Goal: Task Accomplishment & Management: Complete application form

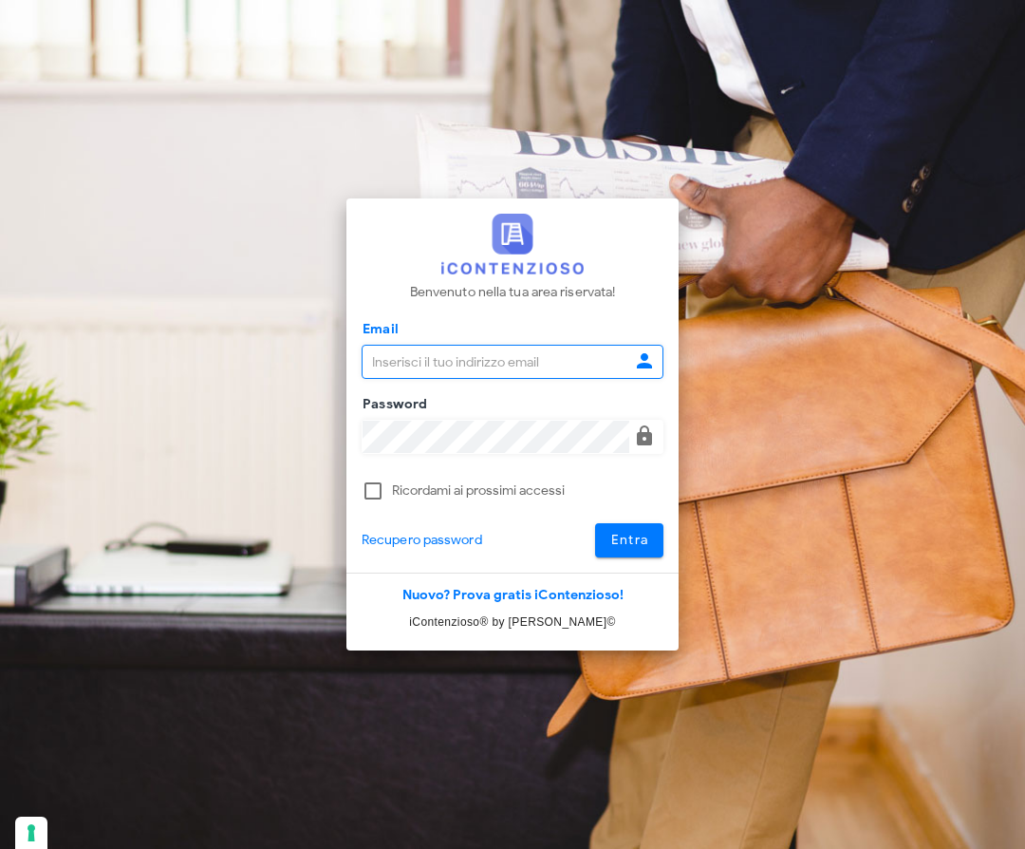
type input "[EMAIL_ADDRESS][DOMAIN_NAME]"
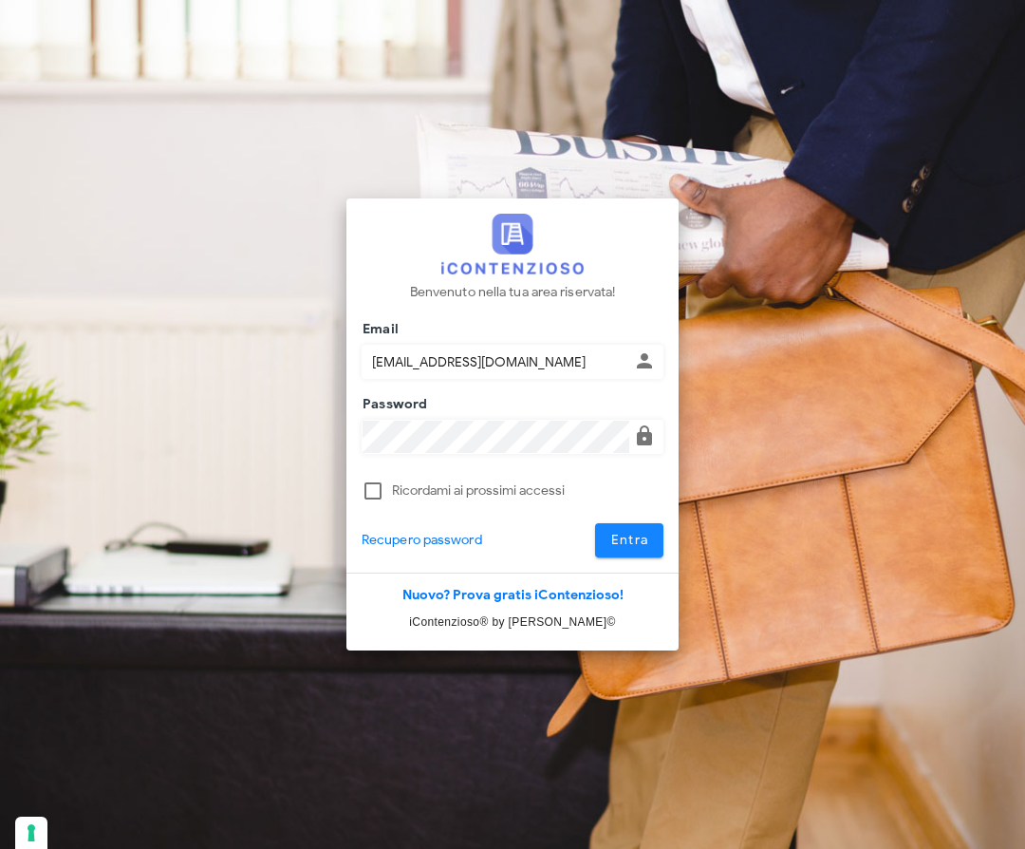
click at [647, 540] on span "Entra" at bounding box center [629, 540] width 39 height 16
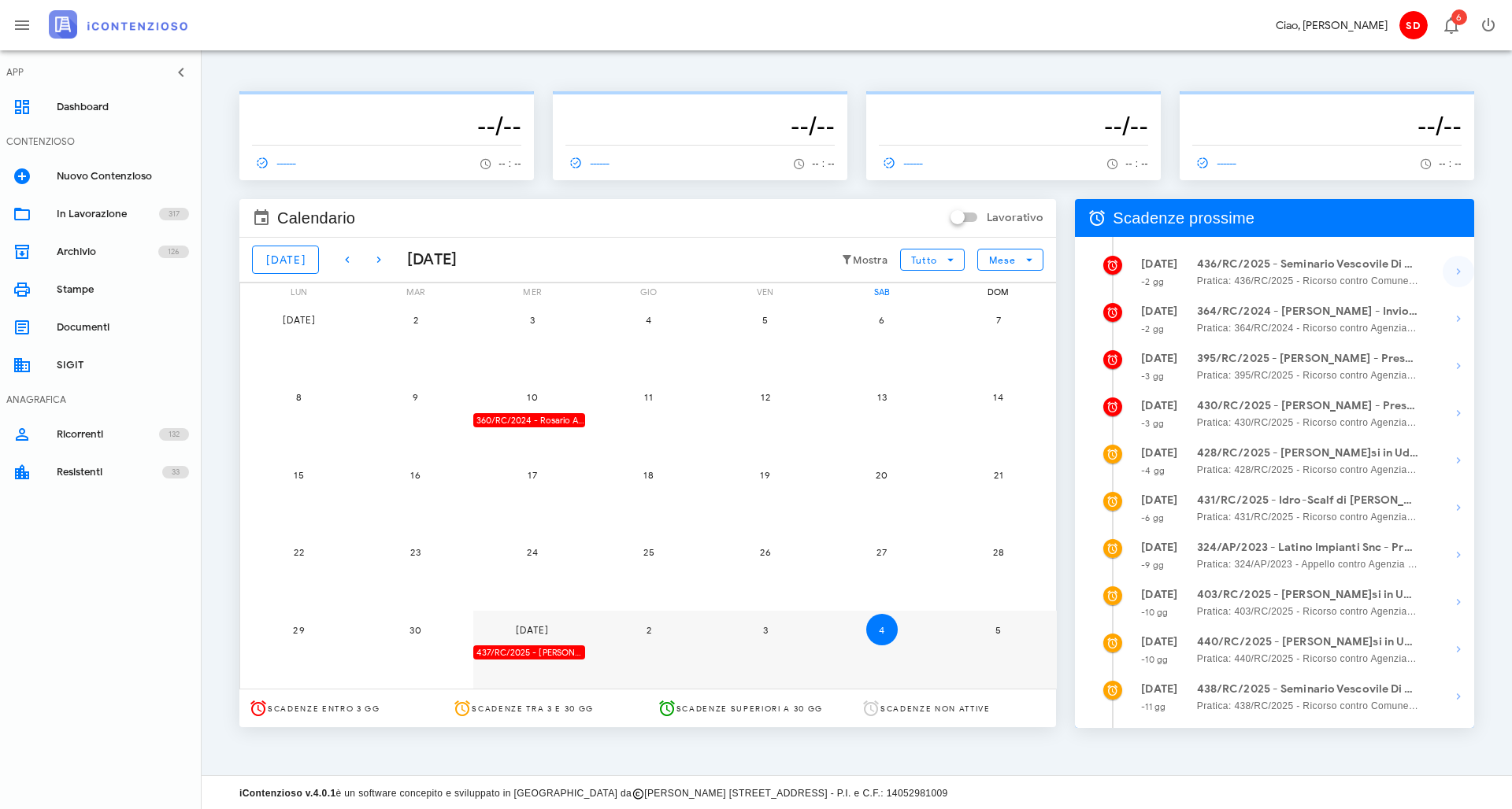
click at [849, 269] on icon "button" at bounding box center [1458, 271] width 19 height 19
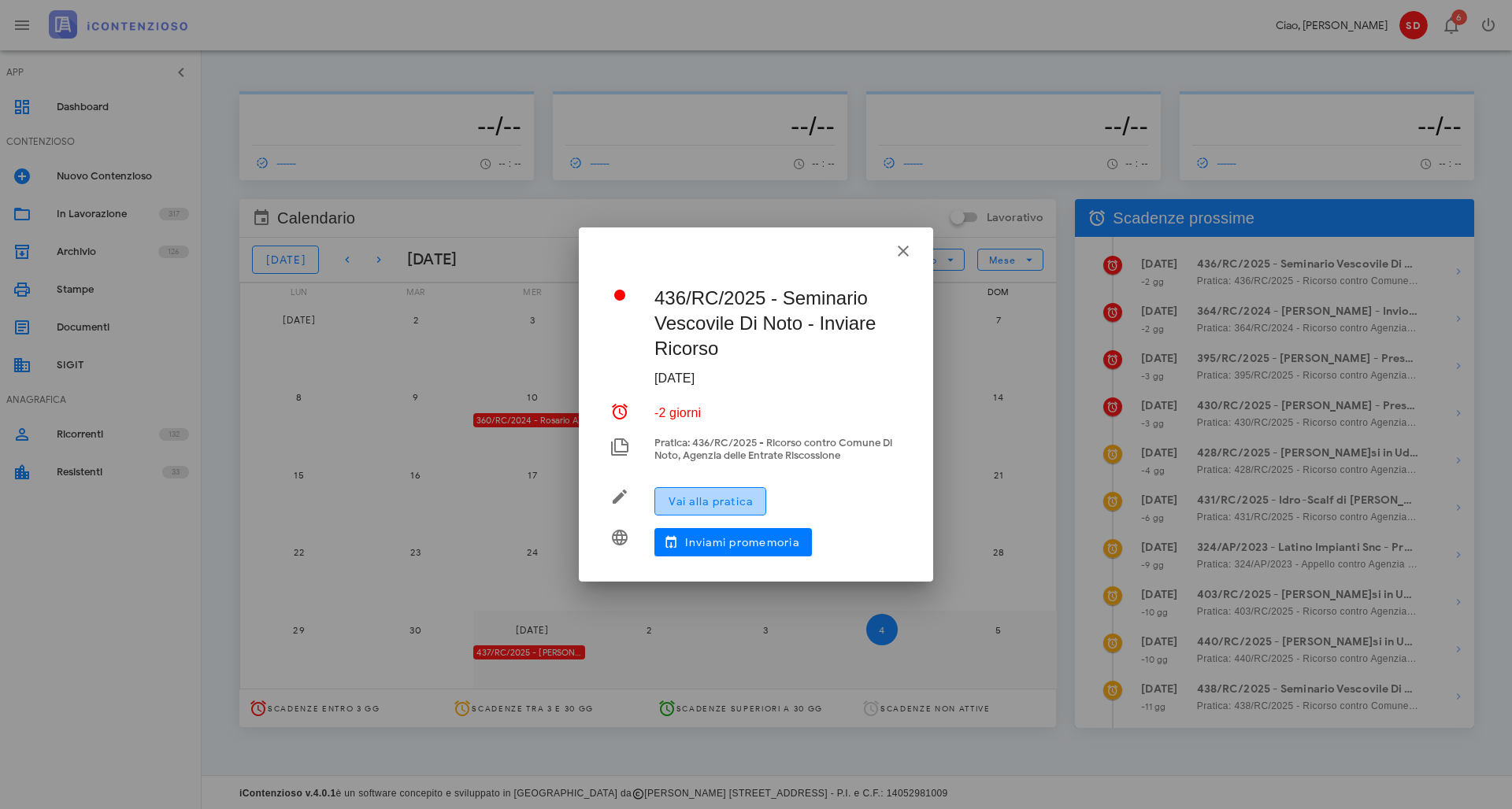
click at [708, 497] on span "Vai alla pratica" at bounding box center [710, 501] width 85 height 13
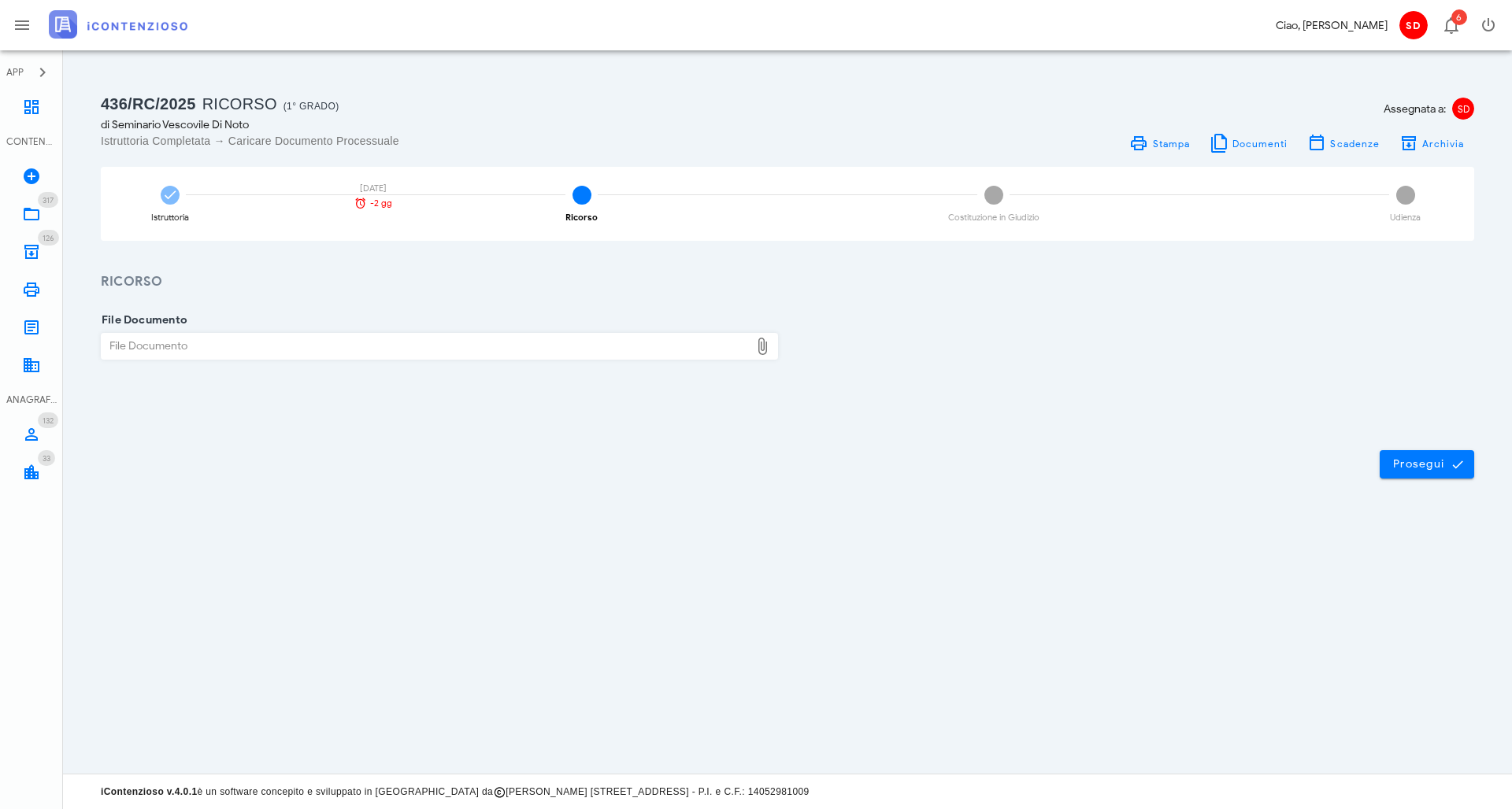
click at [234, 346] on div "File Documento" at bounding box center [425, 346] width 648 height 25
type input "C:\fakepath\Ricorso CPFA.docx"
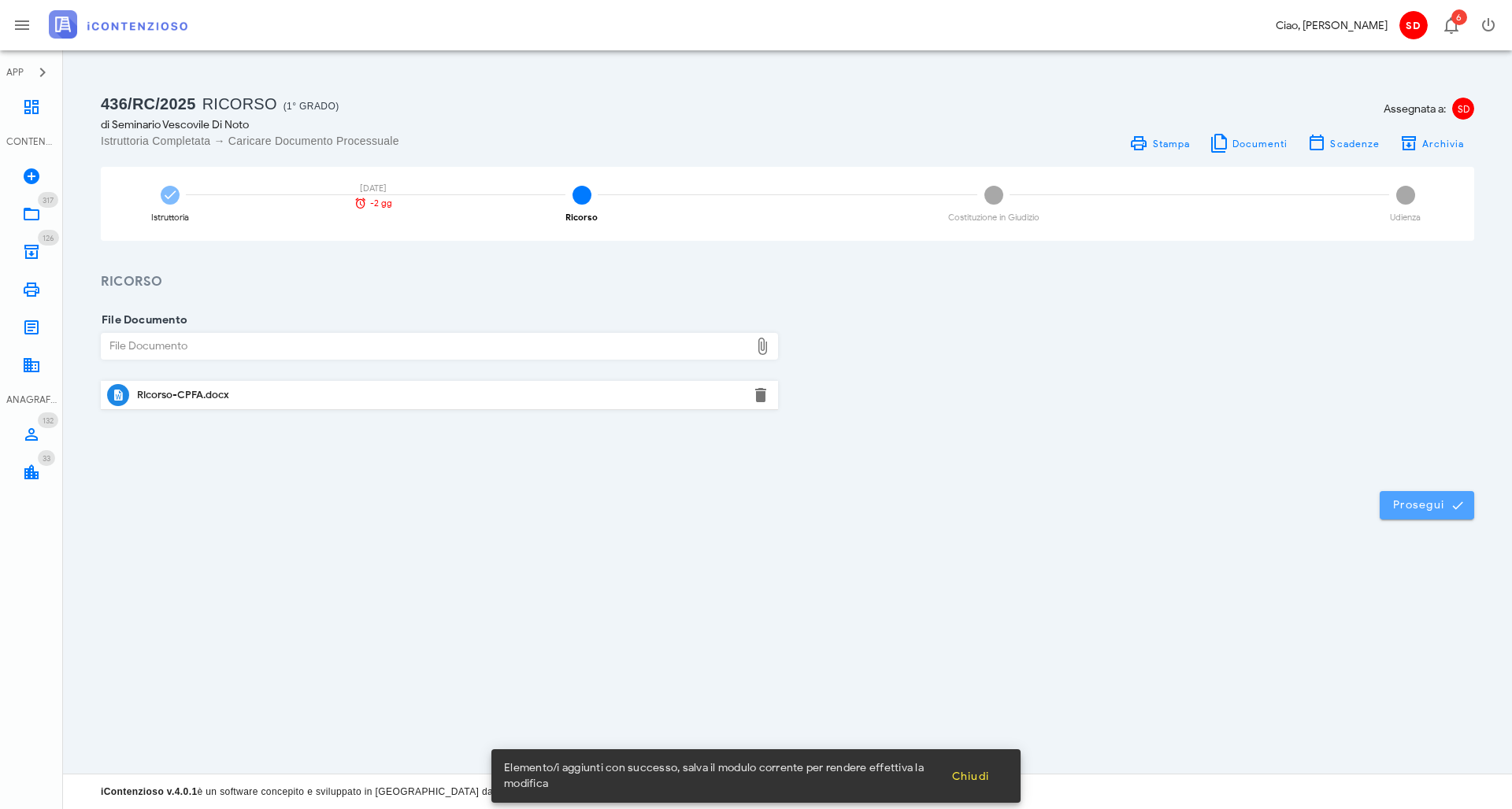
click at [1392, 506] on span "Prosegui" at bounding box center [1427, 505] width 70 height 14
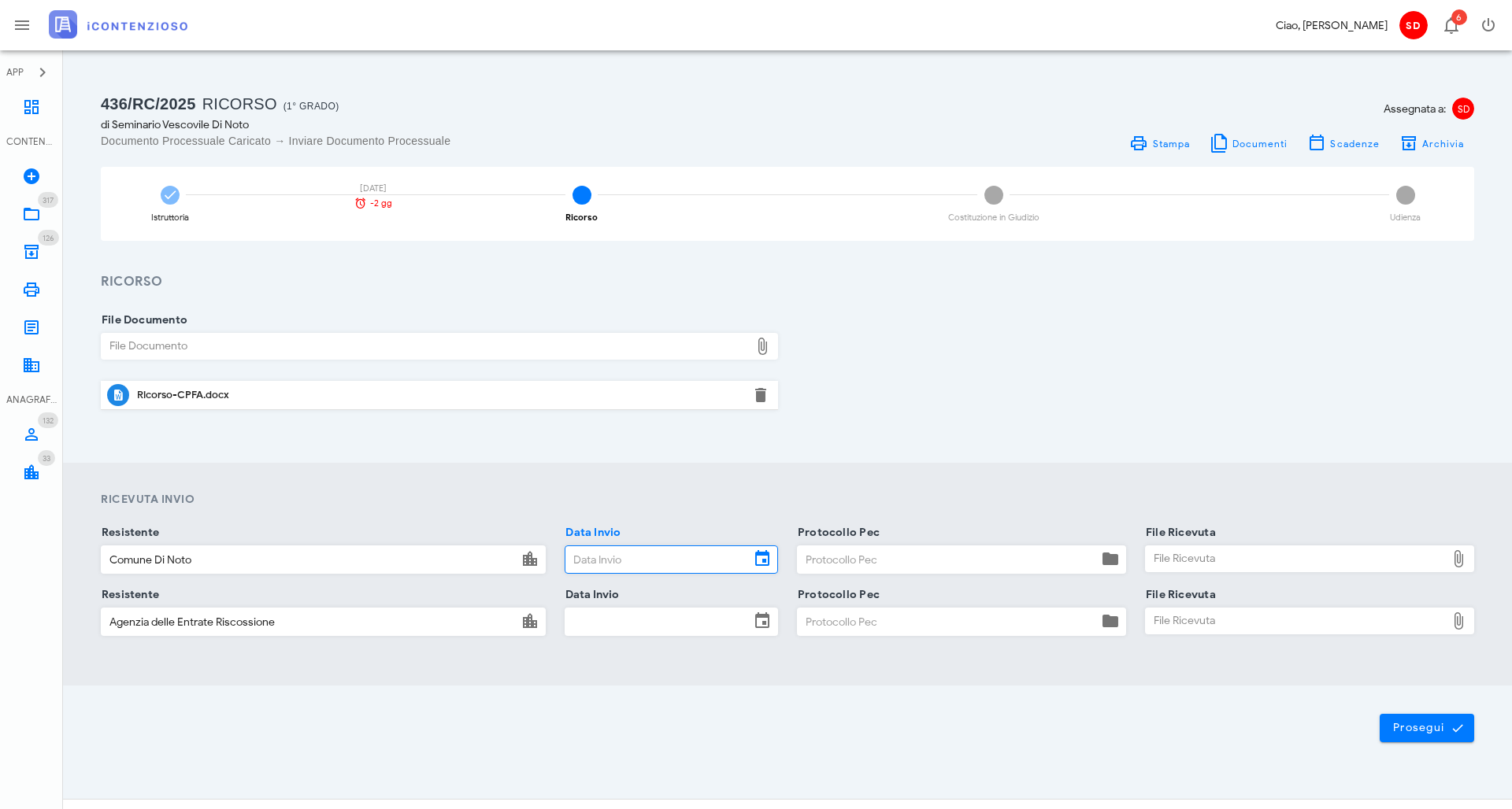
click at [642, 563] on input "Data Invio" at bounding box center [658, 560] width 184 height 27
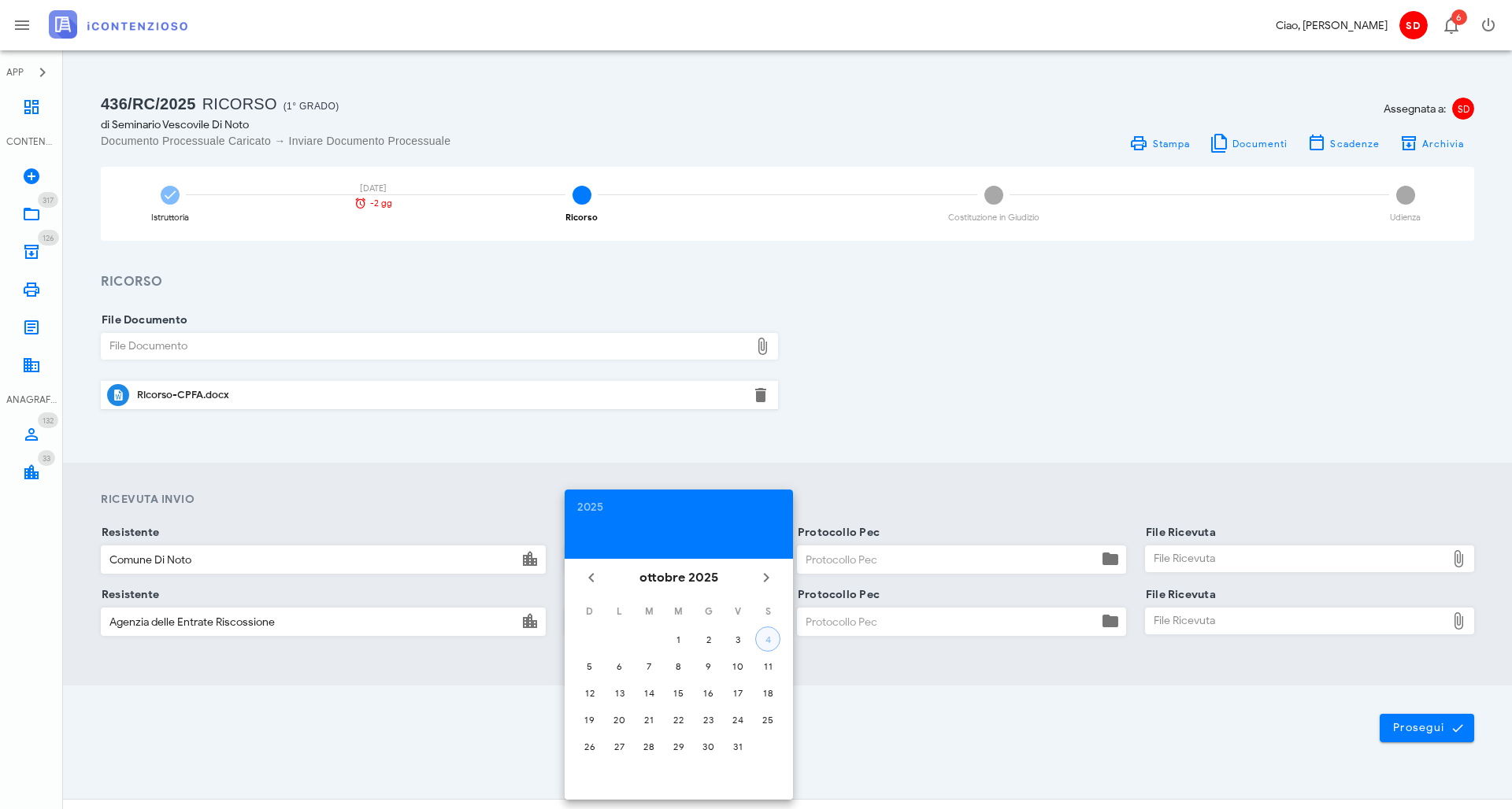
click at [771, 633] on div "4" at bounding box center [767, 639] width 23 height 12
type input "04/10/2025"
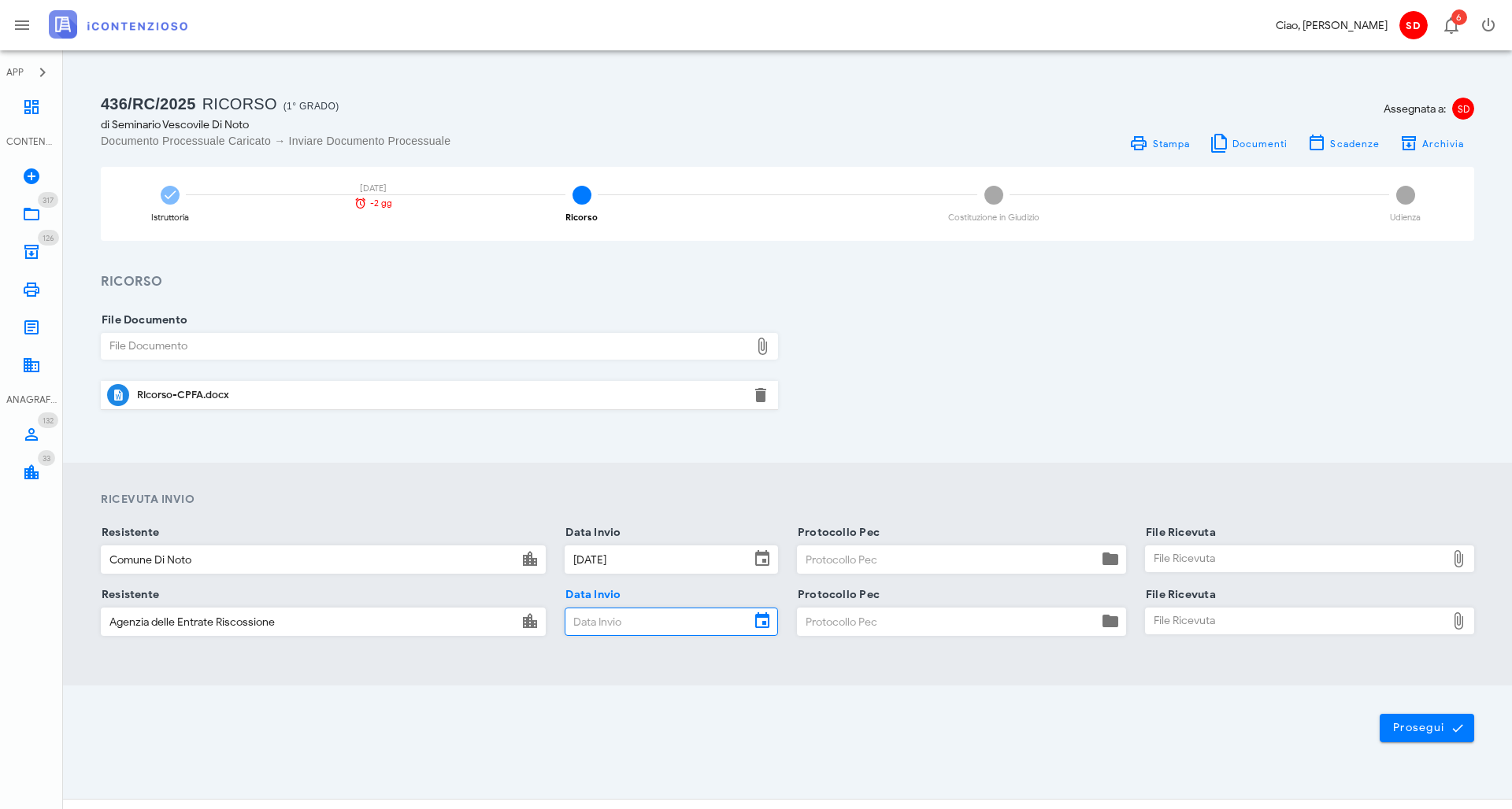
click at [645, 616] on input "Data Invio" at bounding box center [658, 622] width 184 height 27
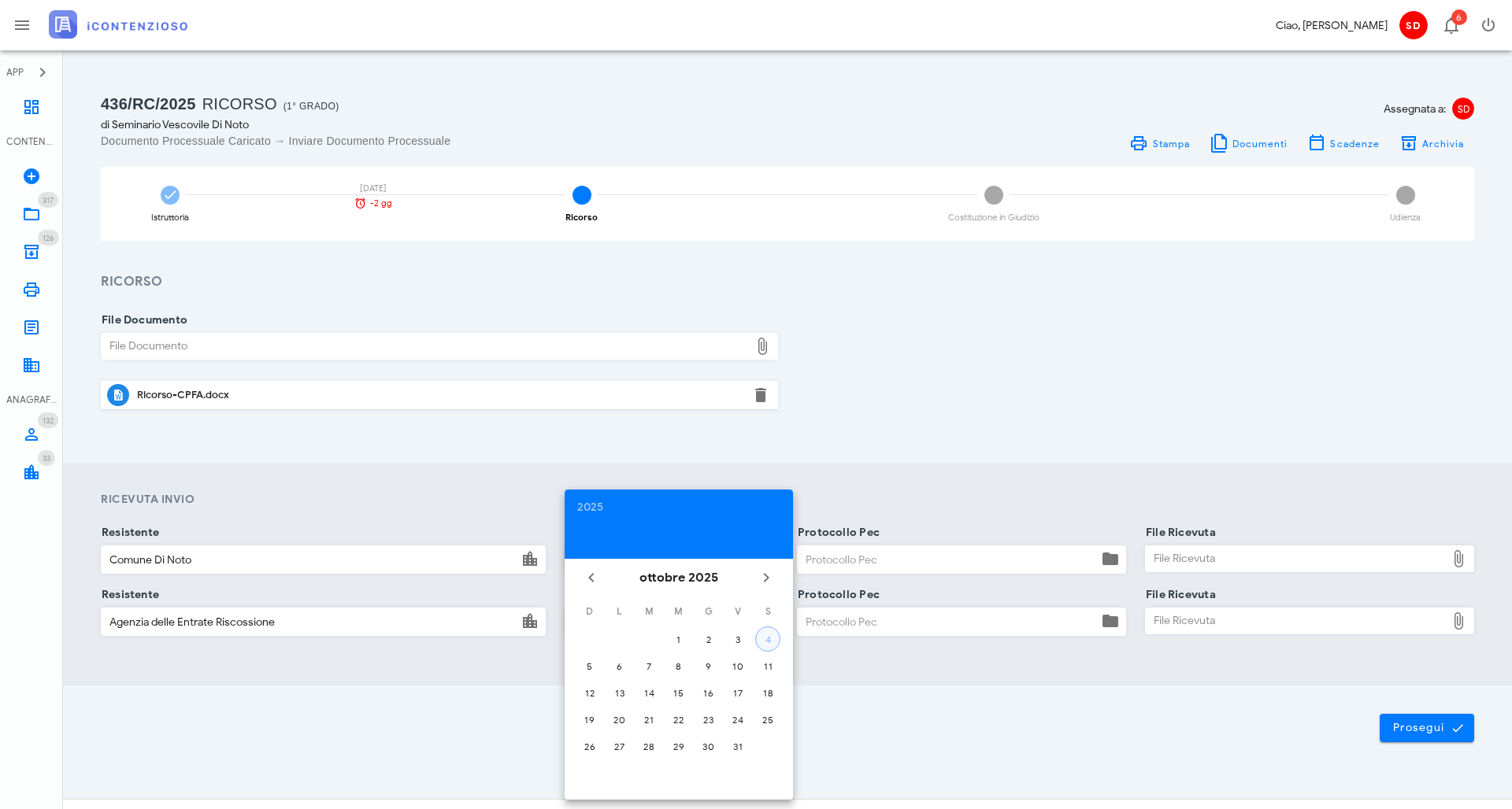
click at [770, 632] on button "4" at bounding box center [767, 639] width 25 height 25
type input "04/10/2025"
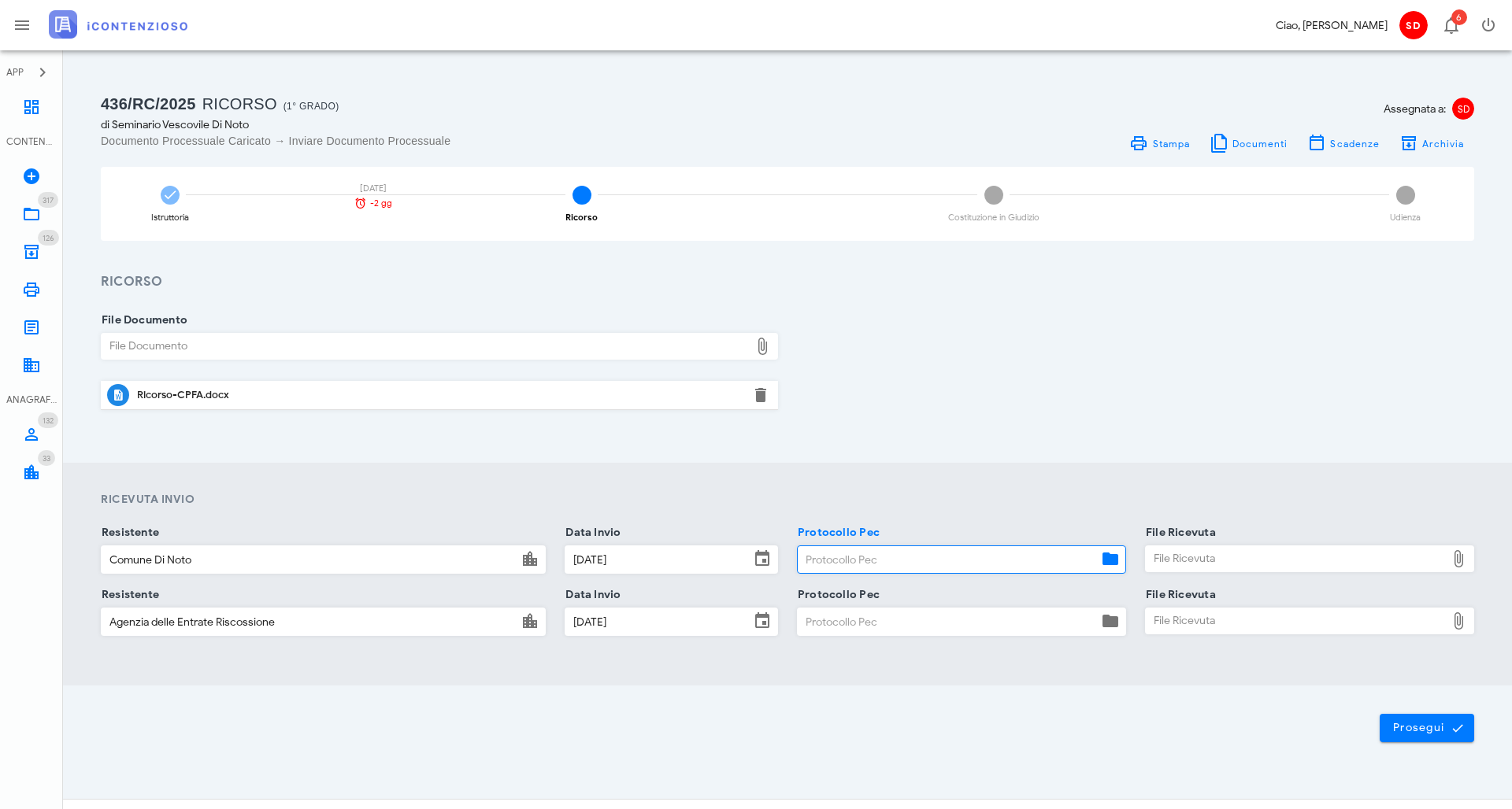
click at [848, 563] on input "Protocollo Pec" at bounding box center [948, 560] width 300 height 27
type input "pec"
click at [828, 622] on input "Protocollo Pec" at bounding box center [948, 622] width 300 height 27
type input "pec"
click at [1174, 553] on div "File Ricevuta" at bounding box center [1296, 559] width 300 height 25
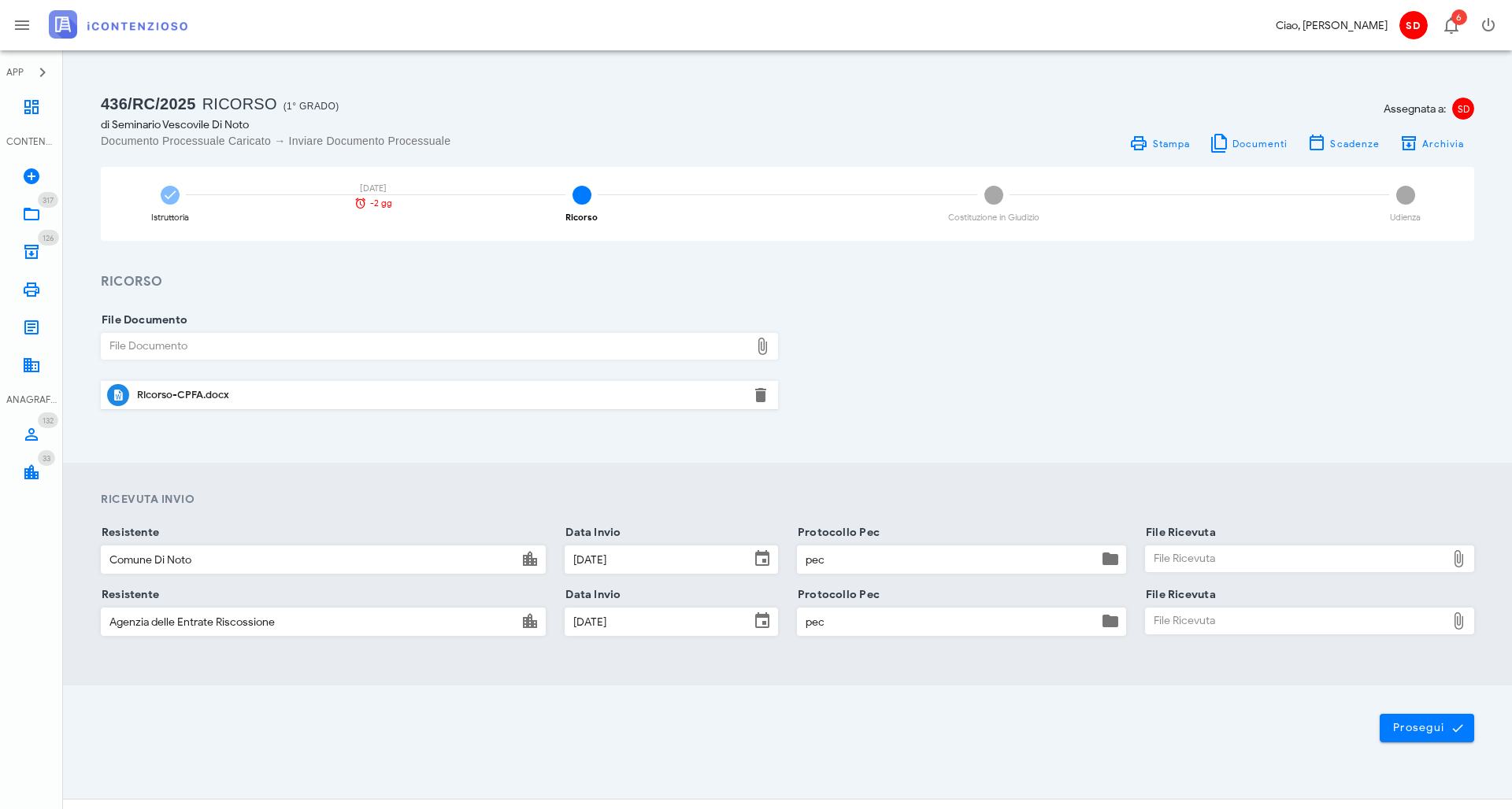
type input "C:\fakepath\Consegna pec Comune.pdf"
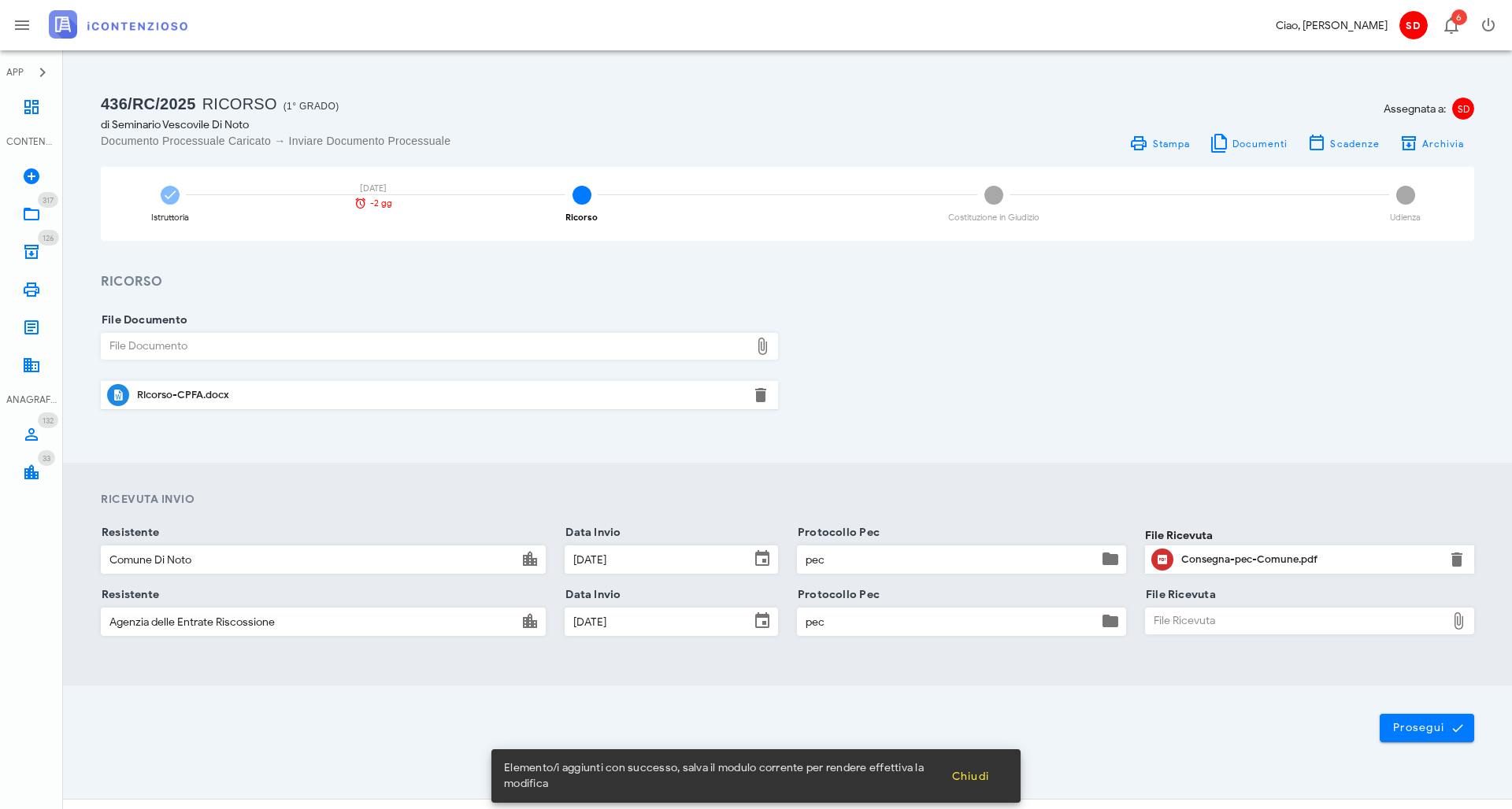
click at [1189, 622] on div "File Ricevuta" at bounding box center [1296, 621] width 300 height 25
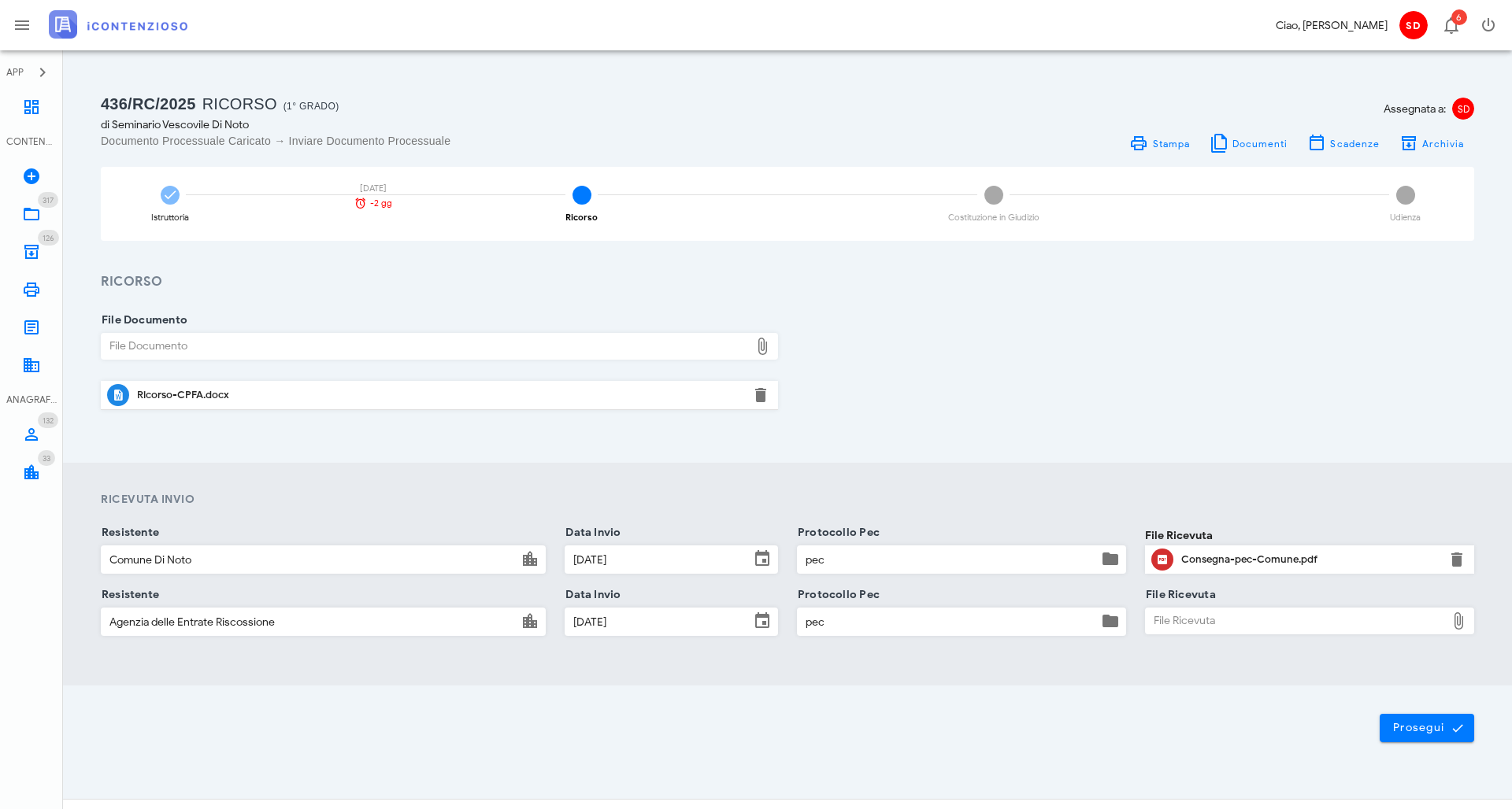
type input "C:\fakepath\Consegna pec ADER.pdf"
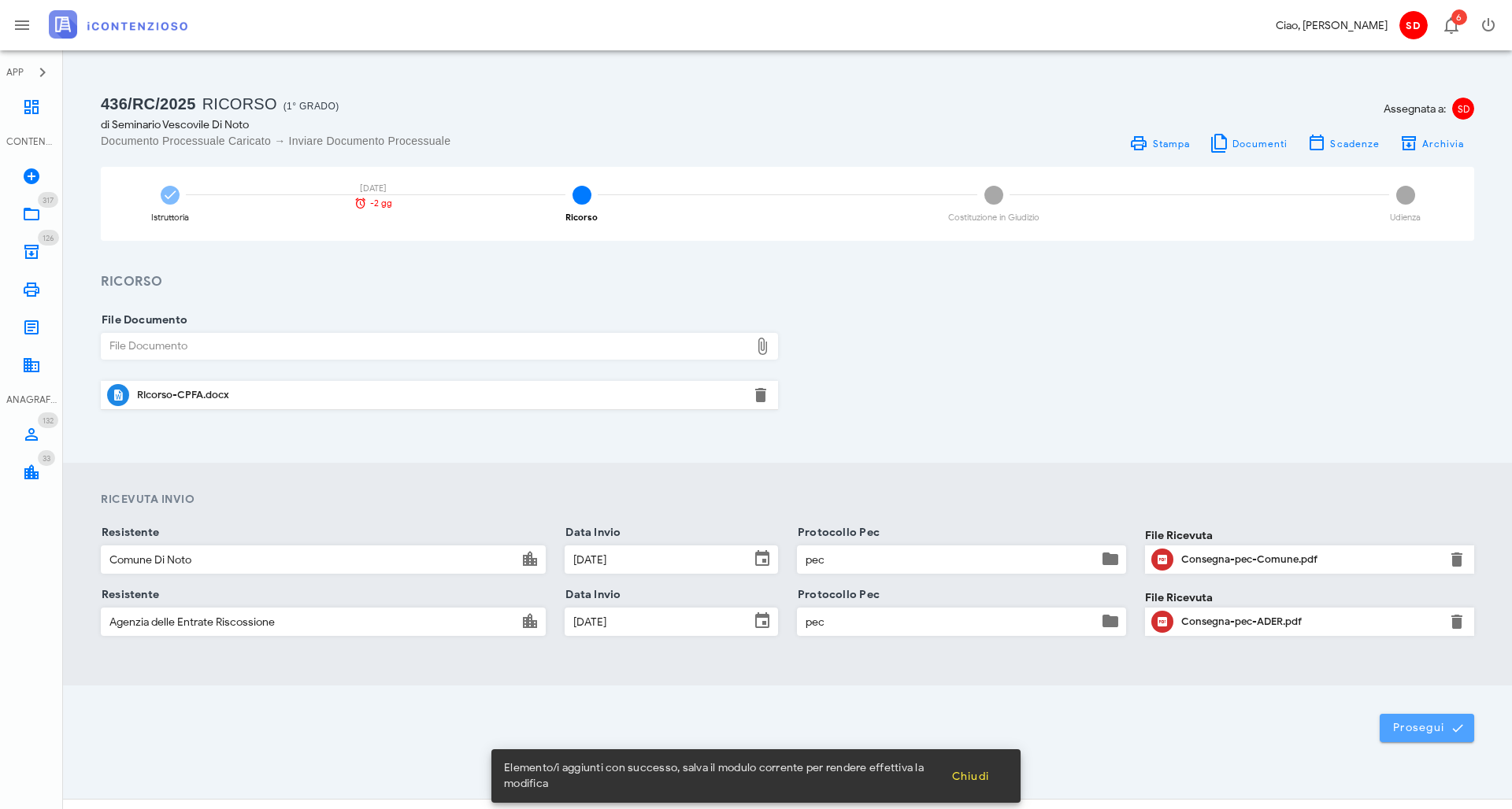
click at [1430, 726] on span "Prosegui" at bounding box center [1427, 728] width 70 height 14
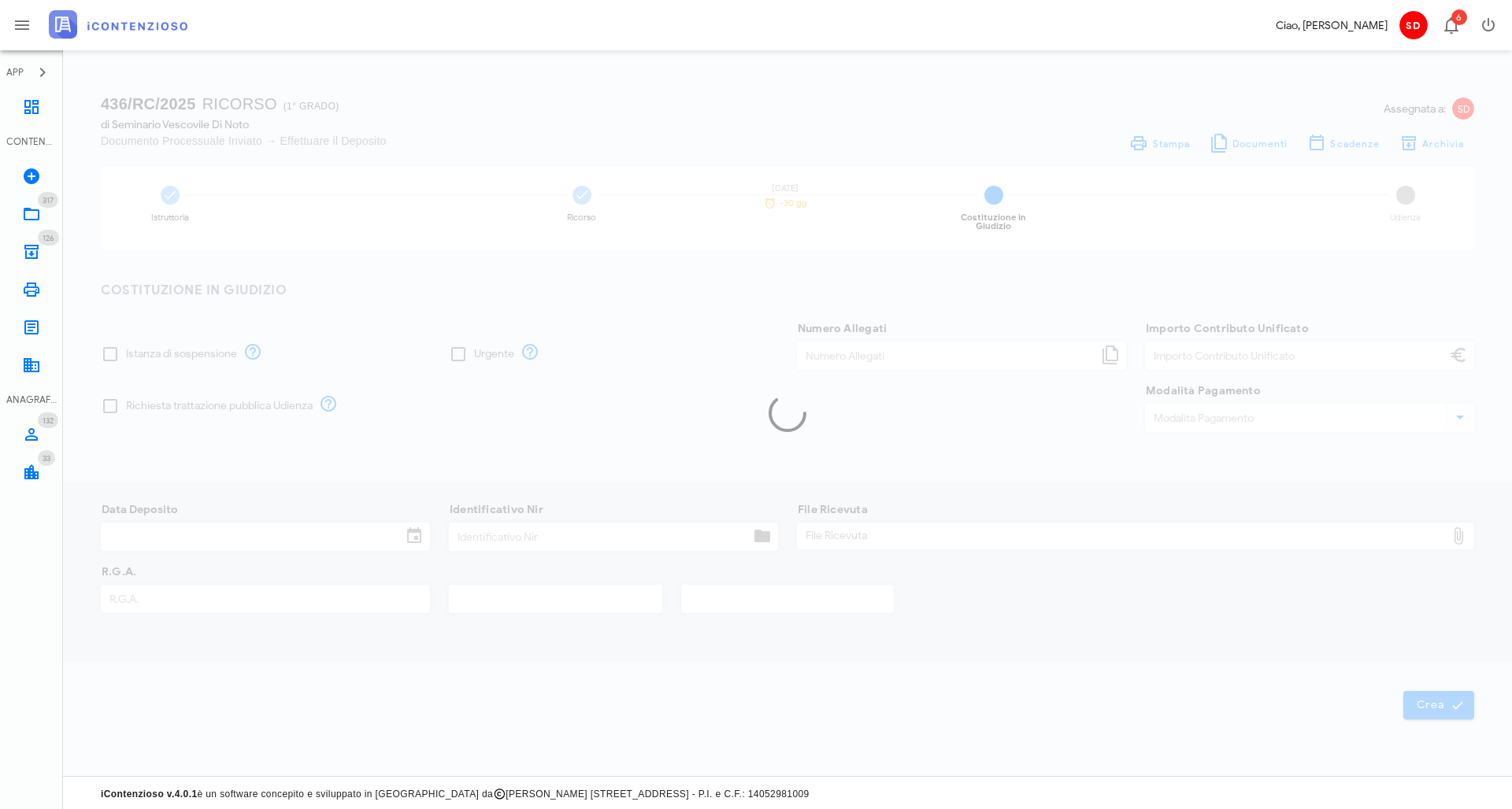
type input "1.500,00"
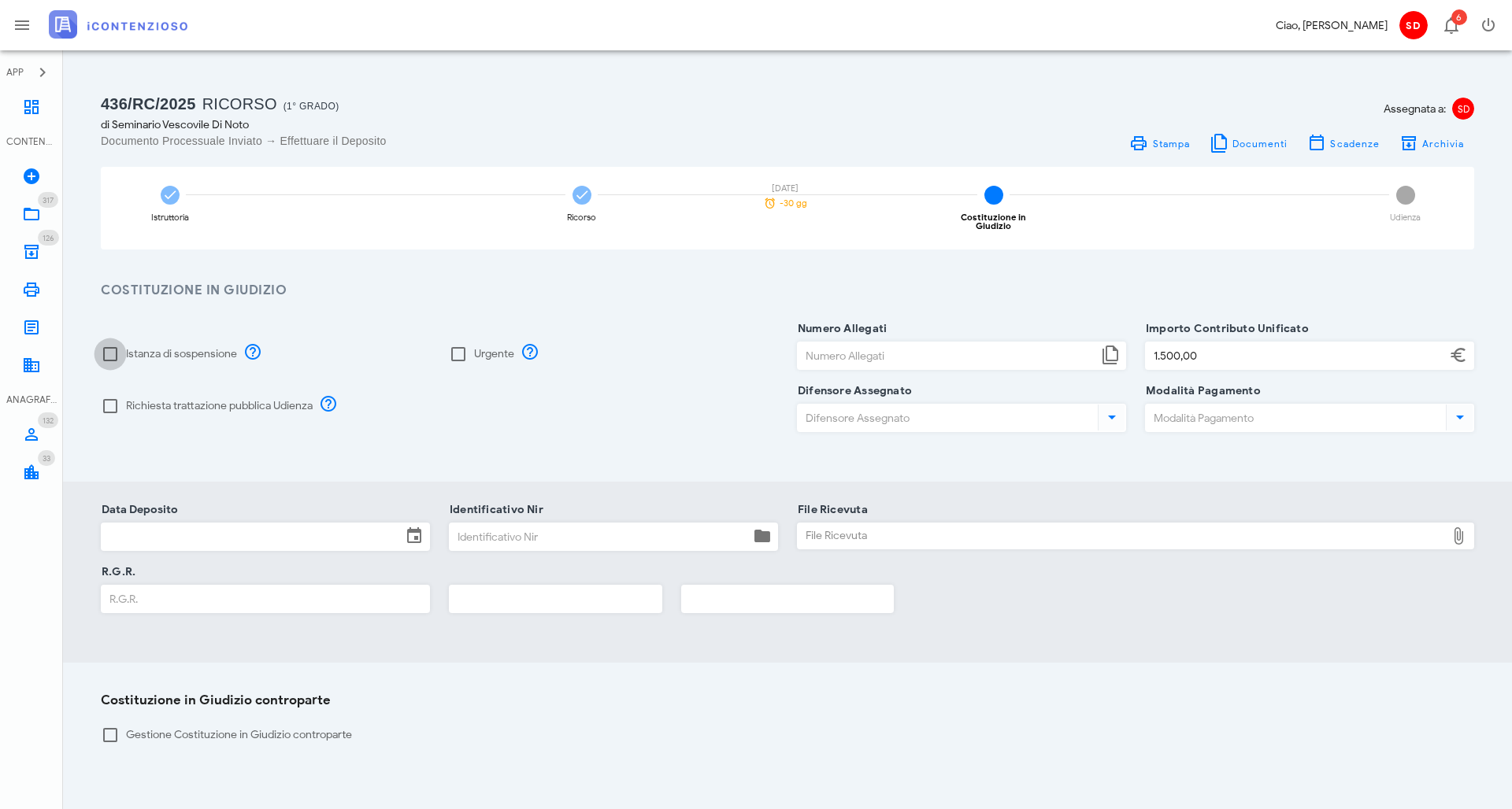
click at [109, 346] on div at bounding box center [110, 354] width 27 height 27
checkbox input "true"
click at [459, 342] on div at bounding box center [458, 354] width 27 height 27
checkbox input "true"
click at [887, 346] on input "Numero Allegati" at bounding box center [948, 356] width 300 height 27
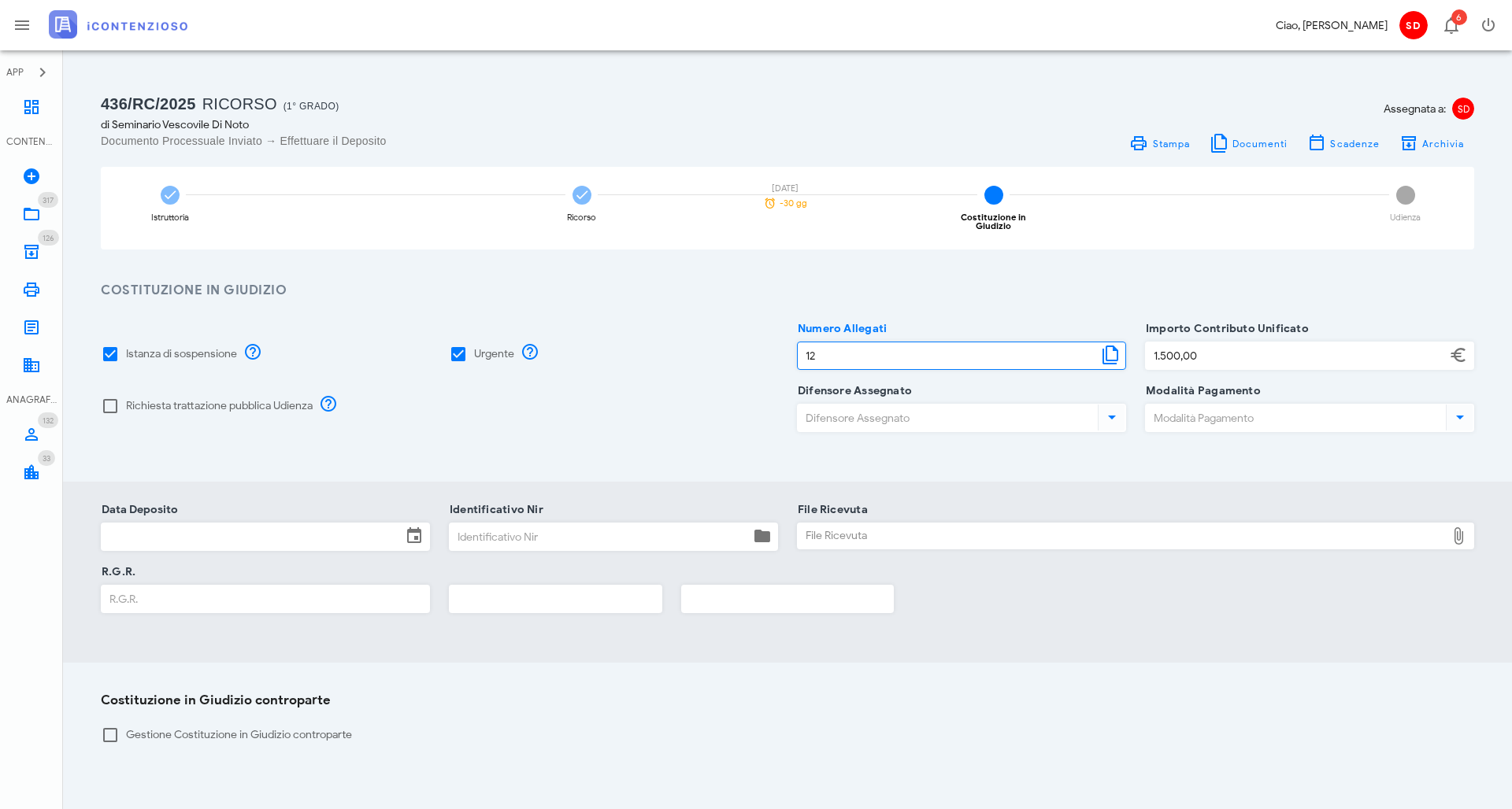
type input "12"
click at [892, 404] on input "Difensore Assegnato" at bounding box center [946, 418] width 297 height 27
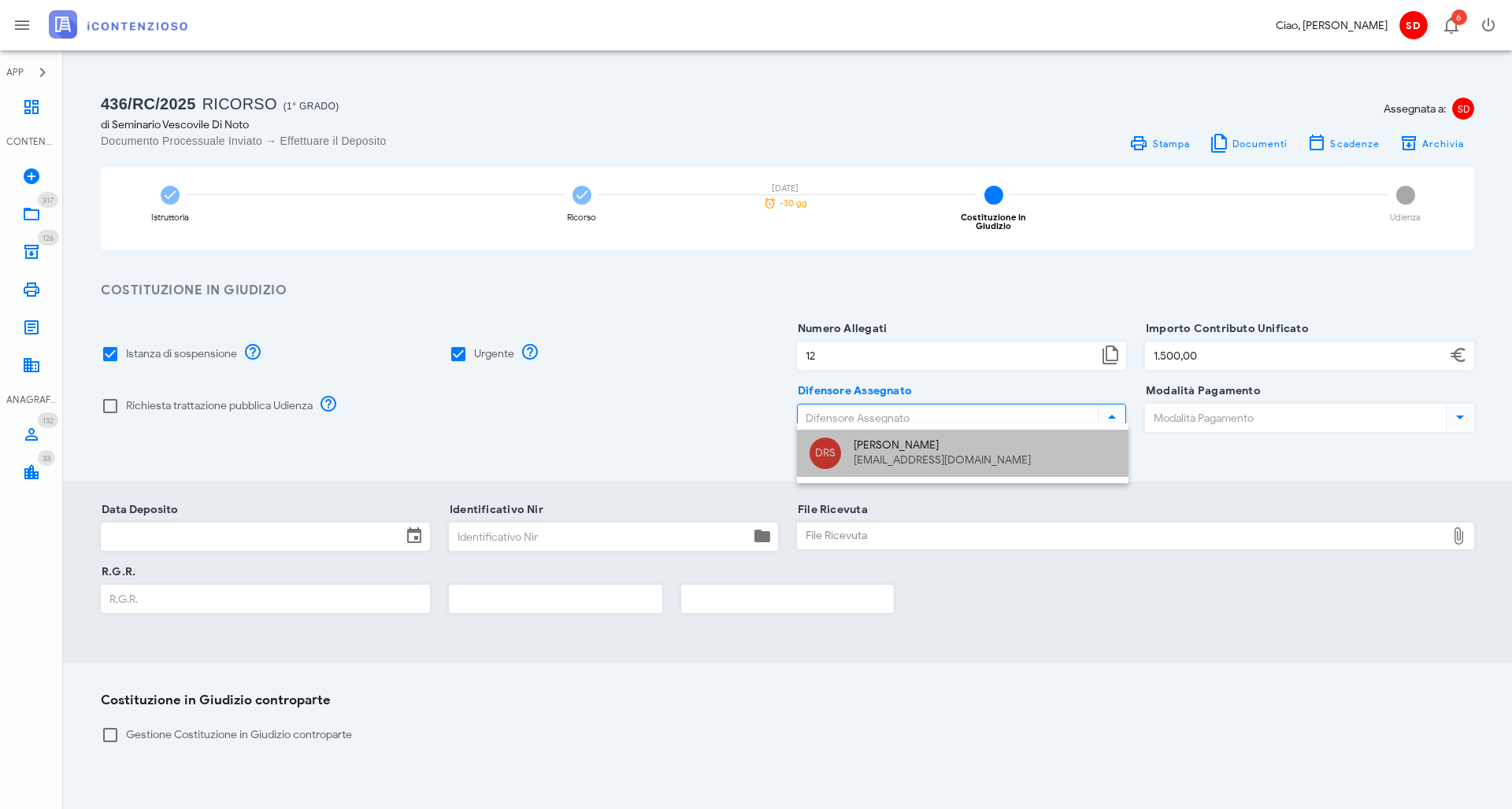
click at [876, 444] on div "Dott. Raffaele Solarino" at bounding box center [985, 446] width 262 height 13
type input "Dott. Raffaele Solarino"
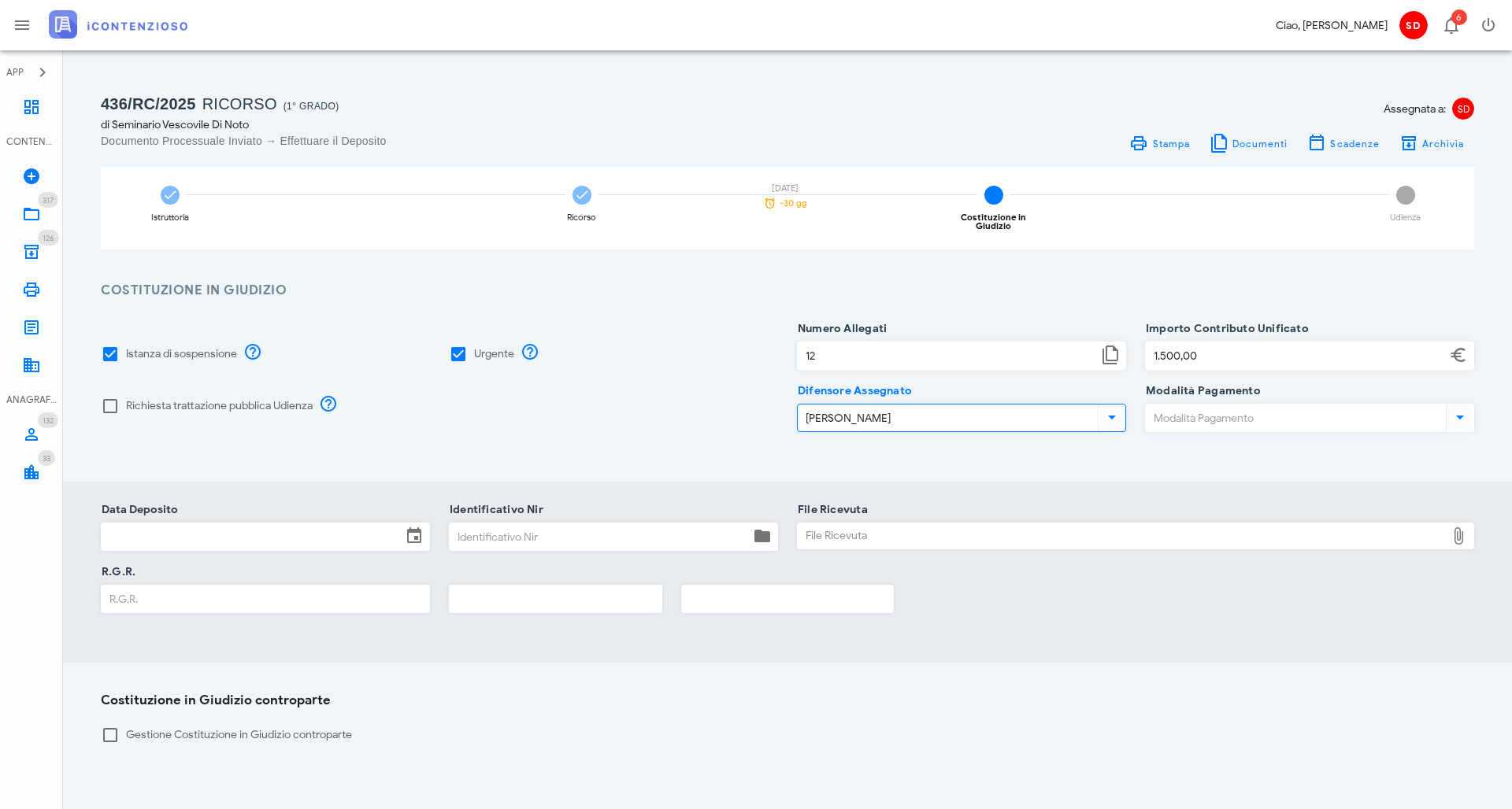
click at [1189, 404] on input "Modalità Pagamento" at bounding box center [1294, 418] width 297 height 27
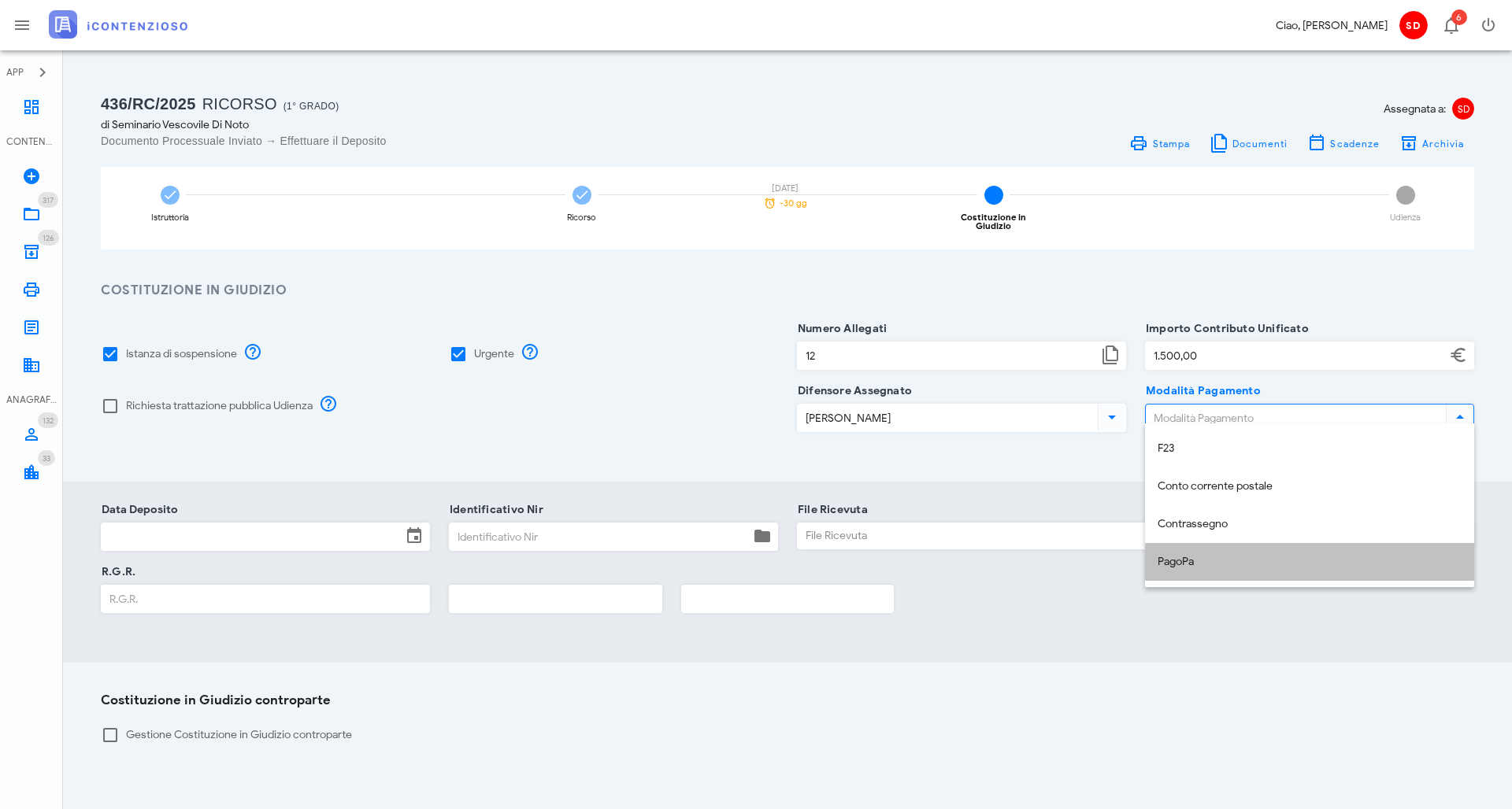
click at [1192, 564] on div "PagoPa" at bounding box center [1310, 562] width 304 height 13
type input "PagoPa"
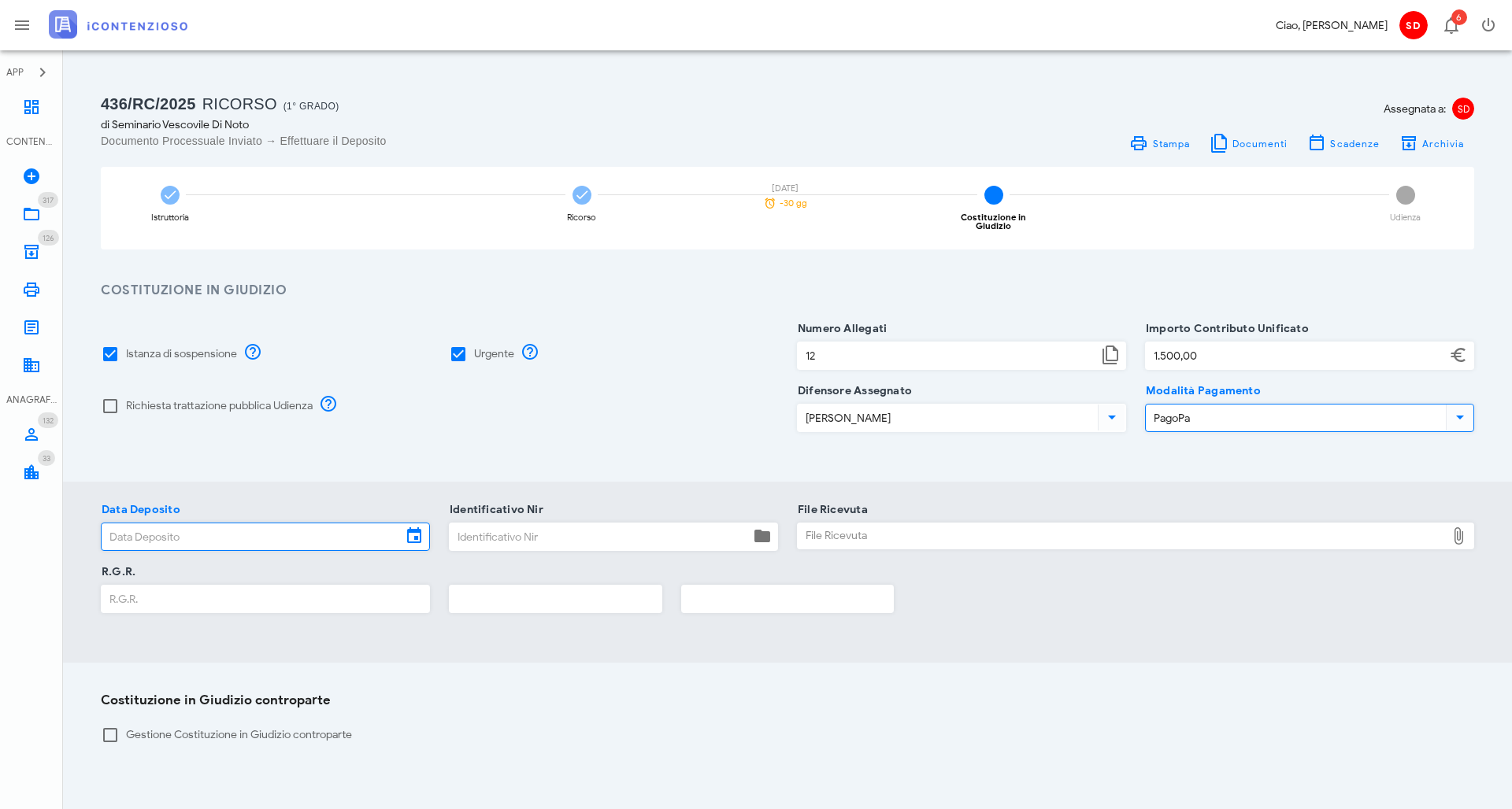
click at [197, 531] on input "Data Deposito" at bounding box center [251, 536] width 300 height 27
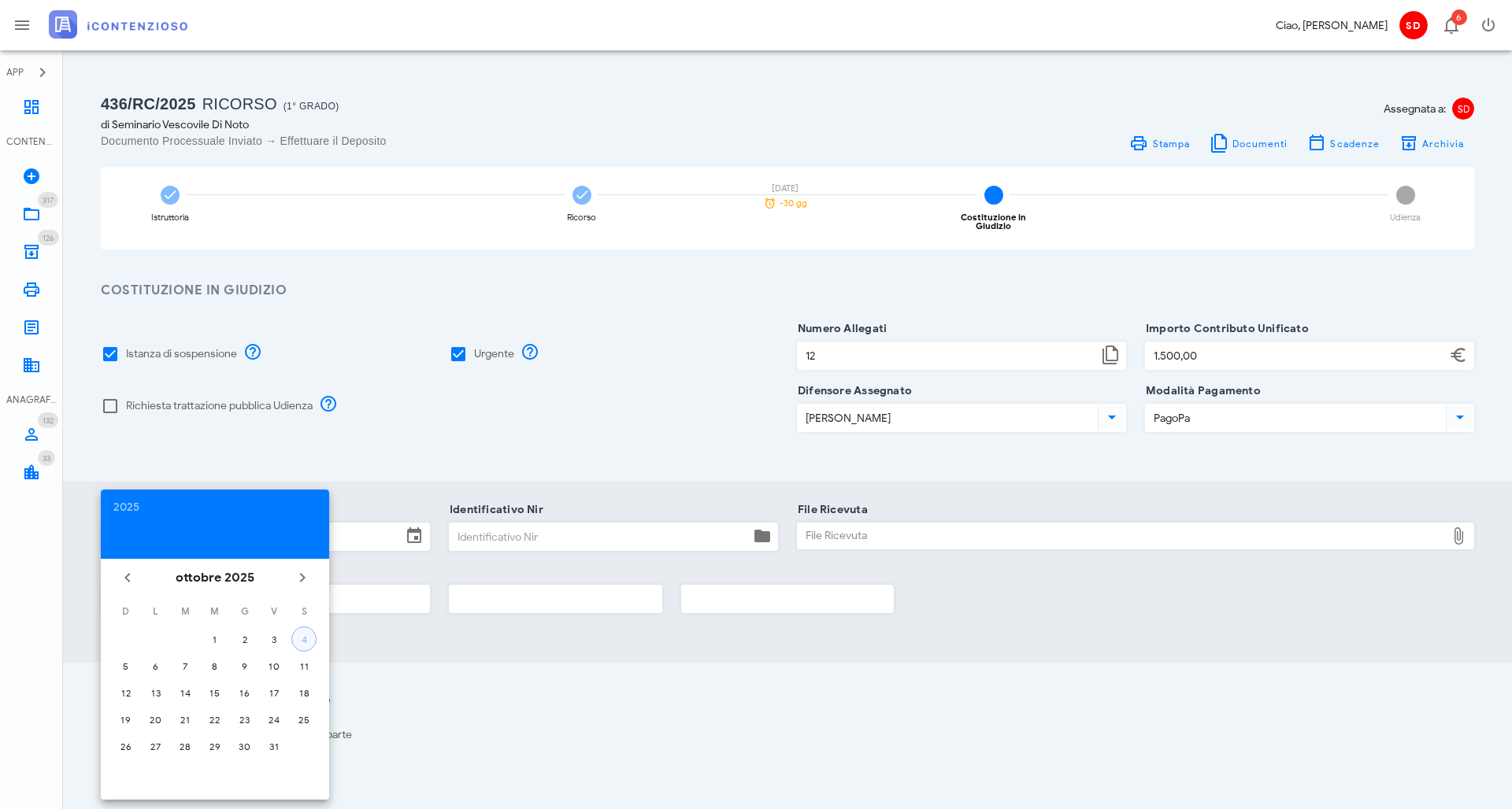
click at [310, 644] on div "4" at bounding box center [304, 639] width 23 height 12
type input "04/10/2025"
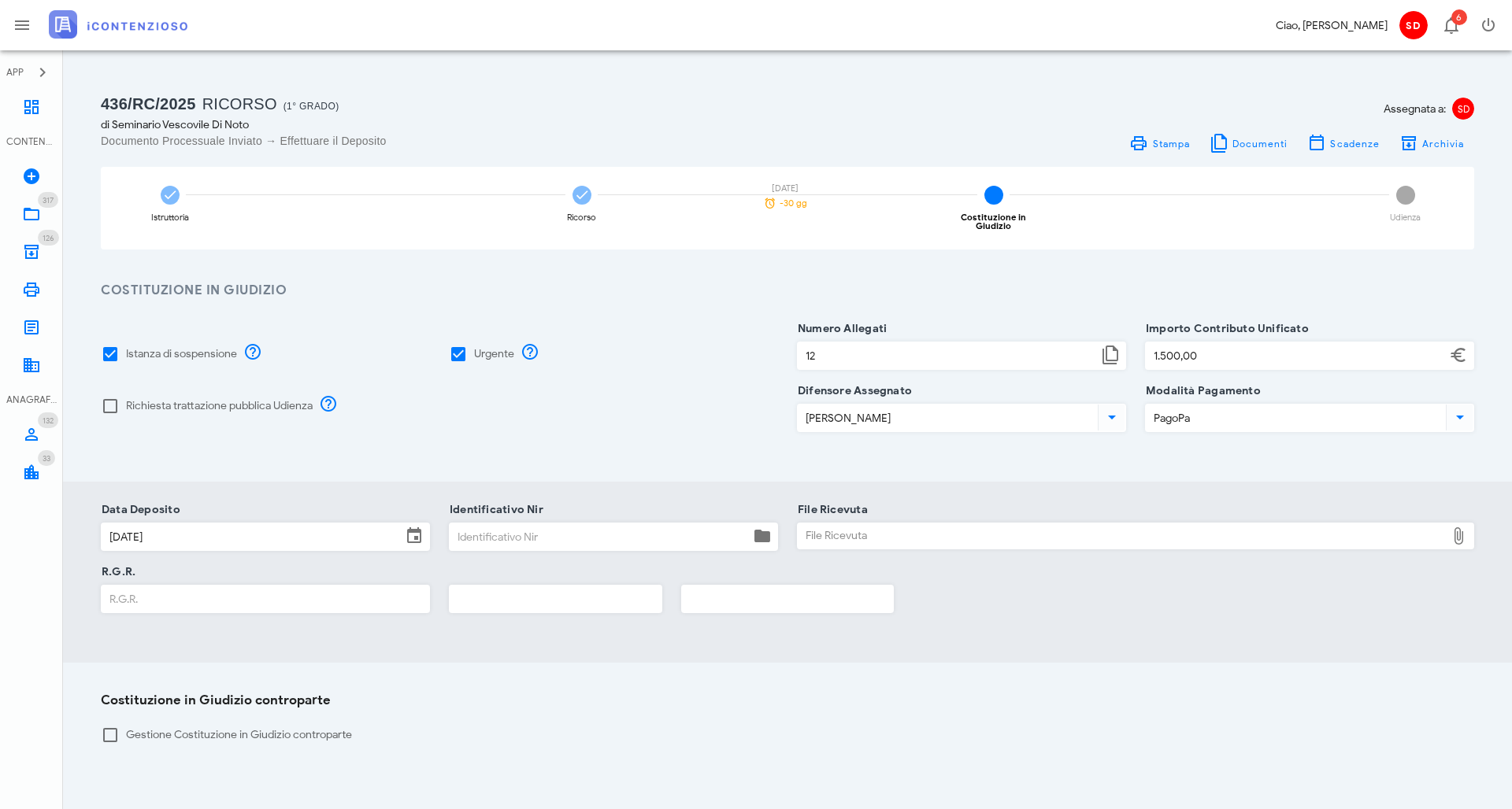
click at [883, 528] on div "File Ricevuta" at bounding box center [1121, 535] width 648 height 25
type input "C:\fakepath\Ricevuta_NIR_T-1389876-2025.pdf"
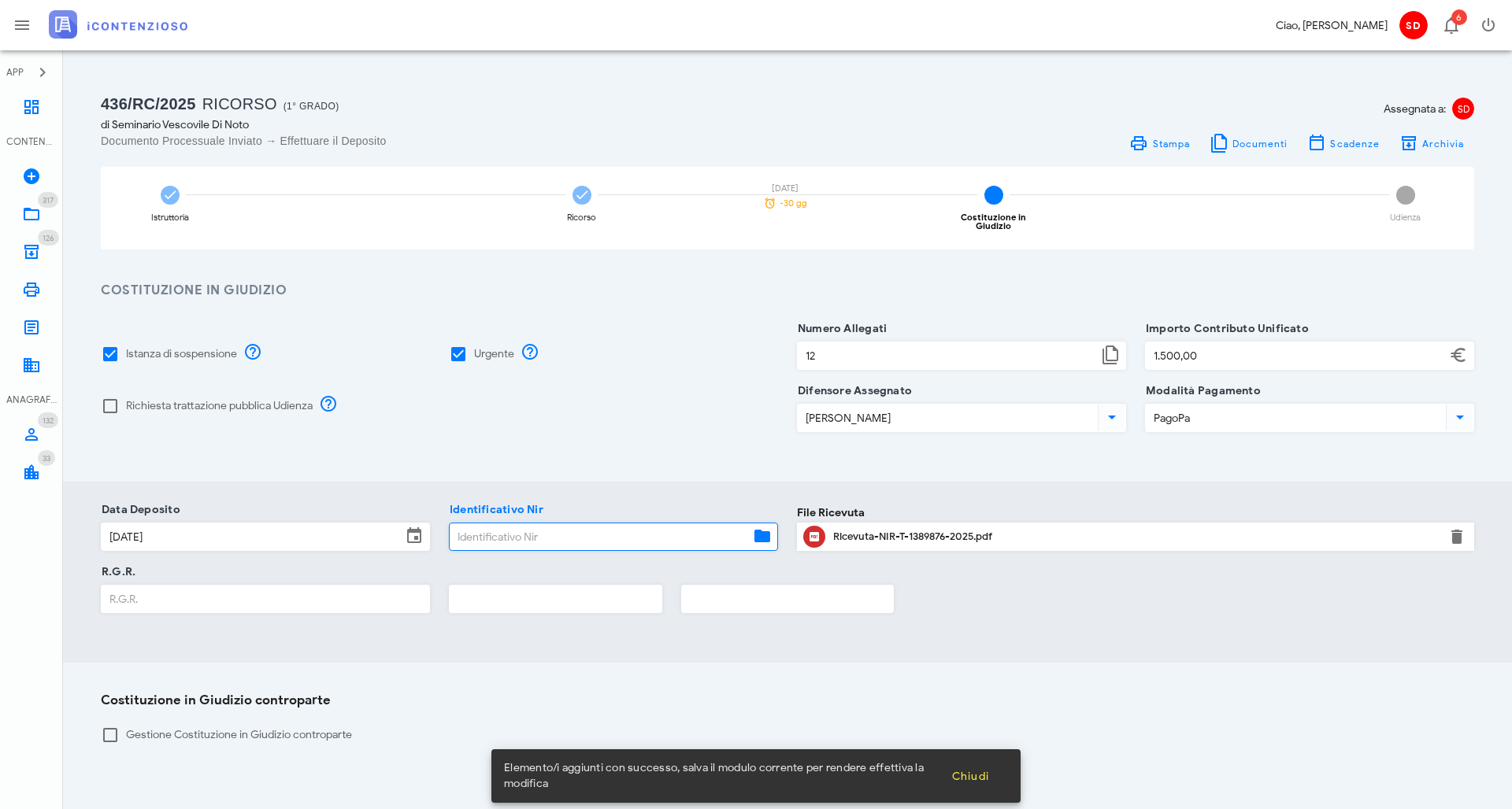
drag, startPoint x: 506, startPoint y: 529, endPoint x: 737, endPoint y: 463, distance: 240.2
click at [506, 529] on input "Identificativo Nir" at bounding box center [600, 536] width 300 height 27
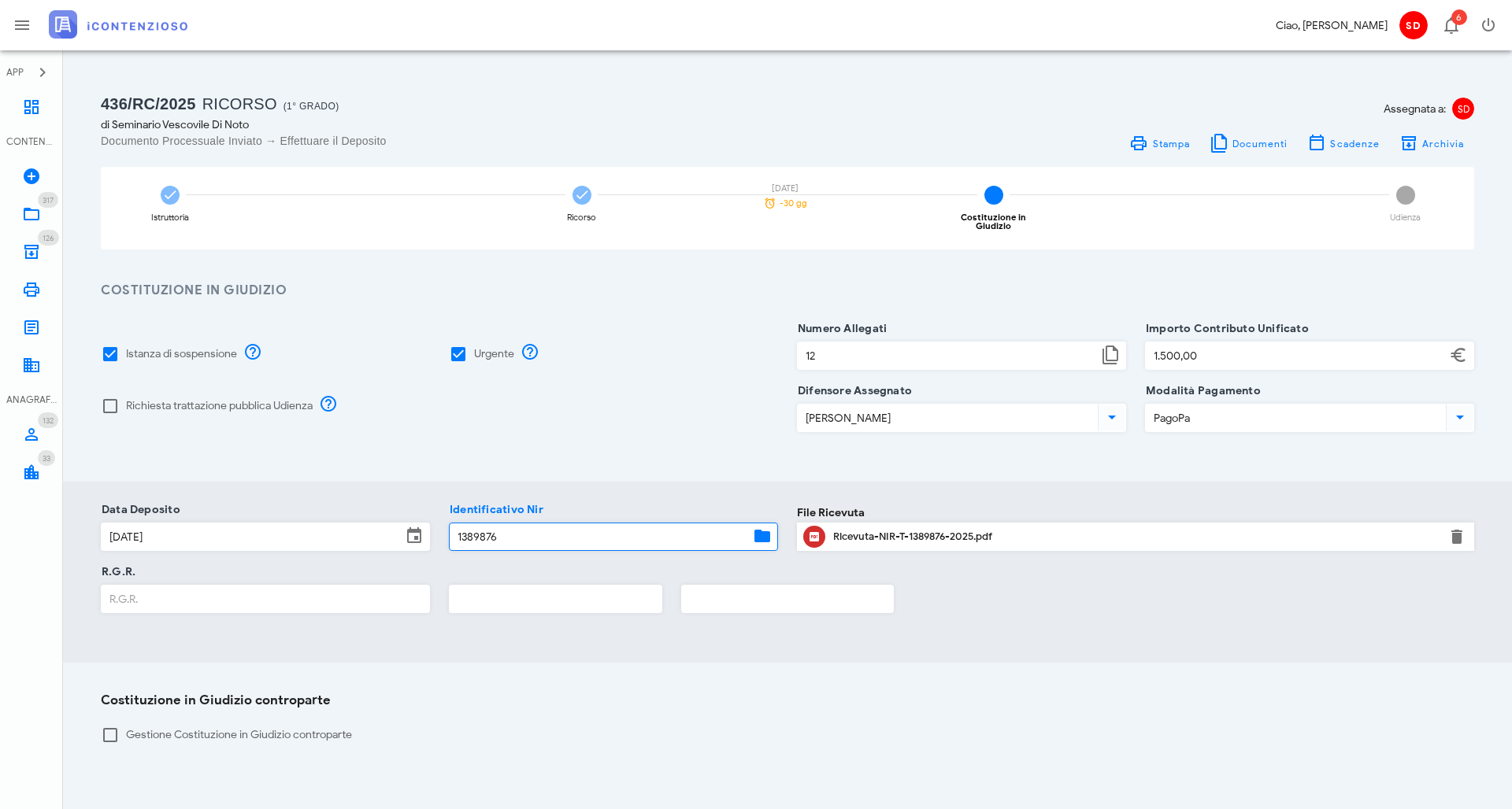
type input "1389876"
click at [169, 595] on input "R.G.R." at bounding box center [265, 598] width 328 height 27
type input "1"
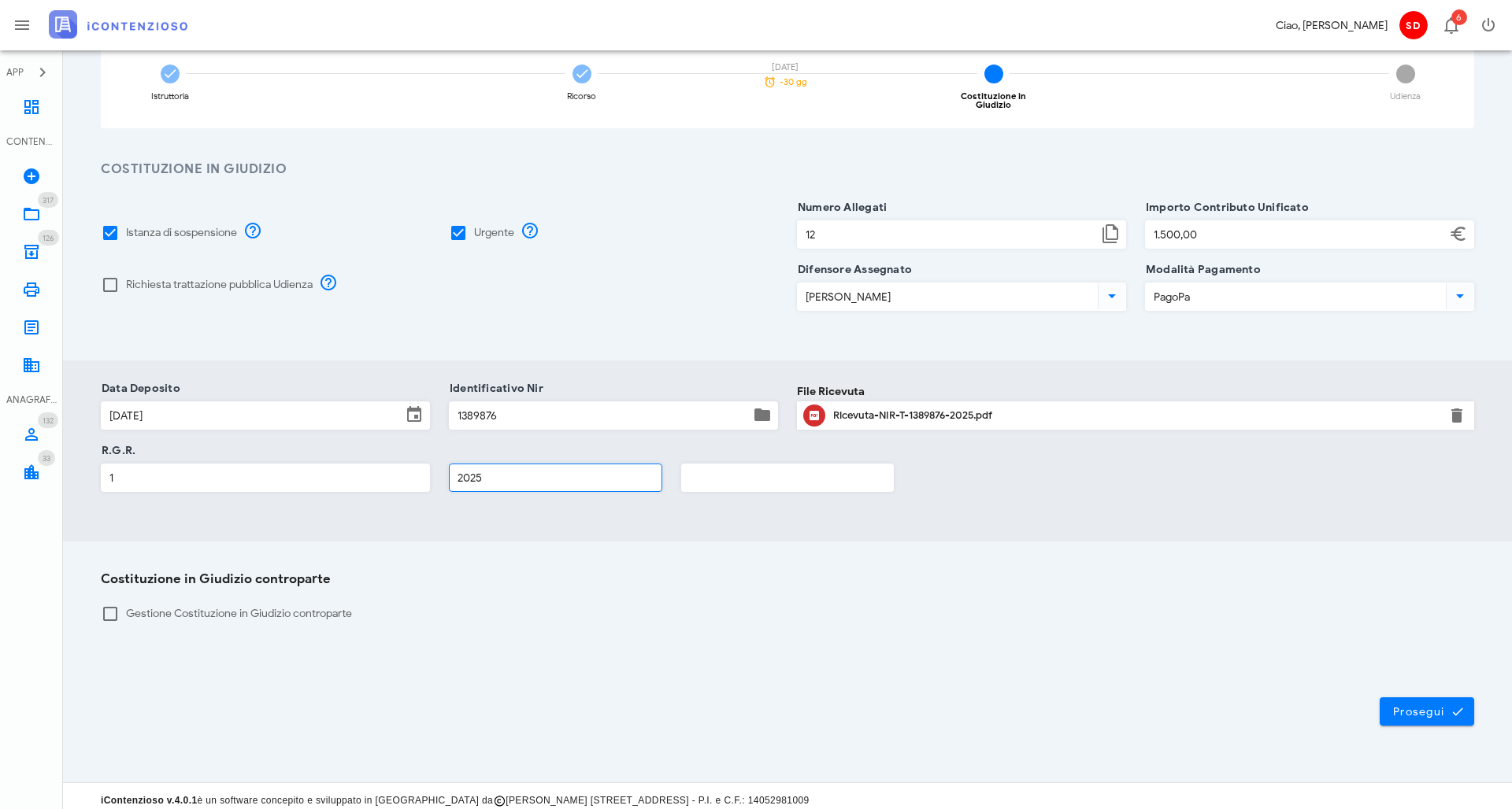
scroll to position [120, 0]
type input "2025"
click at [1417, 705] on span "Prosegui" at bounding box center [1427, 712] width 70 height 14
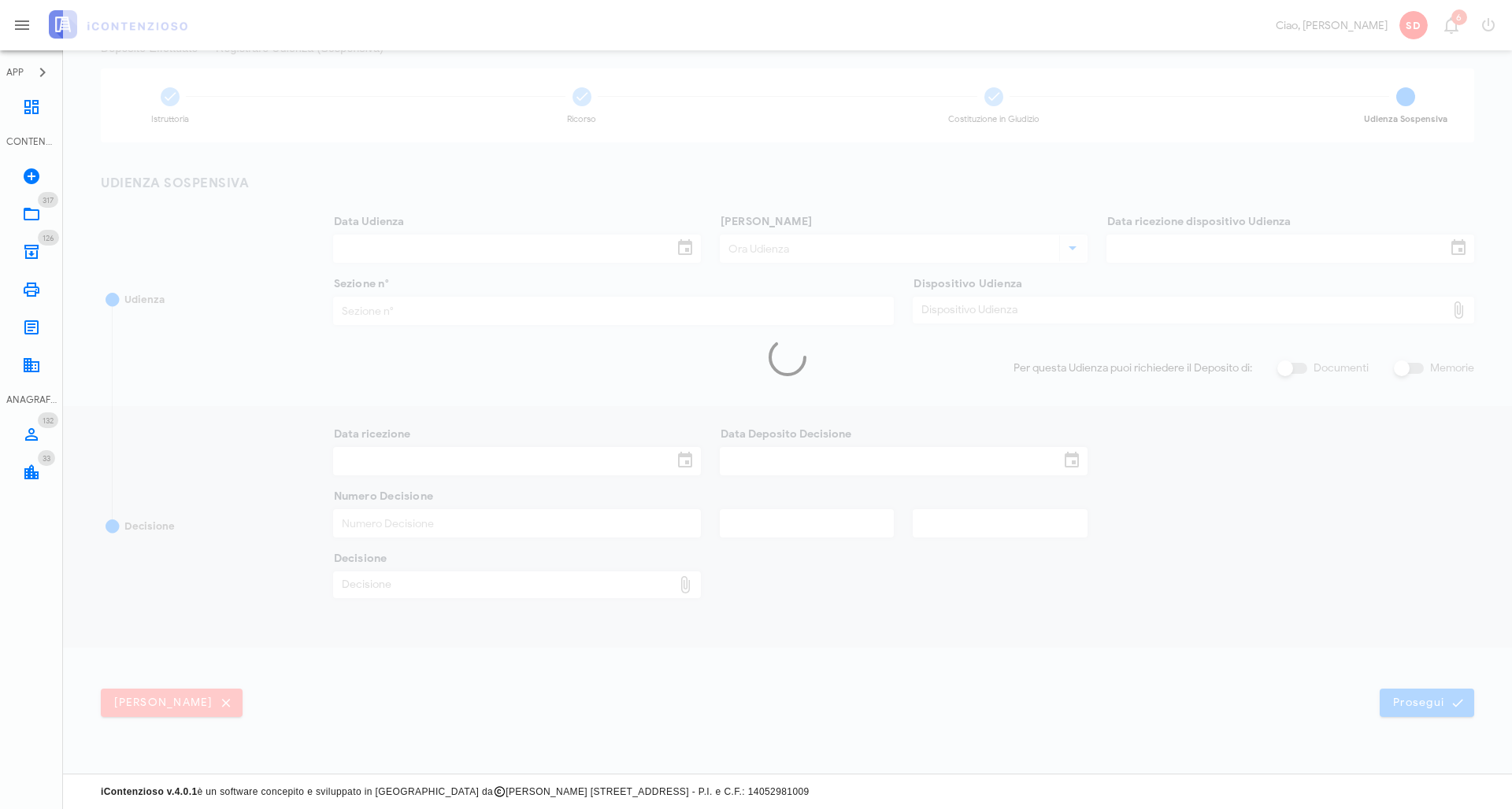
scroll to position [108, 0]
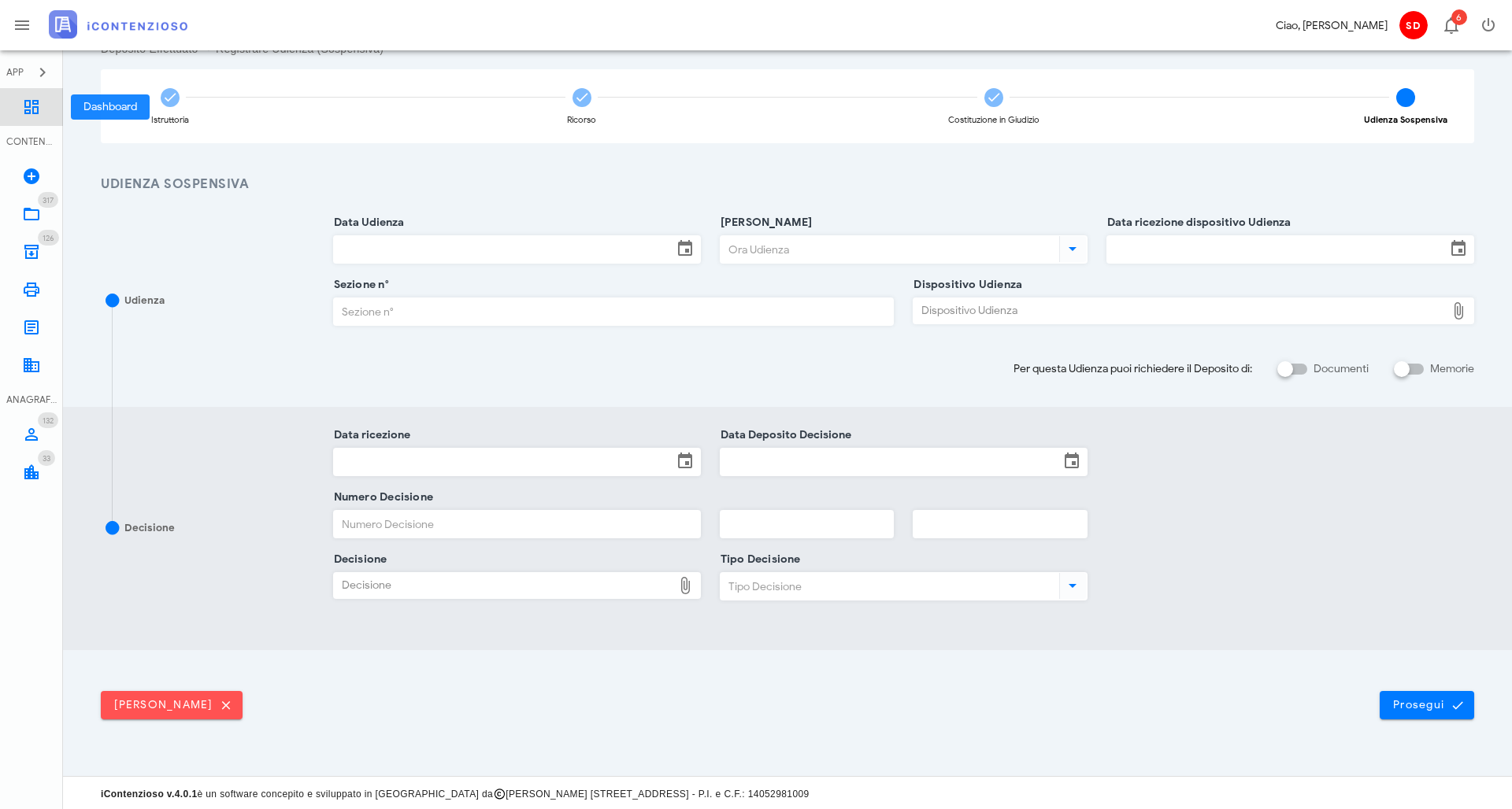
click at [31, 113] on icon at bounding box center [32, 107] width 19 height 19
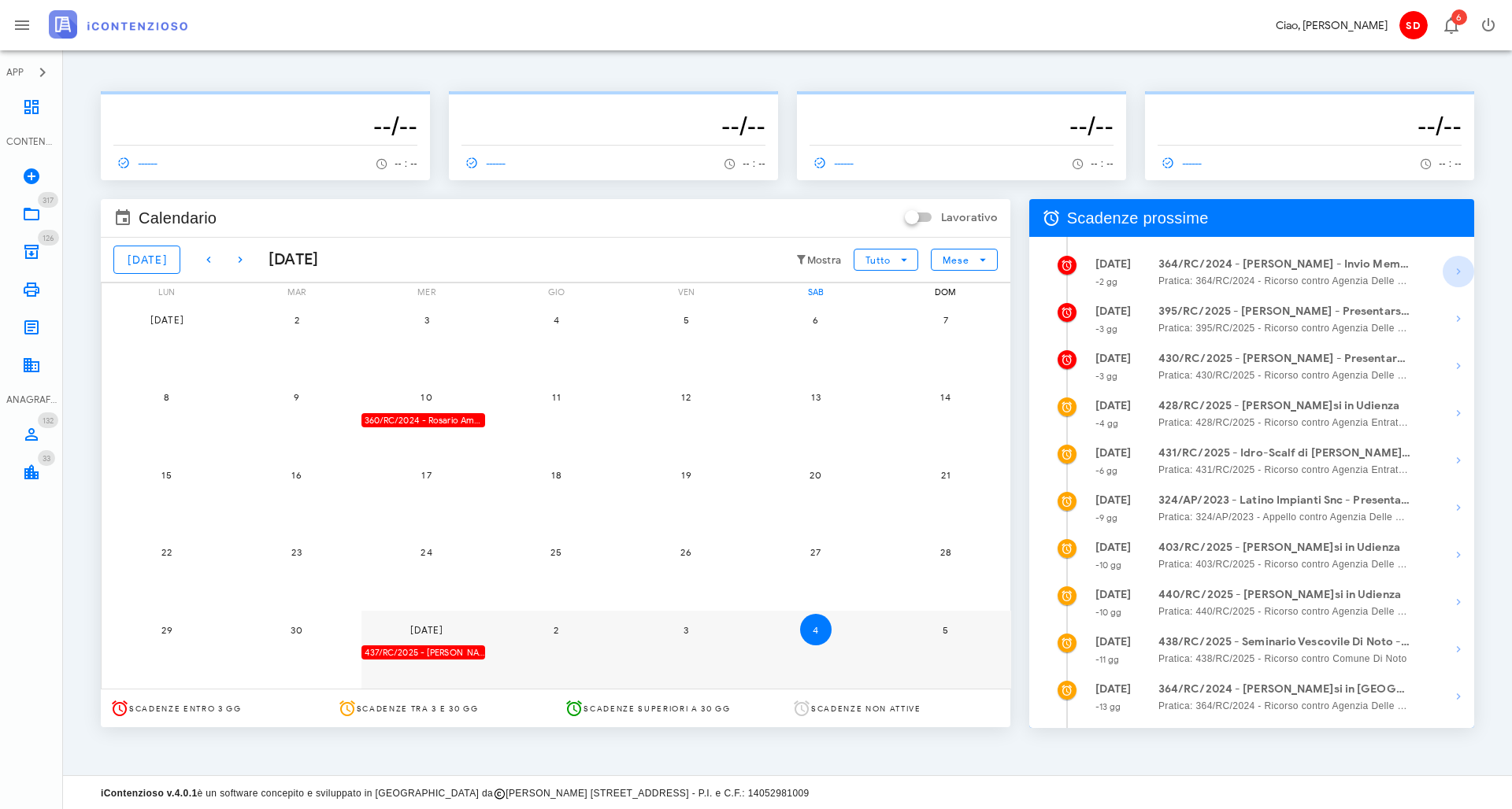
click at [1456, 269] on icon "button" at bounding box center [1458, 271] width 19 height 19
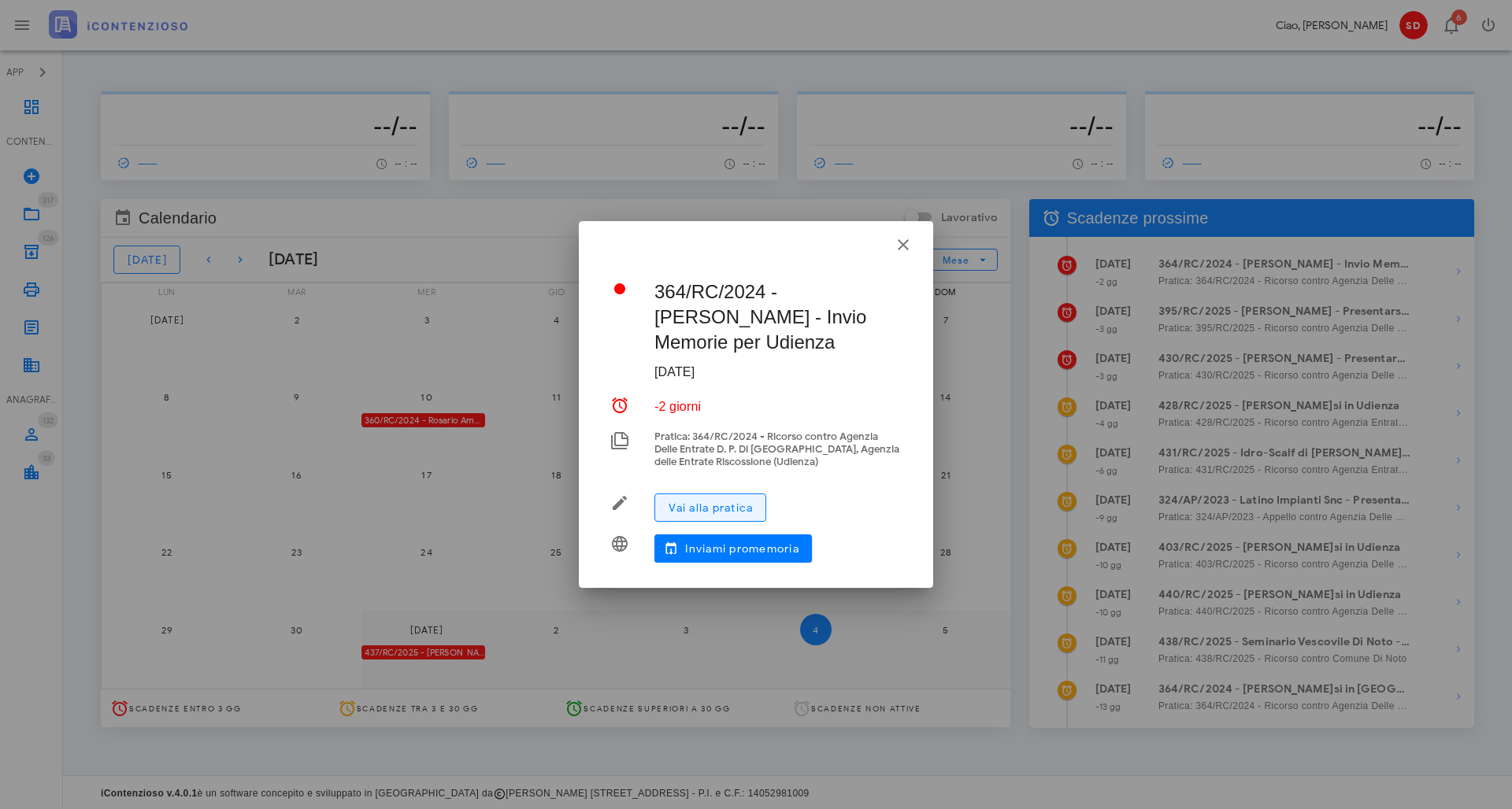
click at [717, 501] on span "Vai alla pratica" at bounding box center [710, 508] width 85 height 13
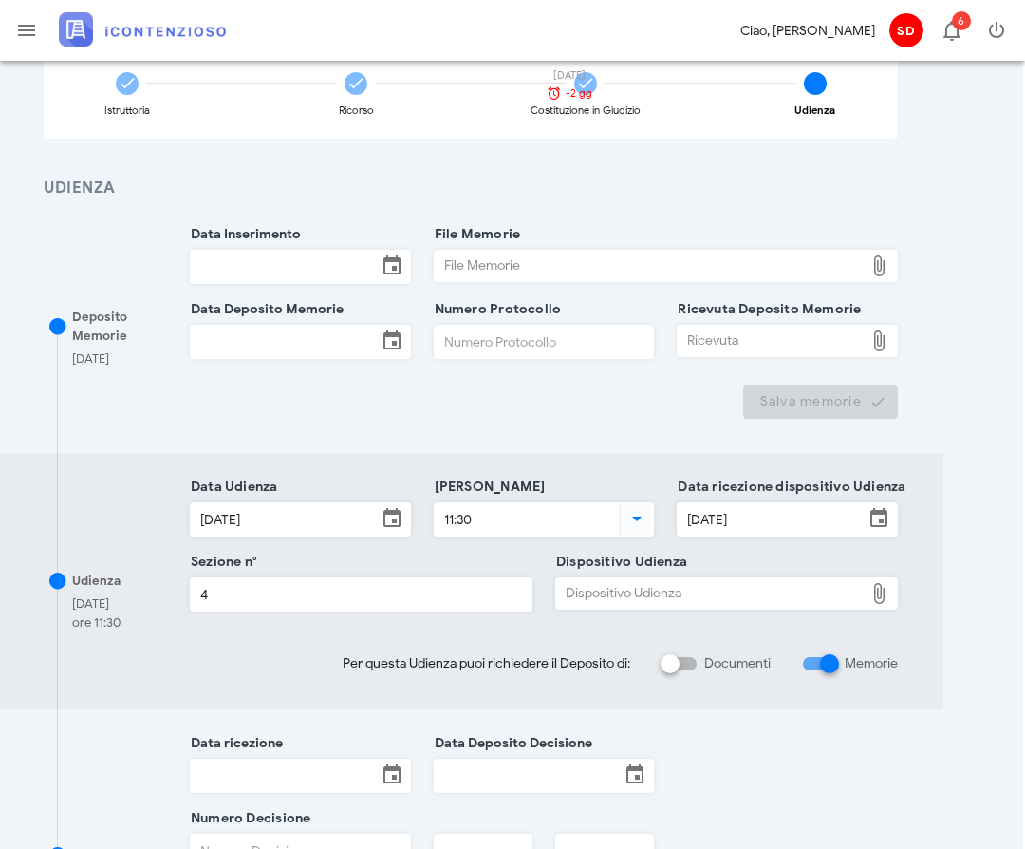
scroll to position [150, 2]
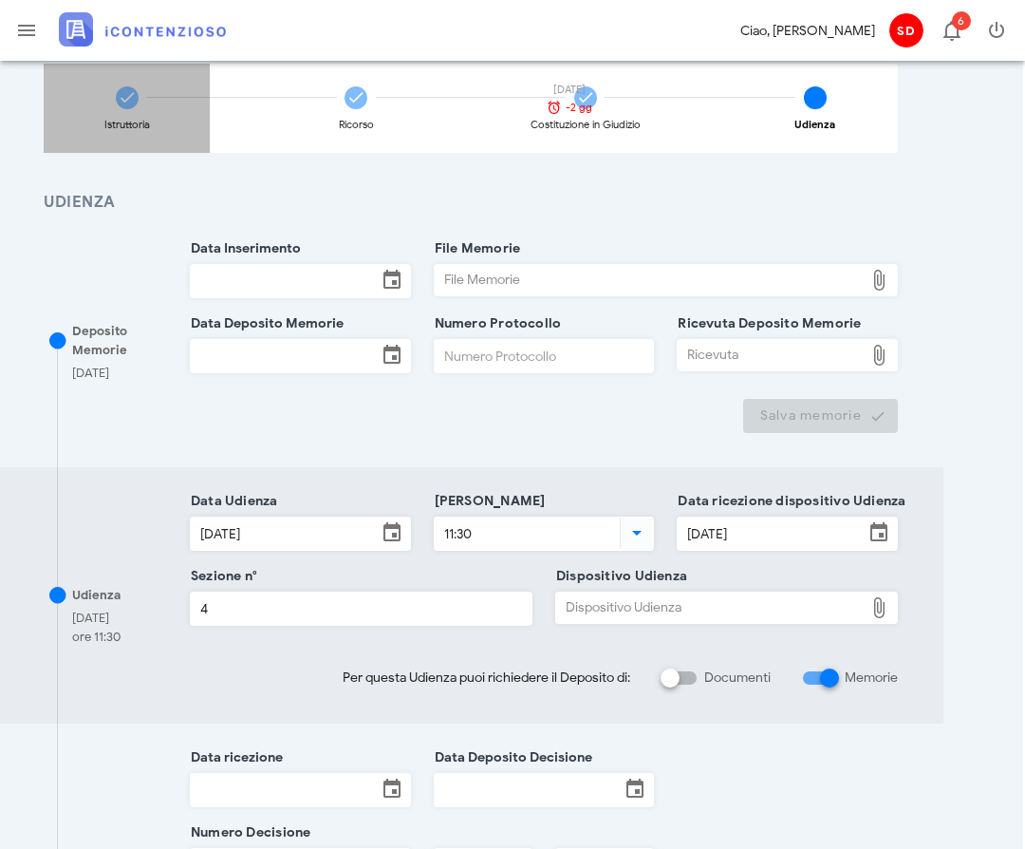
click at [126, 99] on icon at bounding box center [127, 97] width 19 height 19
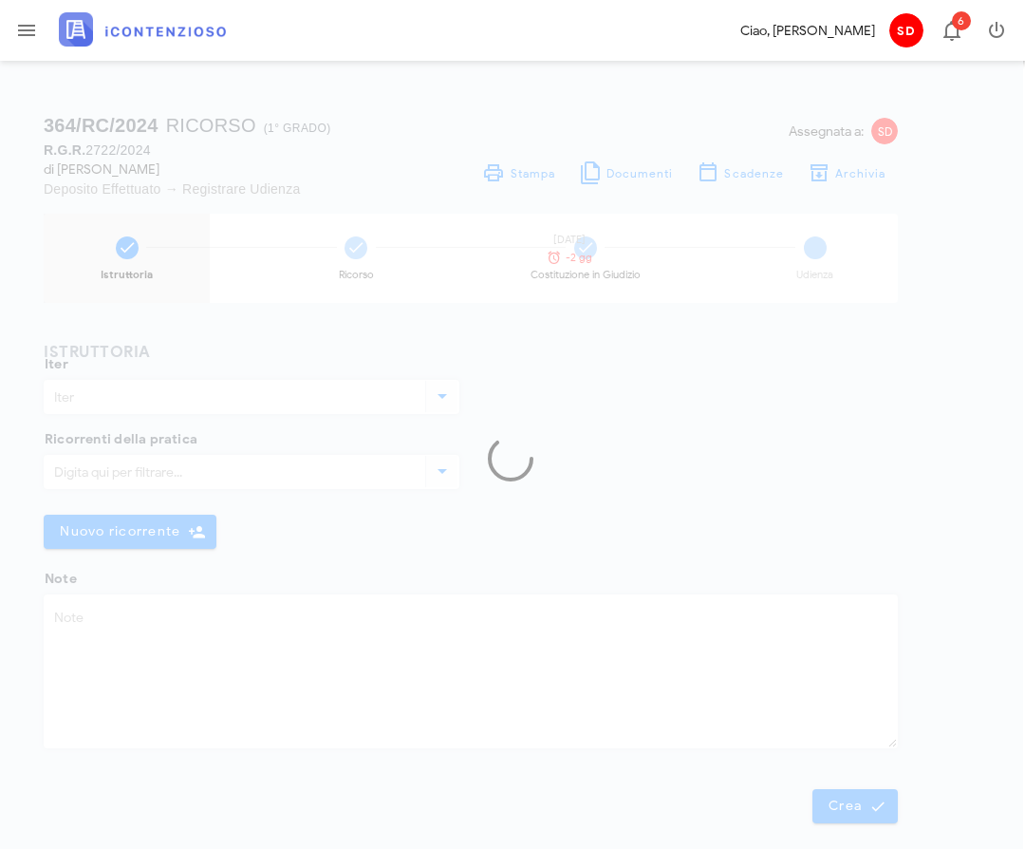
type input "Ricorso"
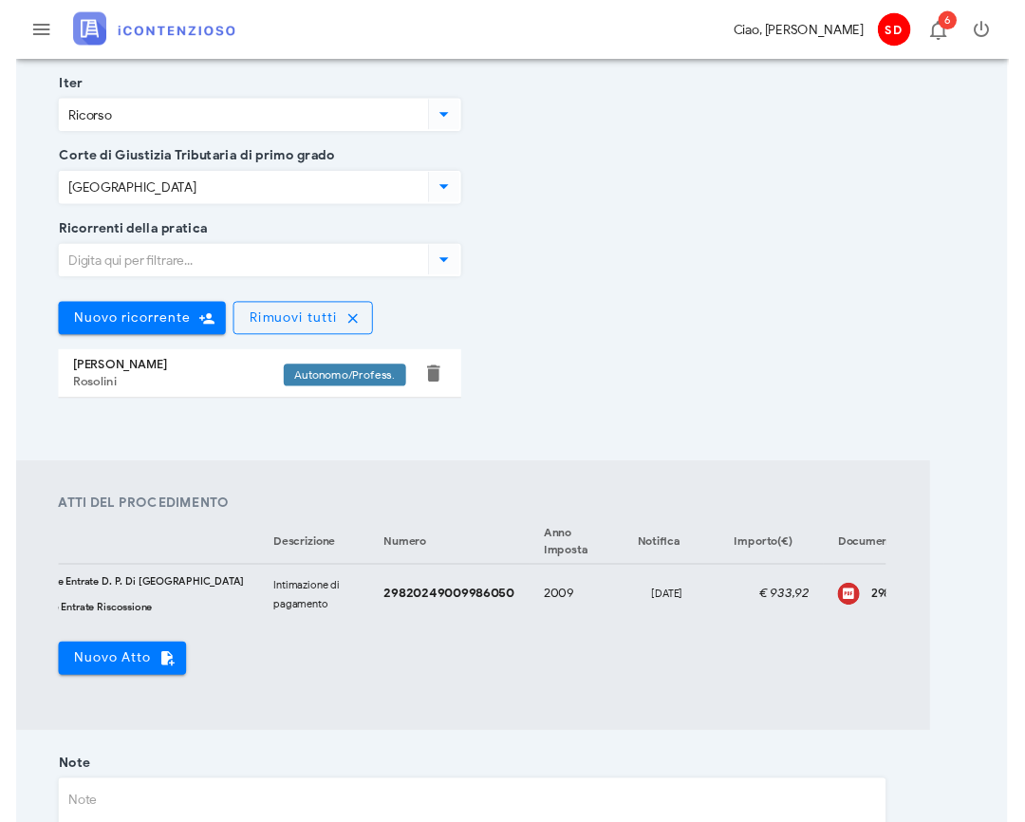
scroll to position [0, 339]
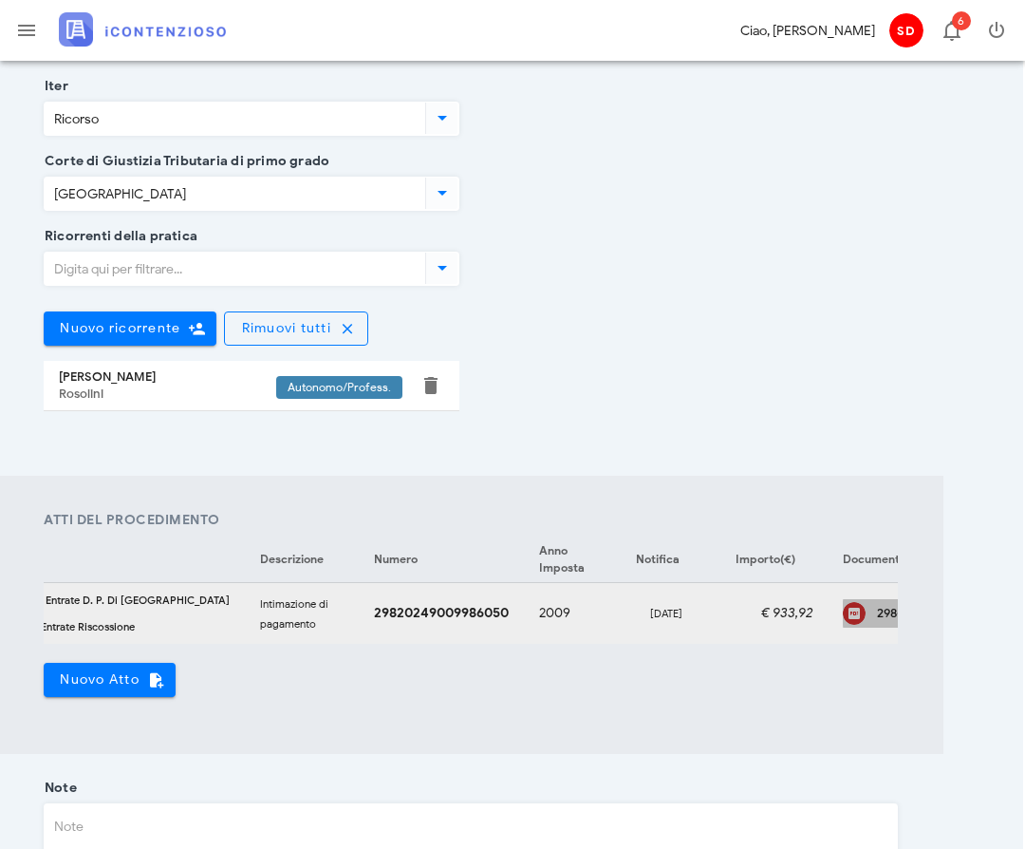
click at [877, 610] on div "298-AVI-00007484-29820249009986050000-signed" at bounding box center [926, 613] width 99 height 15
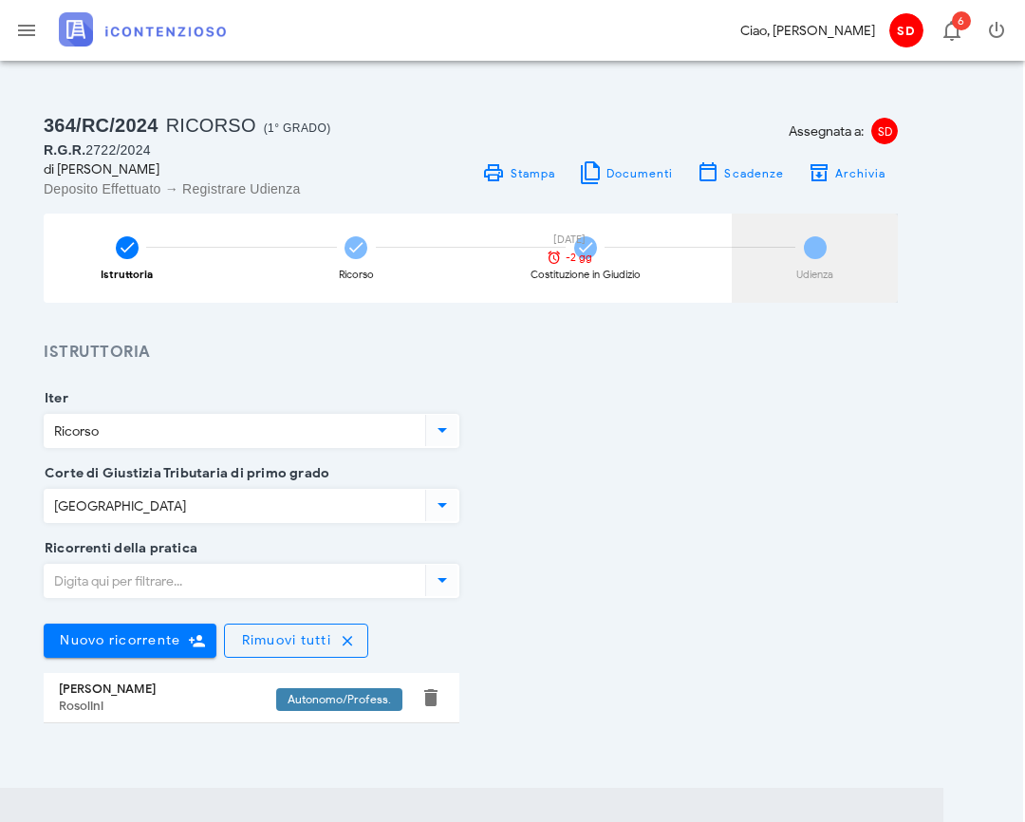
scroll to position [0, 2]
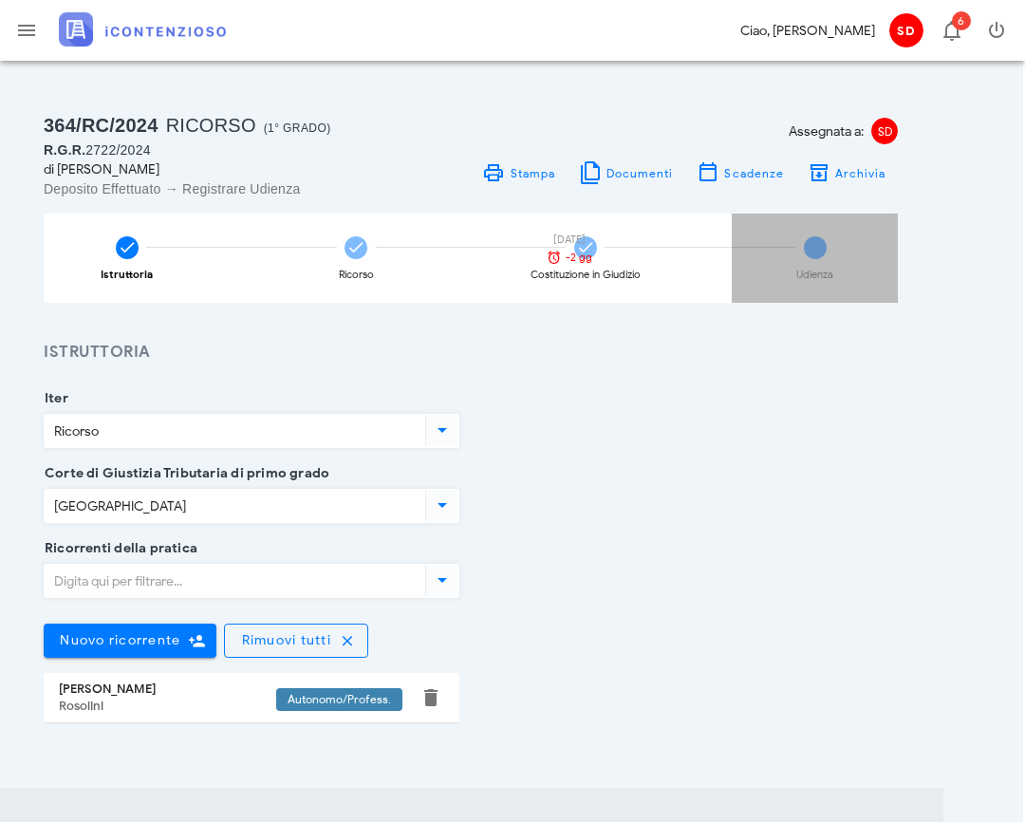
click at [823, 246] on span "4" at bounding box center [815, 247] width 23 height 23
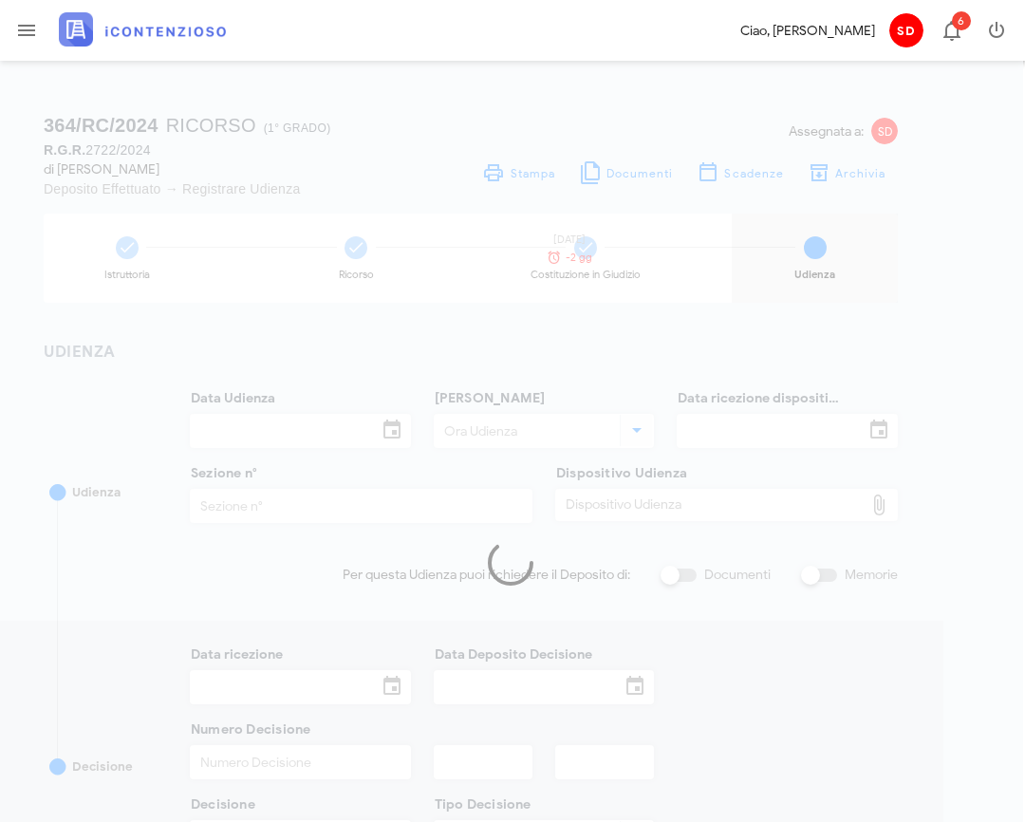
type input "17/10/2025"
type input "11:30"
type input "11/09/2025"
type input "4"
checkbox input "true"
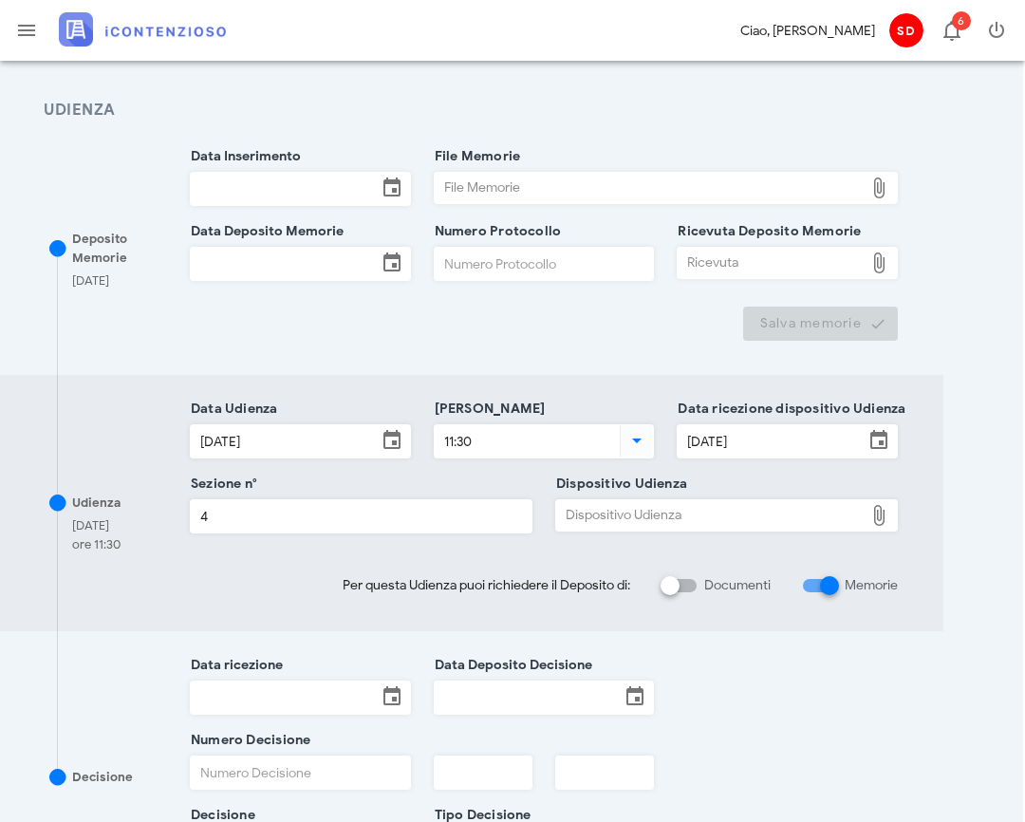
scroll to position [243, 2]
click at [598, 516] on div "Dispositivo Udienza" at bounding box center [710, 514] width 308 height 30
type input "C:\fakepath\AvvTratt___2722_2024.pdf"
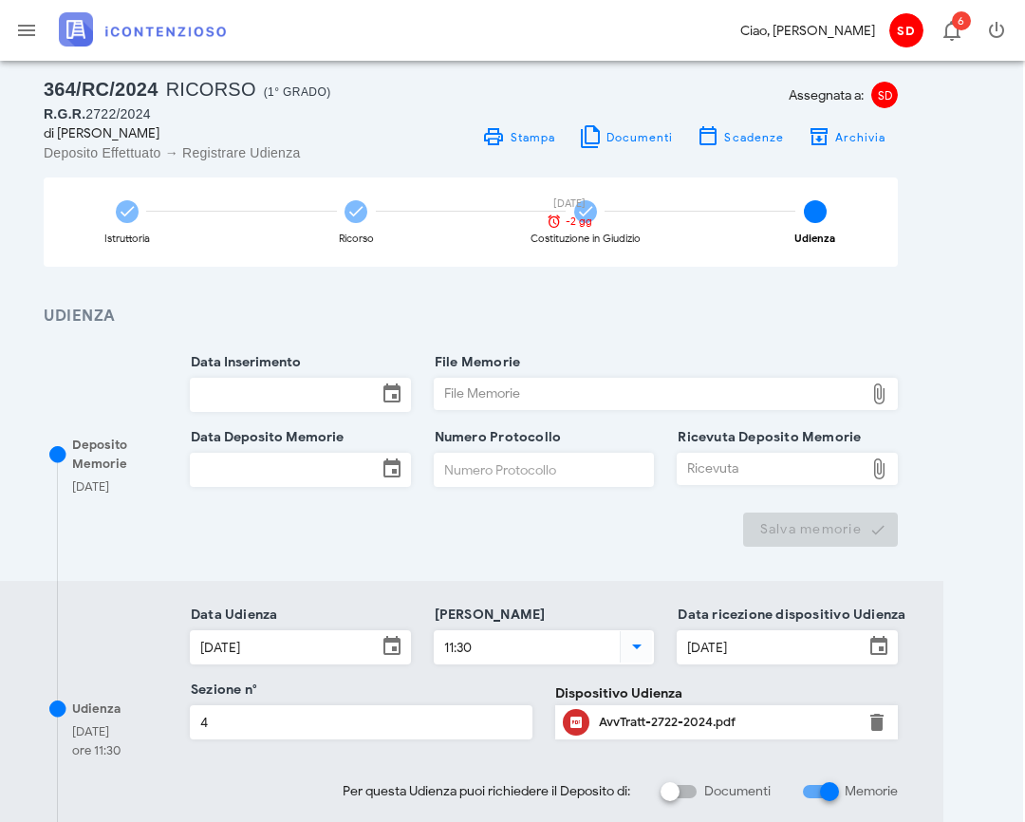
scroll to position [32, 2]
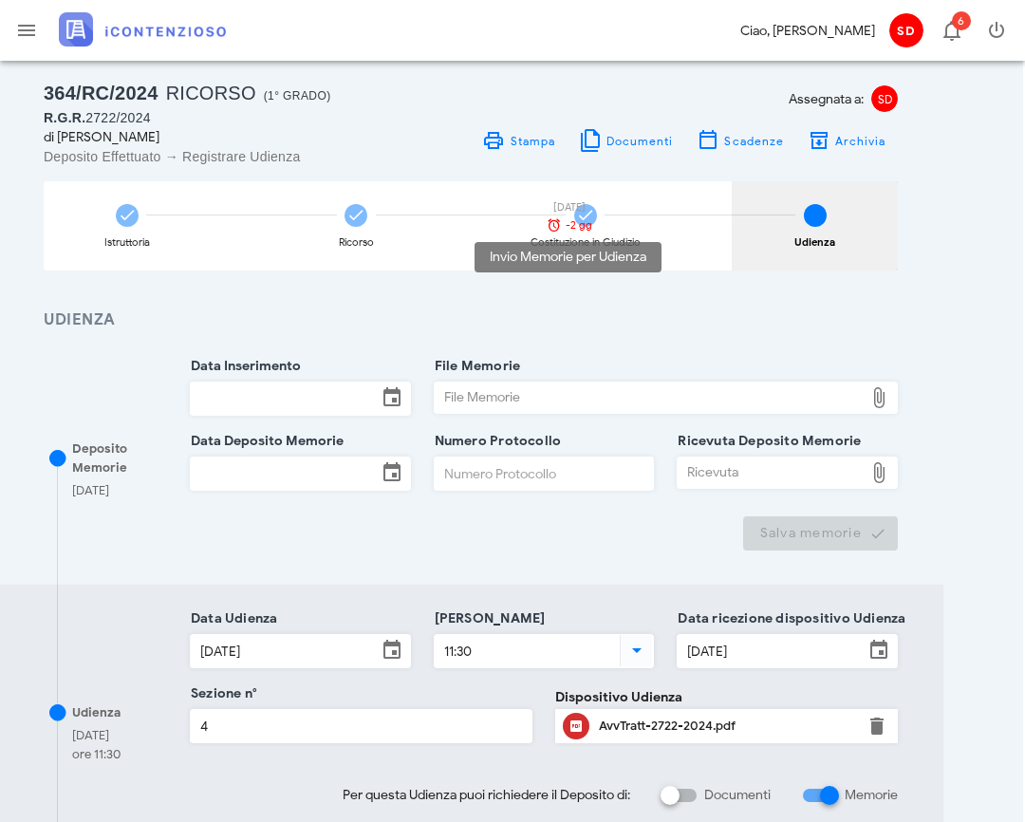
click at [585, 216] on div "06/10/2025 -2 gg" at bounding box center [569, 217] width 66 height 30
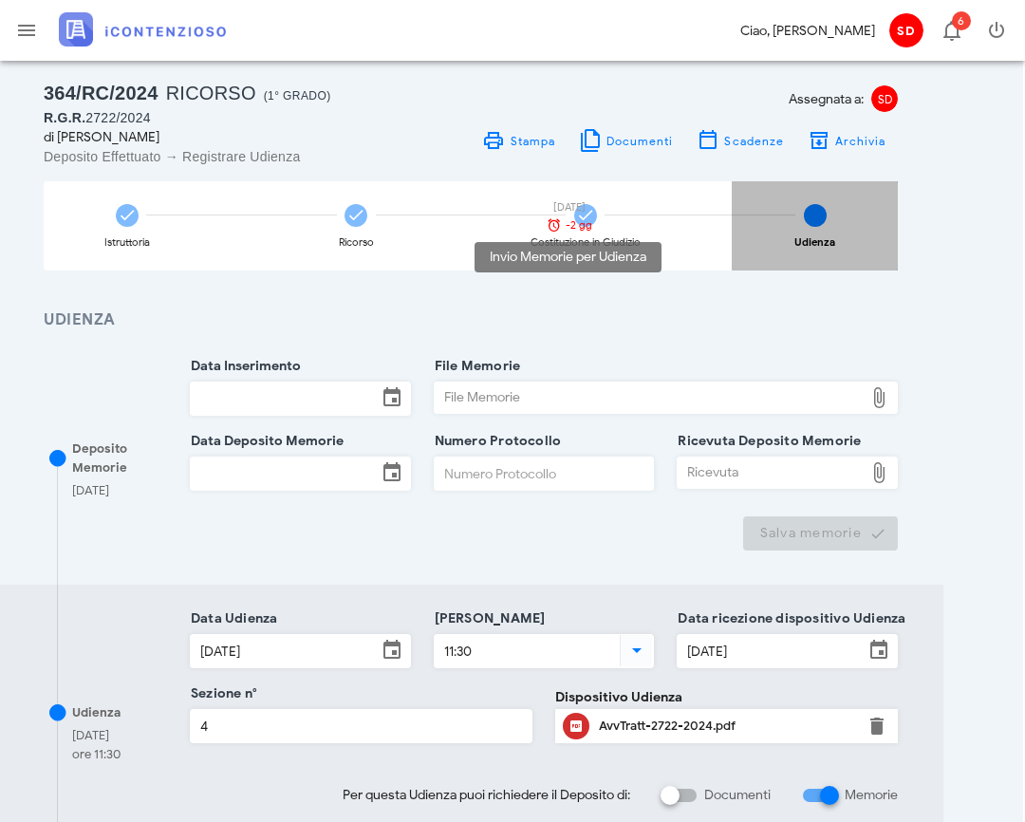
click at [586, 214] on div "06/10/2025 -2 gg" at bounding box center [569, 217] width 66 height 30
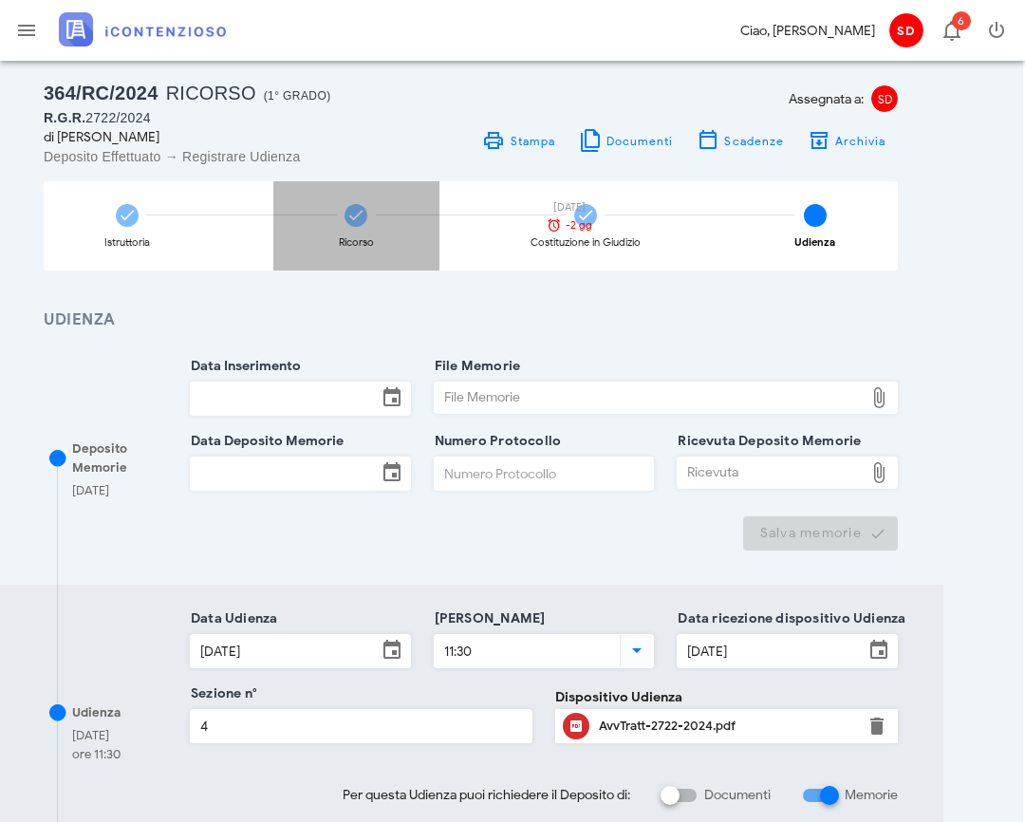
click at [353, 215] on icon at bounding box center [356, 215] width 19 height 19
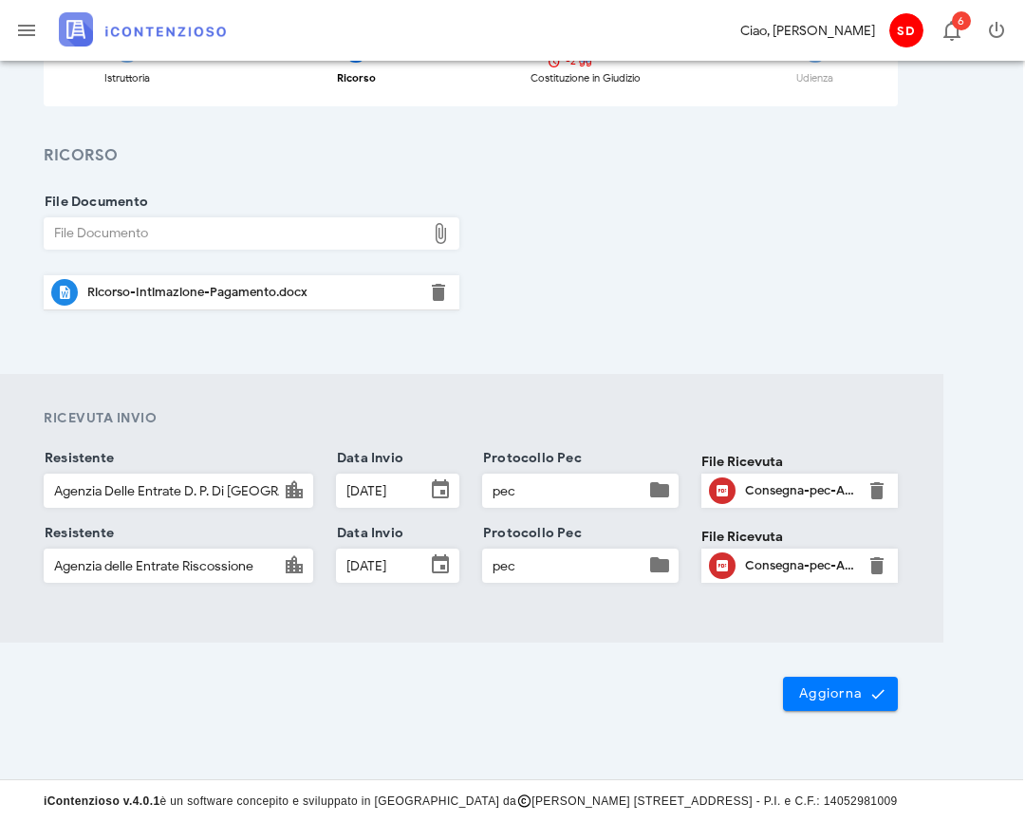
scroll to position [196, 2]
click at [845, 700] on span "Aggiorna" at bounding box center [840, 694] width 84 height 17
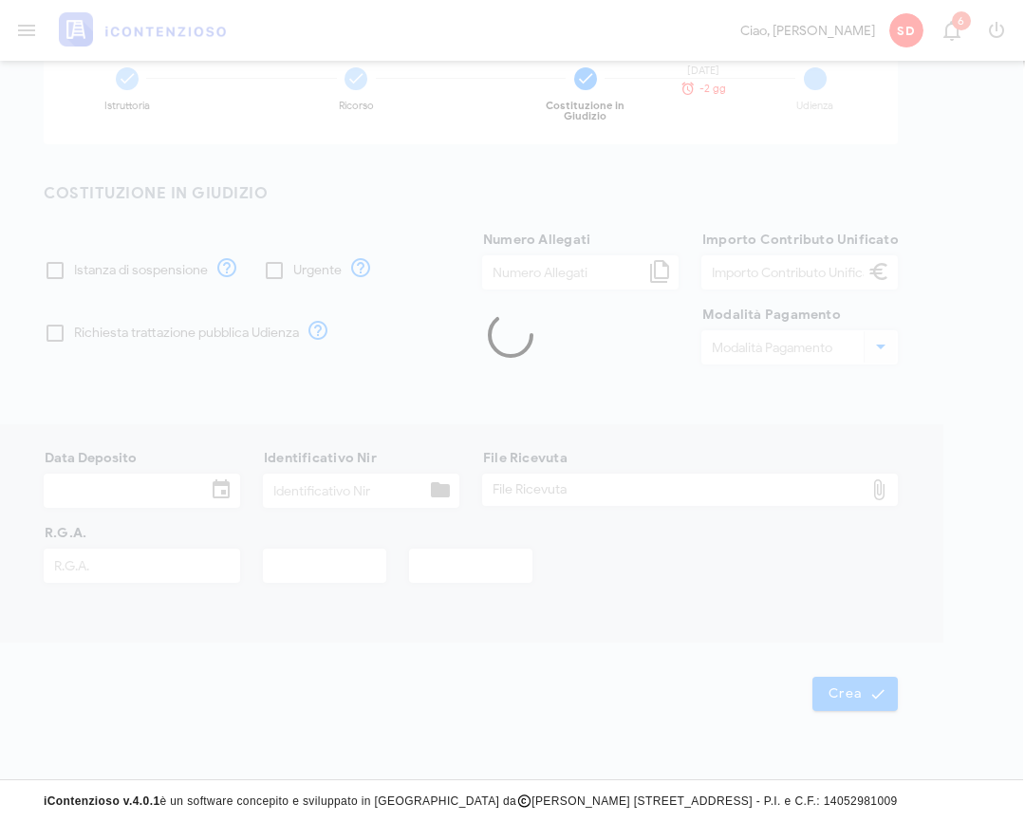
scroll to position [133, 2]
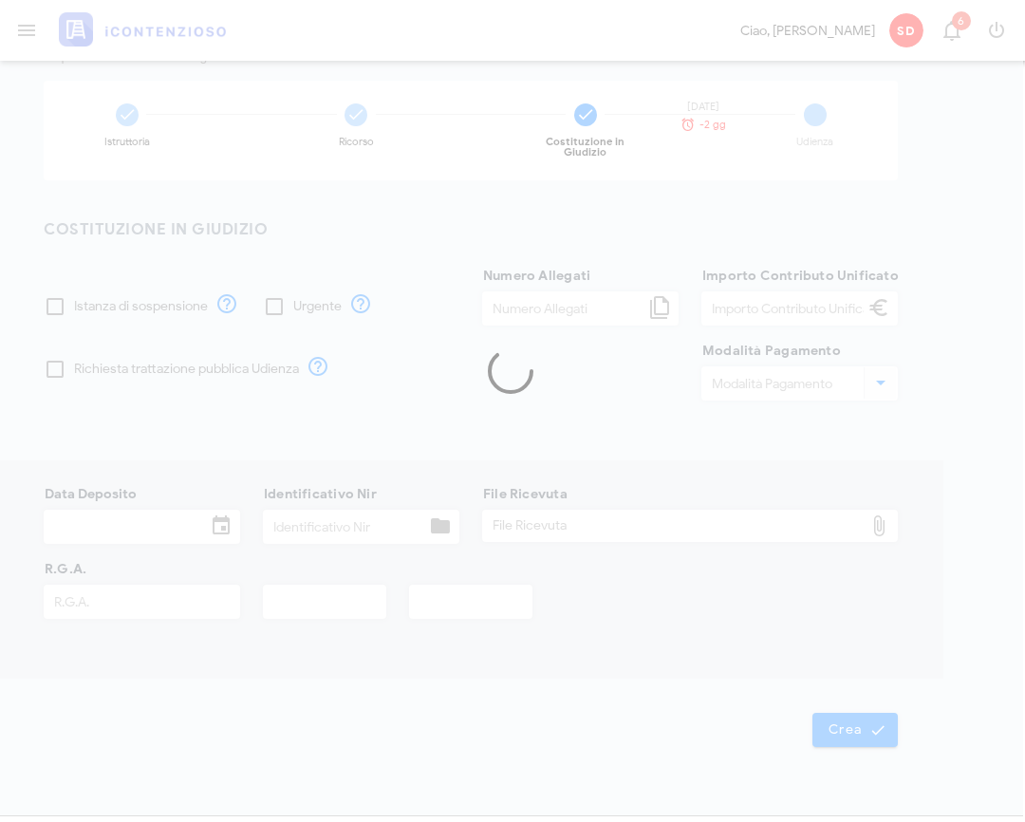
type input "6"
type input "30,00"
type input "PagoPa"
type input "29/10/2024"
type input "1173525"
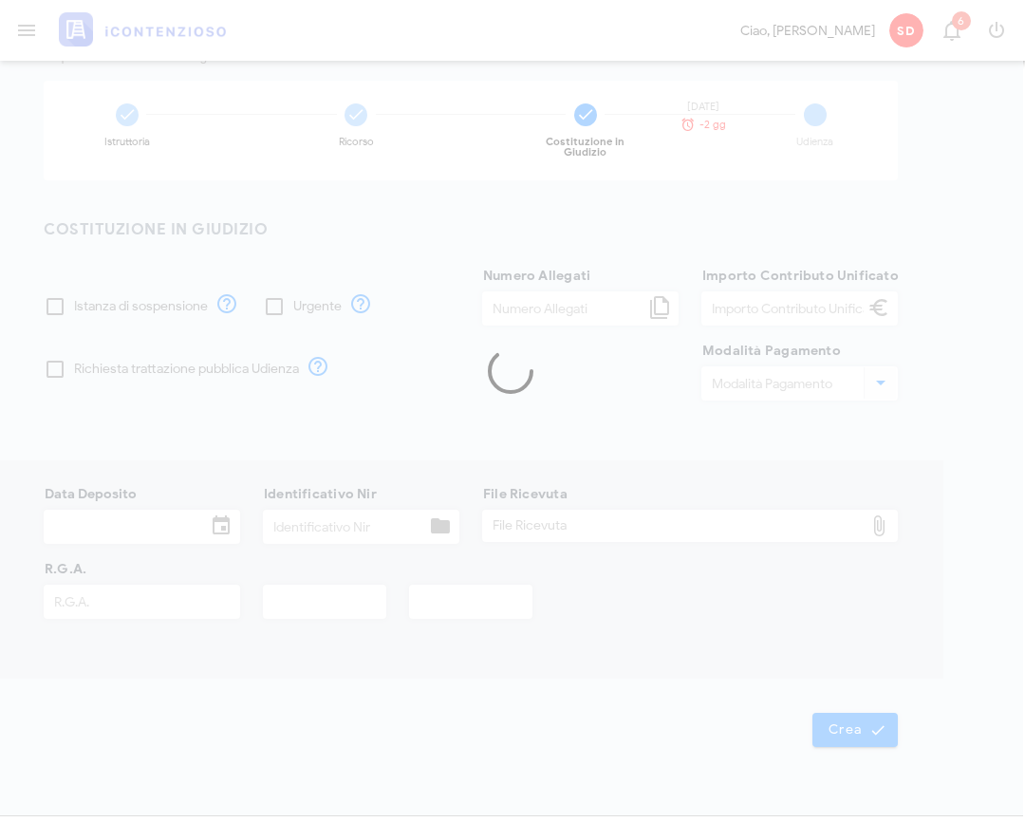
type input "2722"
type input "2024"
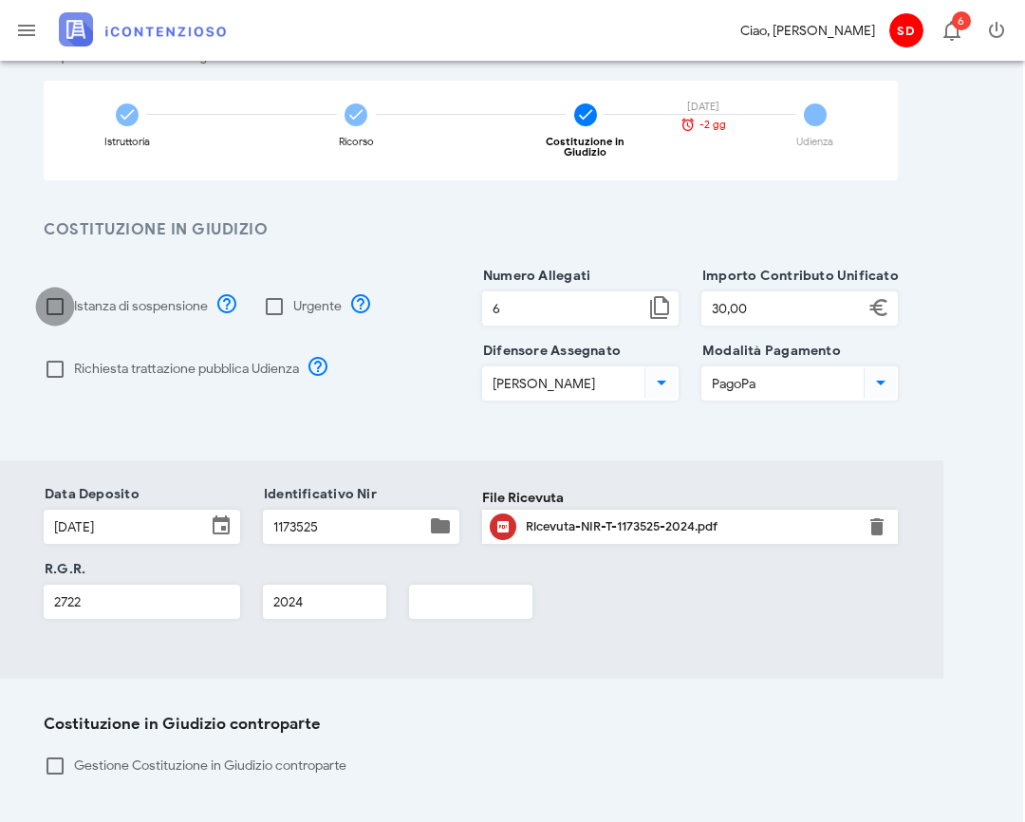
click at [55, 292] on div at bounding box center [55, 307] width 32 height 32
checkbox input "false"
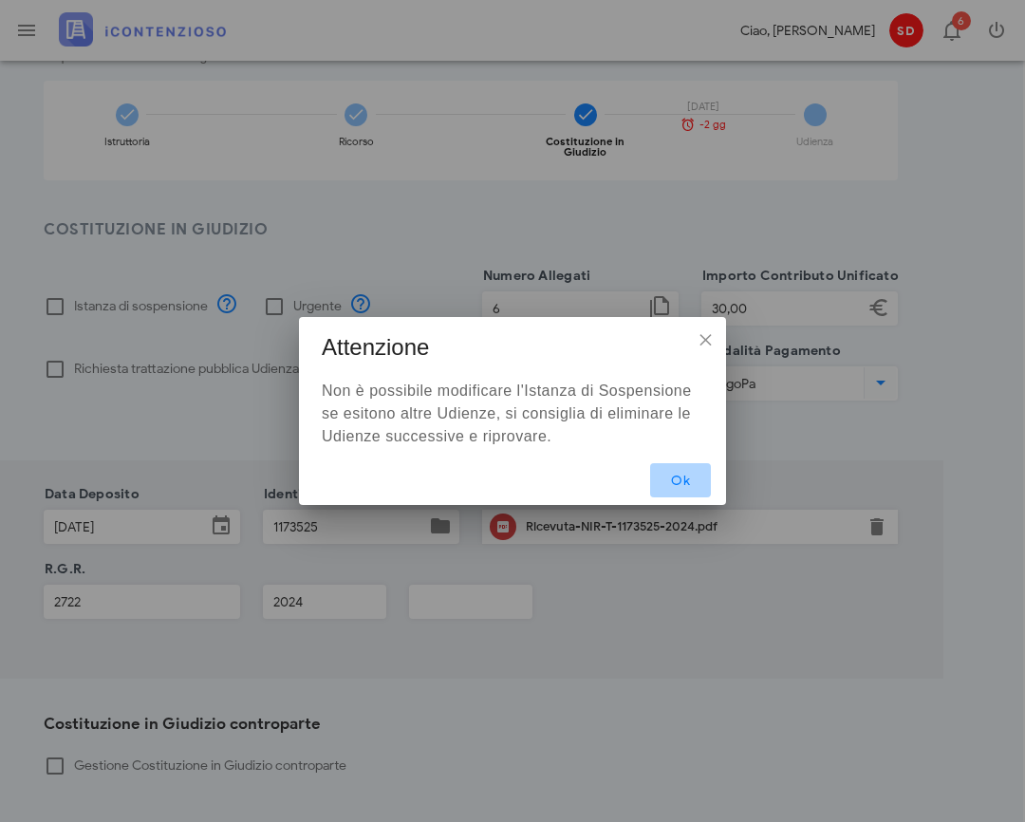
click at [688, 482] on span "Ok" at bounding box center [681, 481] width 30 height 16
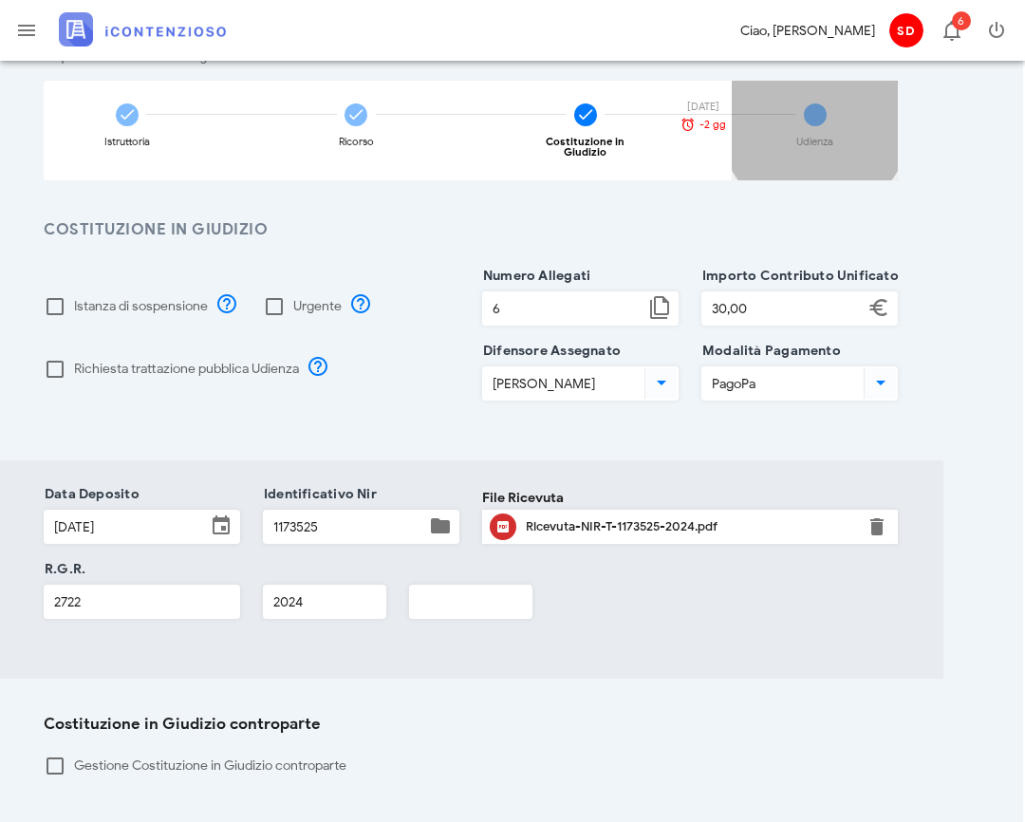
click at [813, 115] on span "4" at bounding box center [815, 114] width 23 height 23
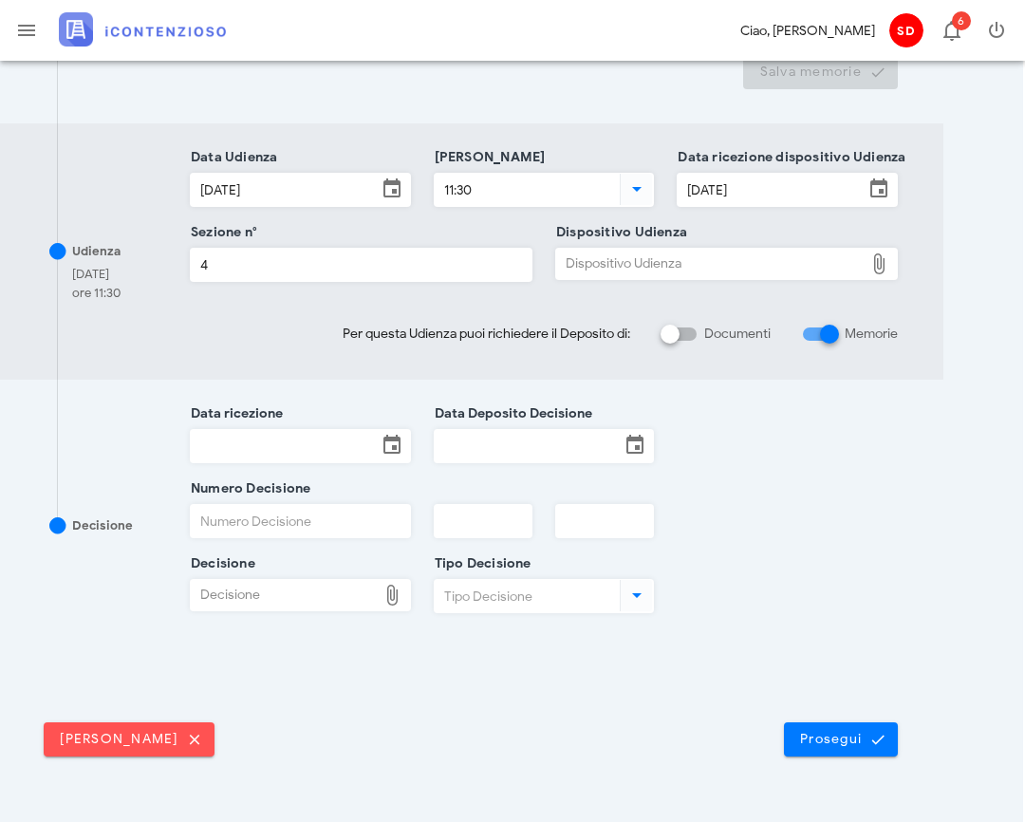
scroll to position [502, 2]
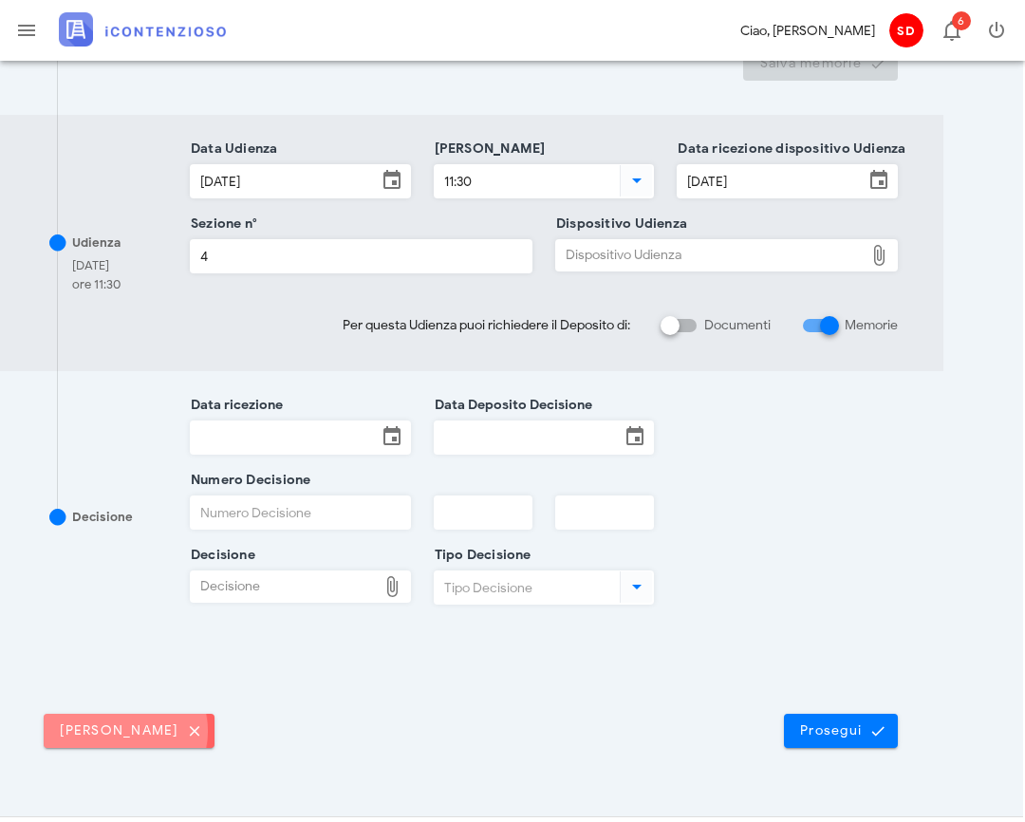
click at [138, 739] on button "Elimina udienza" at bounding box center [129, 731] width 171 height 34
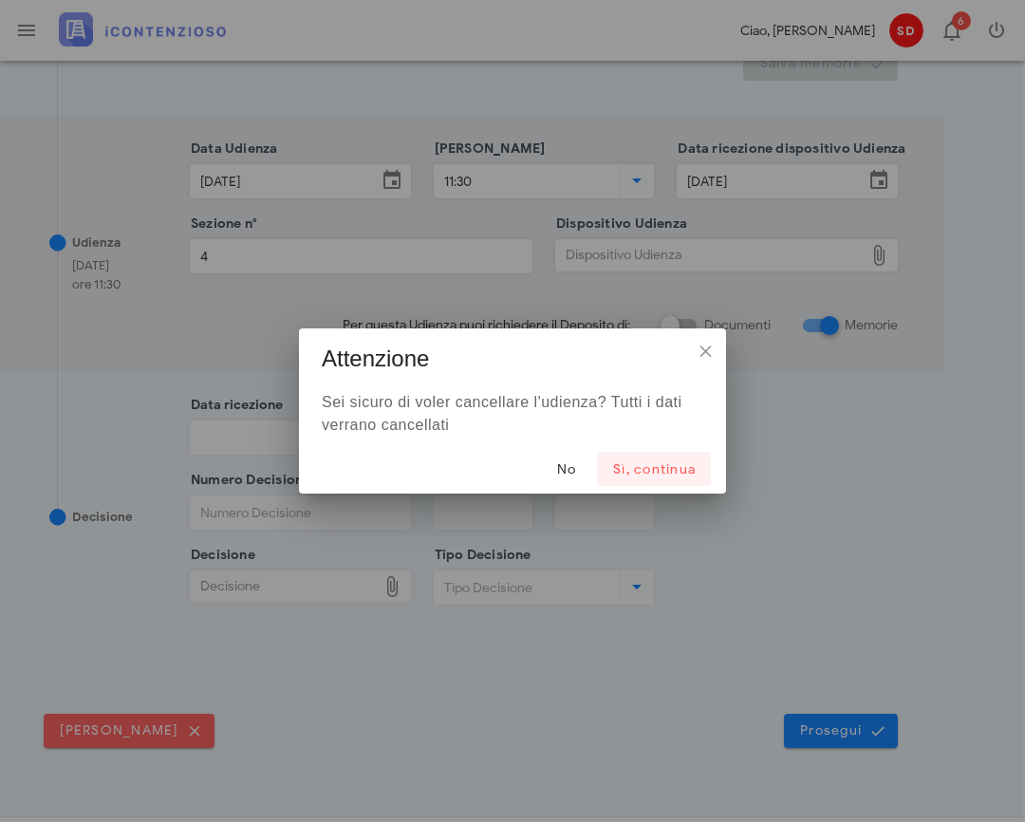
click at [661, 468] on span "Sì, continua" at bounding box center [654, 469] width 84 height 16
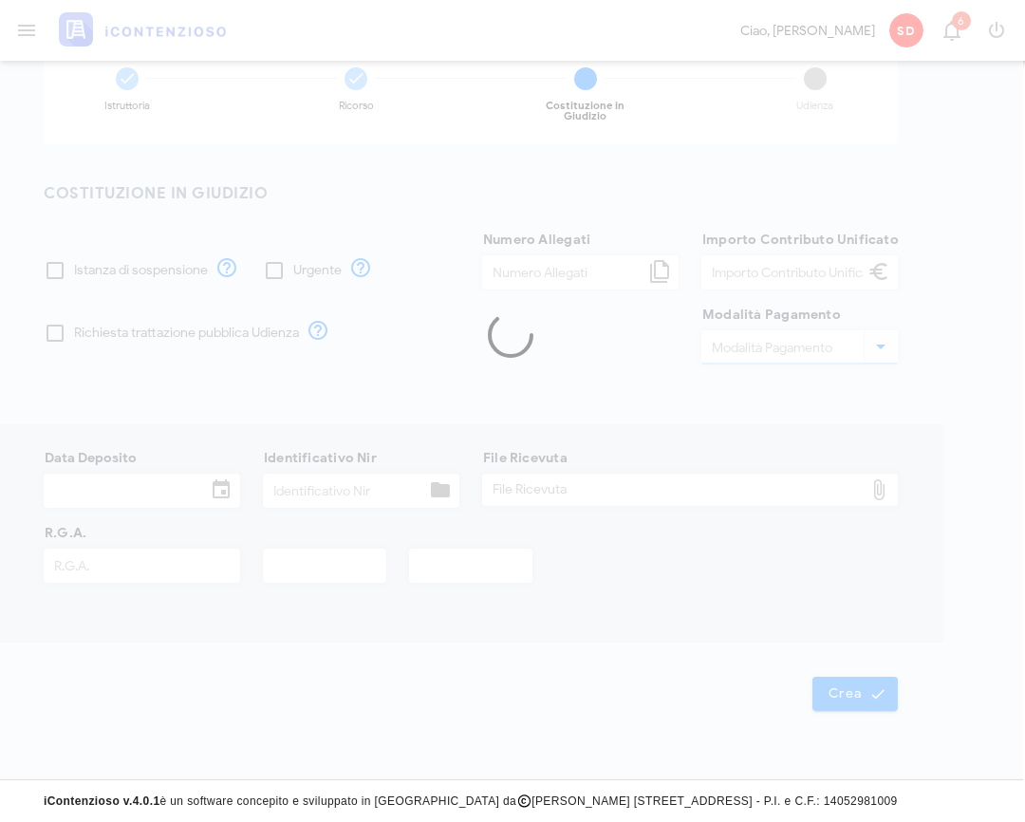
scroll to position [158, 2]
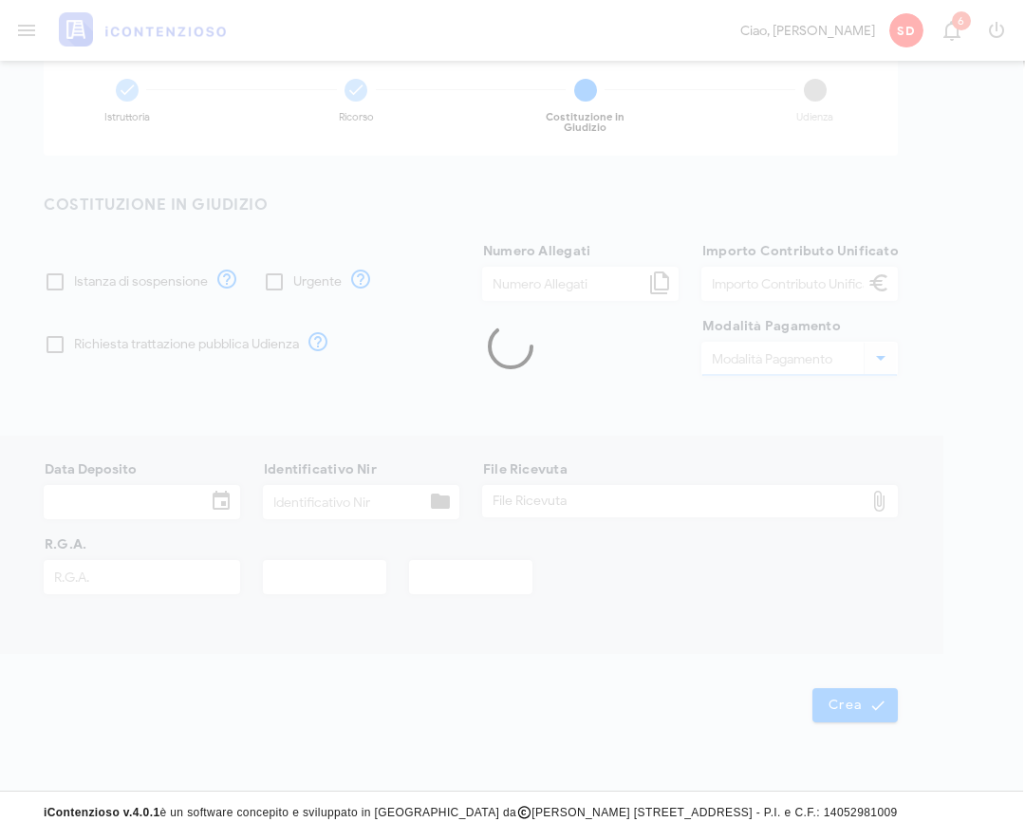
type input "6"
type input "30,00"
type input "PagoPa"
type input "29/10/2024"
type input "1173525"
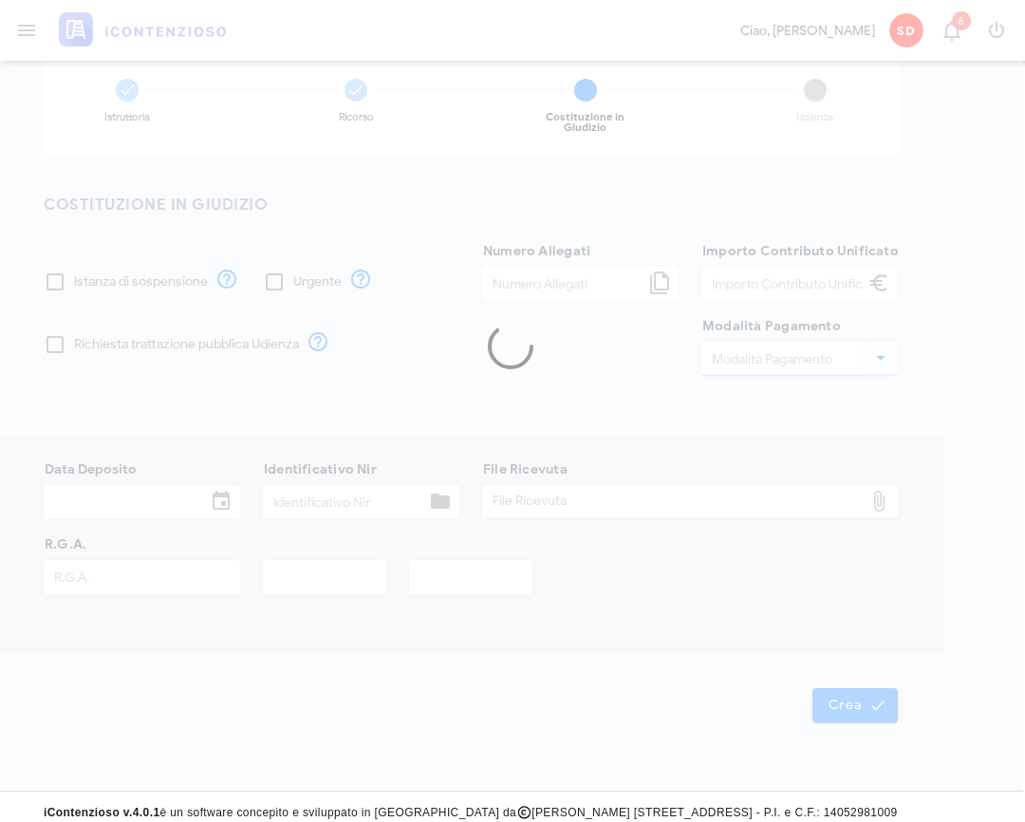
type input "2722"
type input "2024"
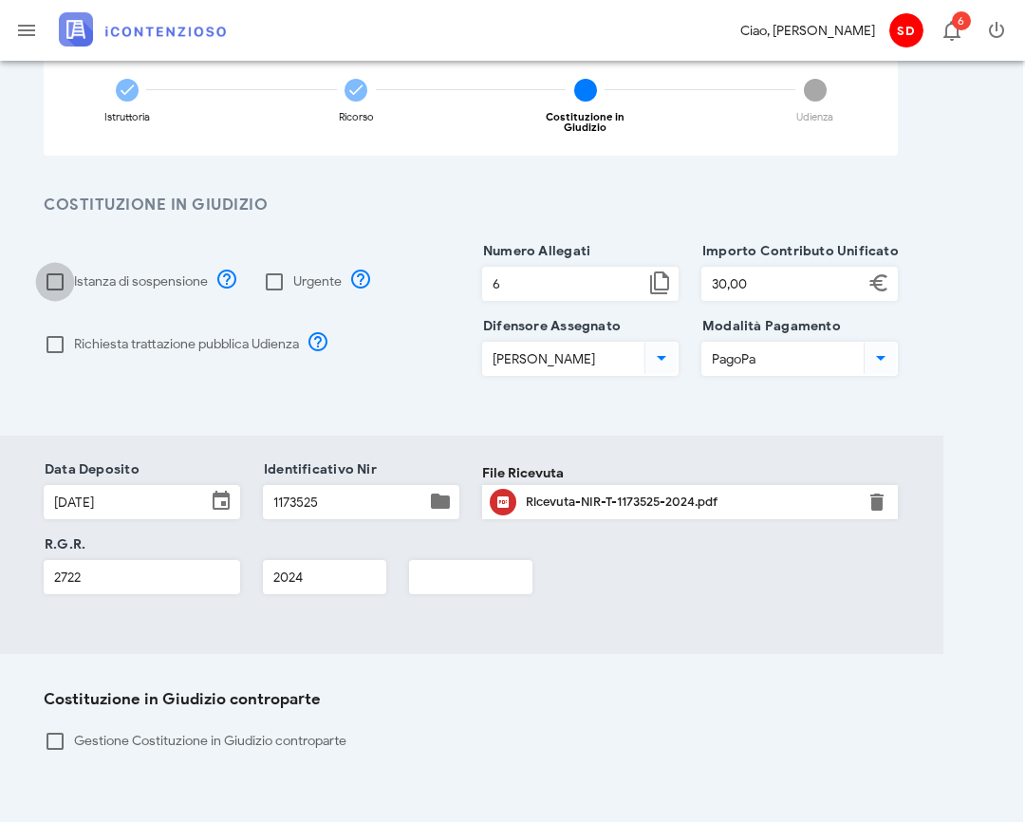
click at [56, 272] on div at bounding box center [55, 282] width 32 height 32
checkbox input "true"
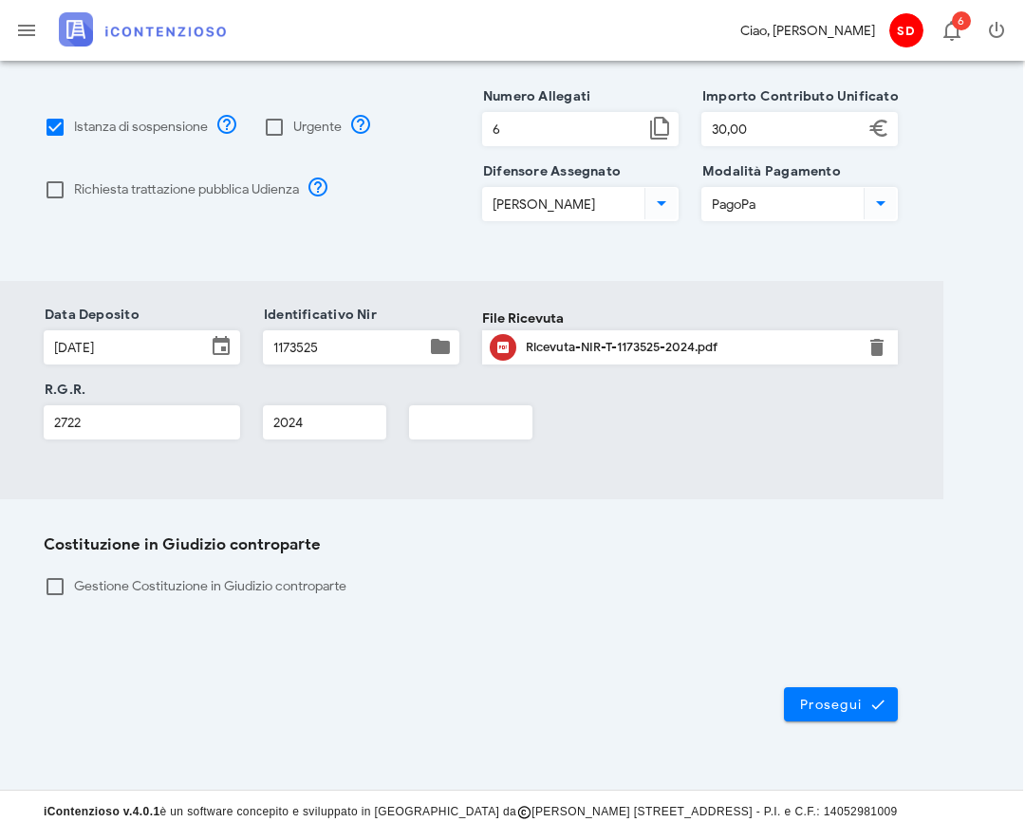
scroll to position [311, 2]
click at [835, 698] on span "Prosegui" at bounding box center [841, 705] width 84 height 17
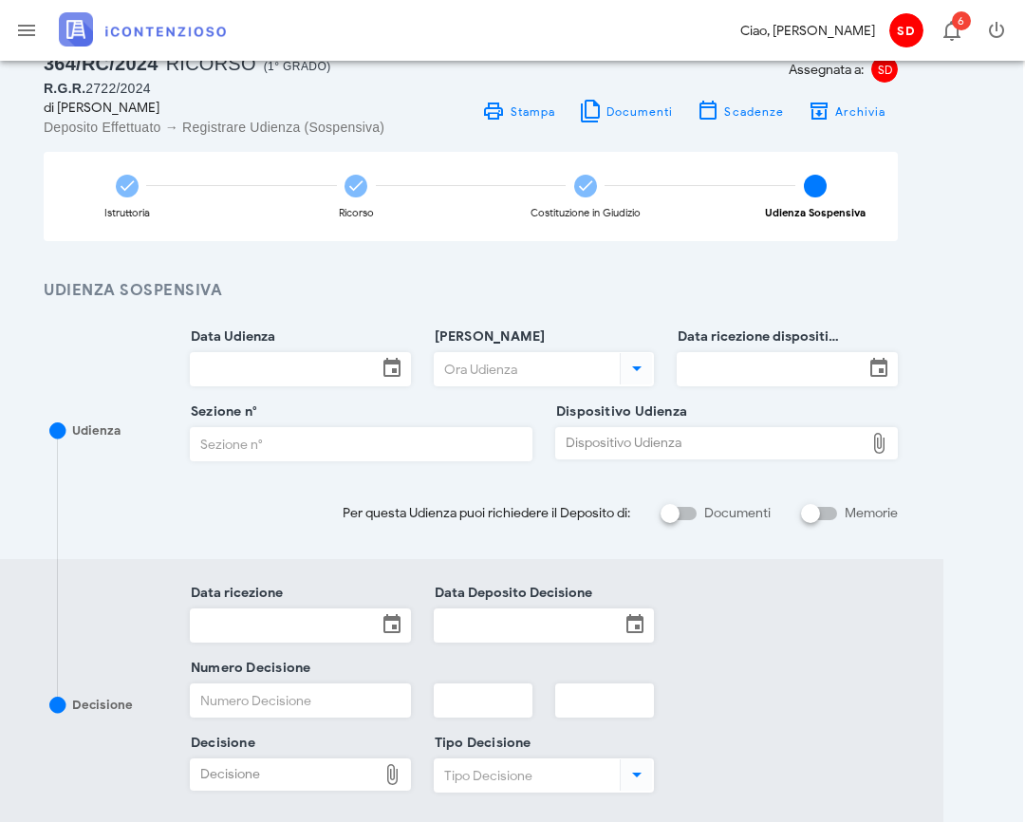
scroll to position [55, 2]
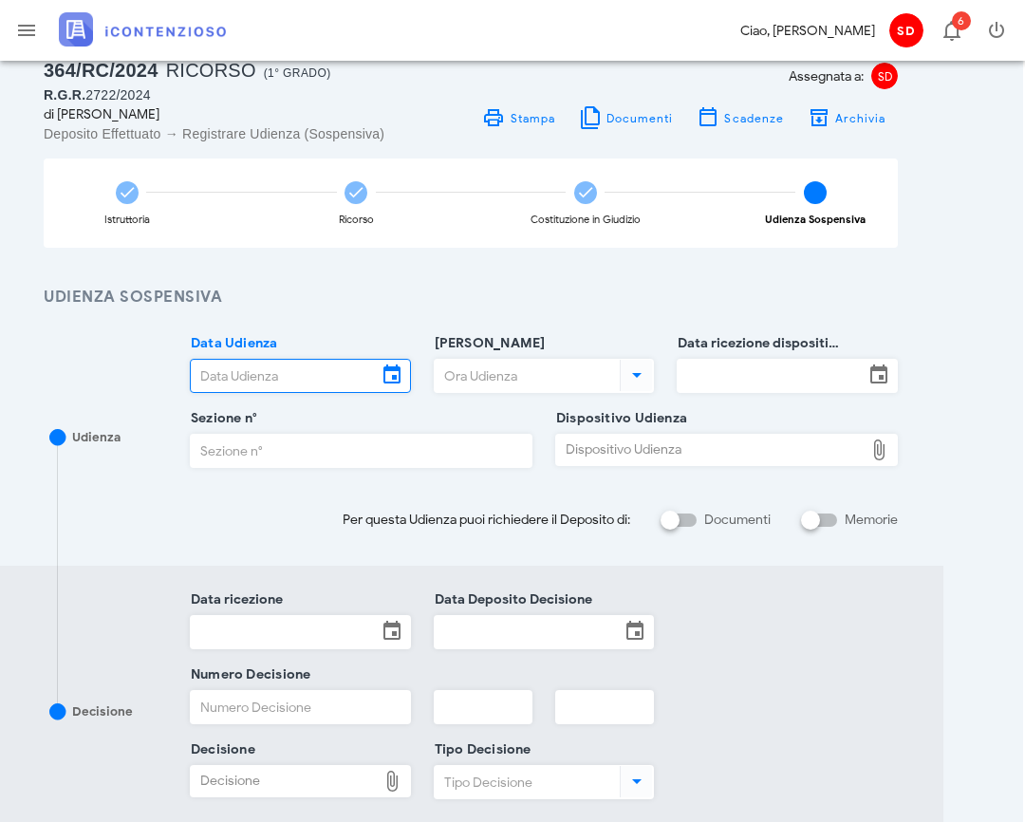
click at [278, 374] on input "Data Udienza" at bounding box center [284, 376] width 186 height 32
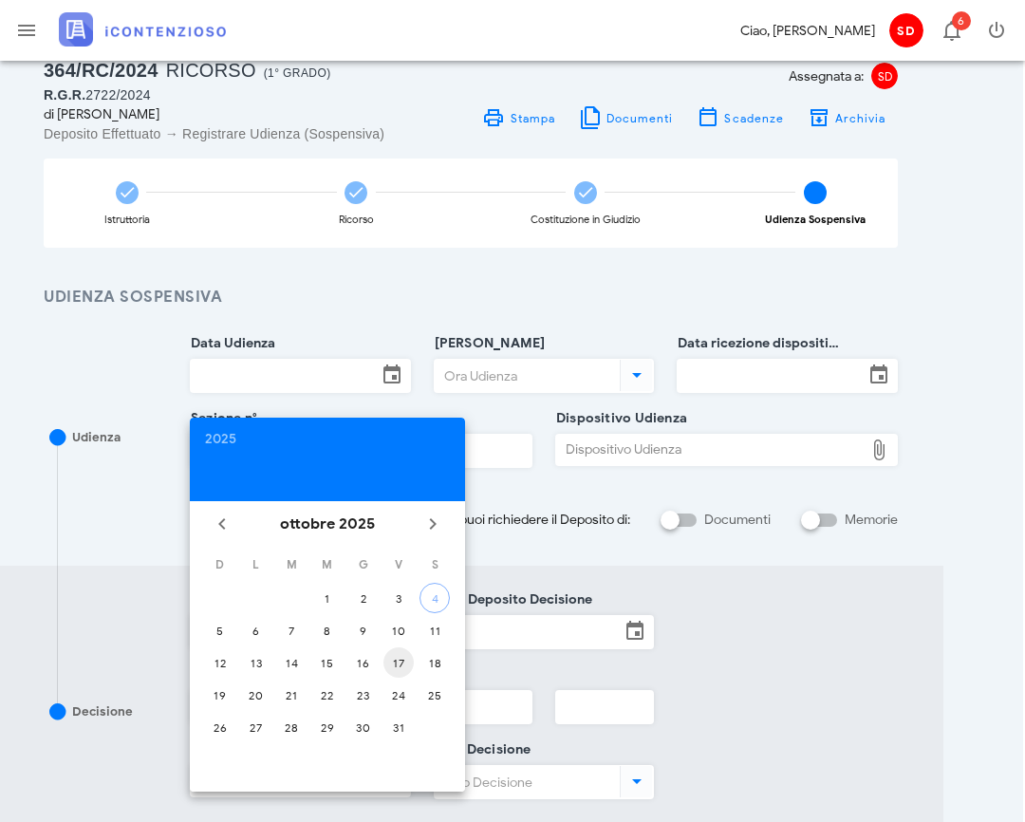
click at [404, 663] on div "17" at bounding box center [399, 663] width 30 height 14
type input "17/10/2025"
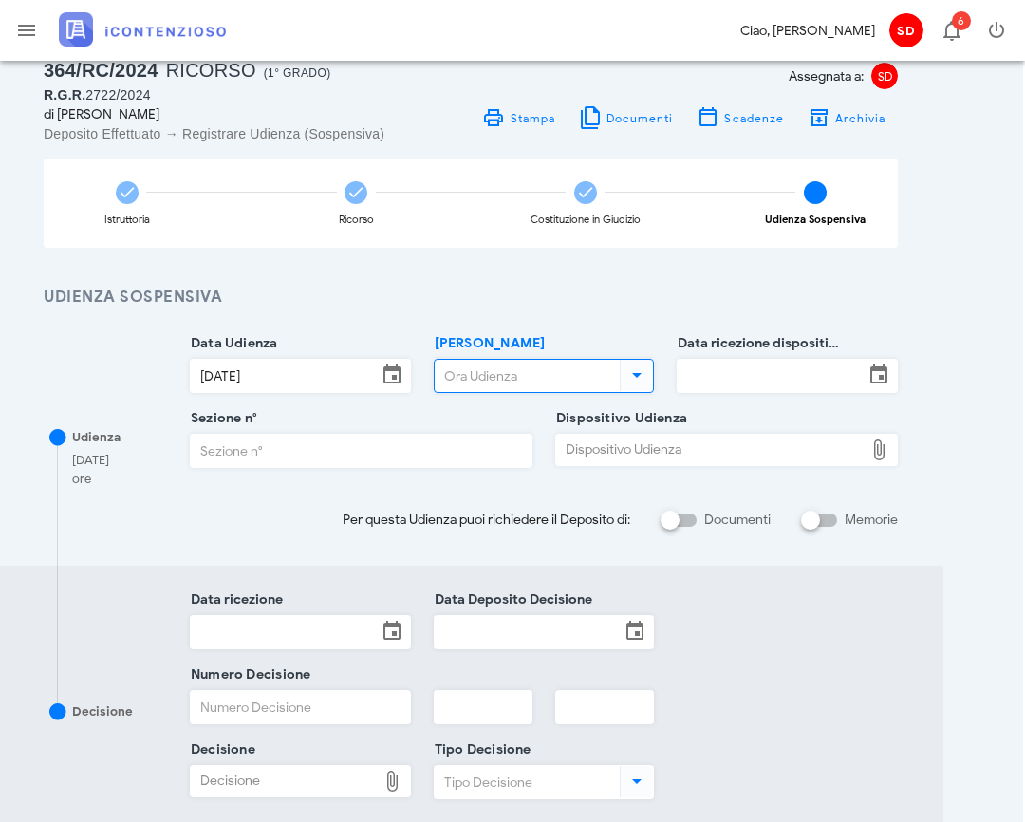
click at [534, 374] on input "[PERSON_NAME]" at bounding box center [526, 376] width 182 height 32
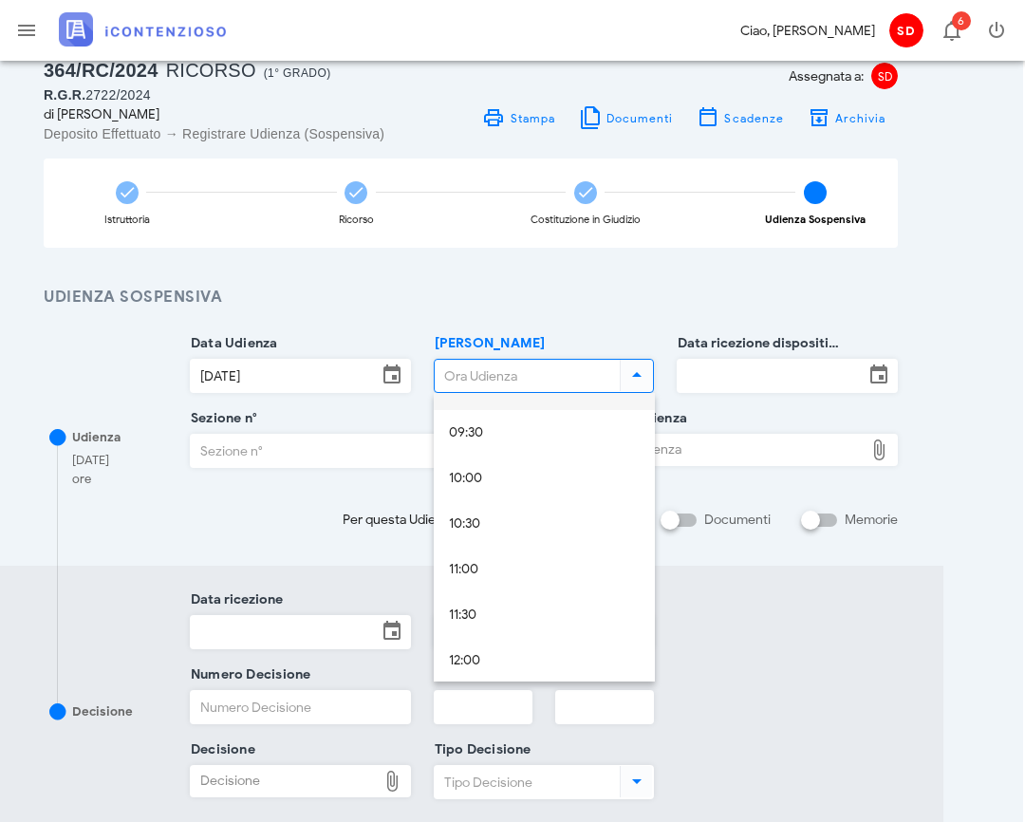
scroll to position [857, 0]
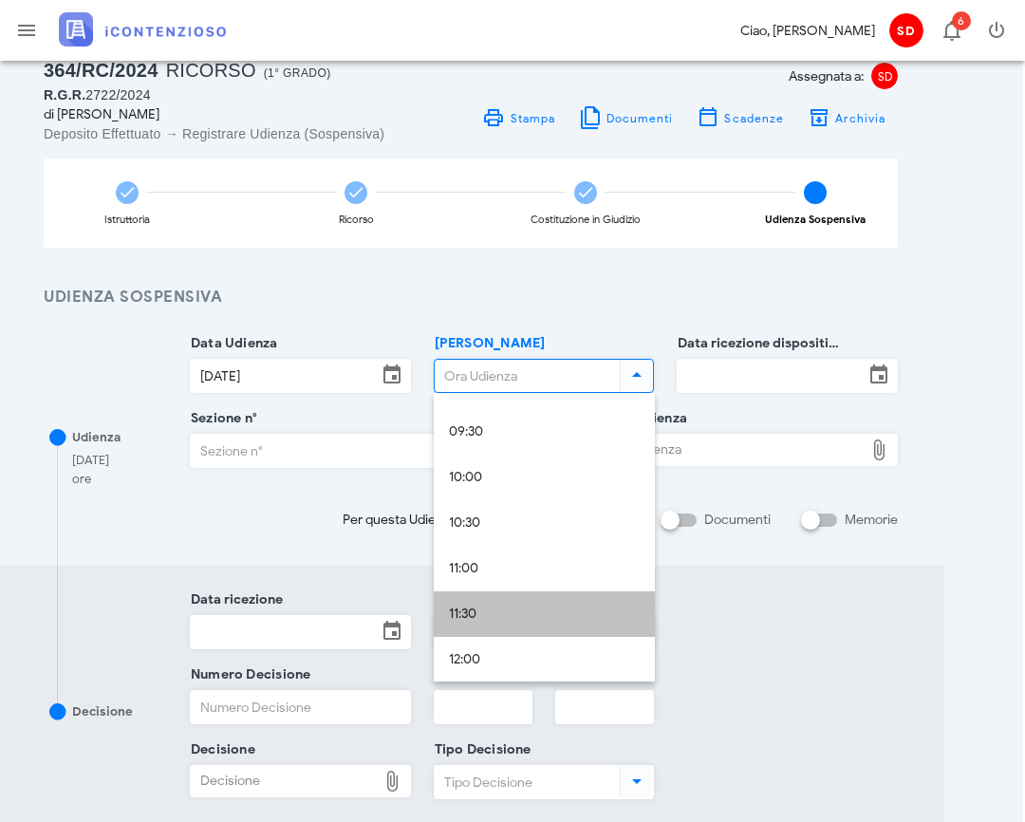
click at [469, 615] on div "11:30" at bounding box center [544, 615] width 191 height 16
type input "11:30"
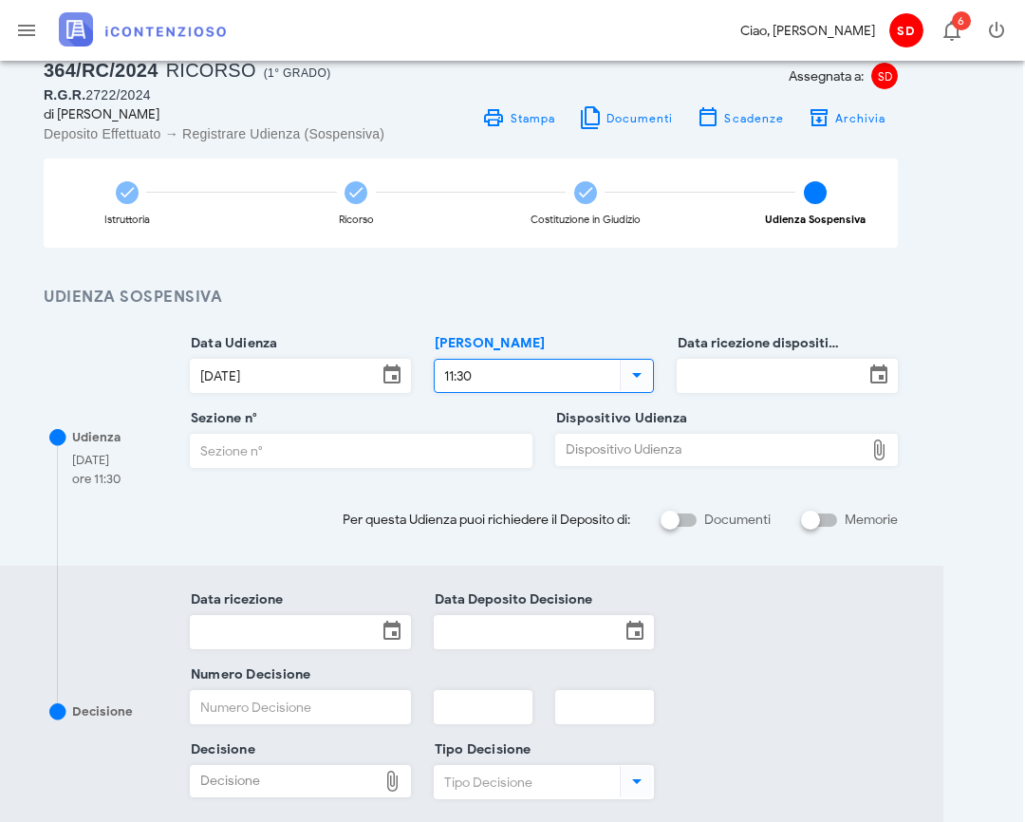
click at [766, 373] on input "Data ricezione dispositivo Udienza" at bounding box center [771, 376] width 186 height 32
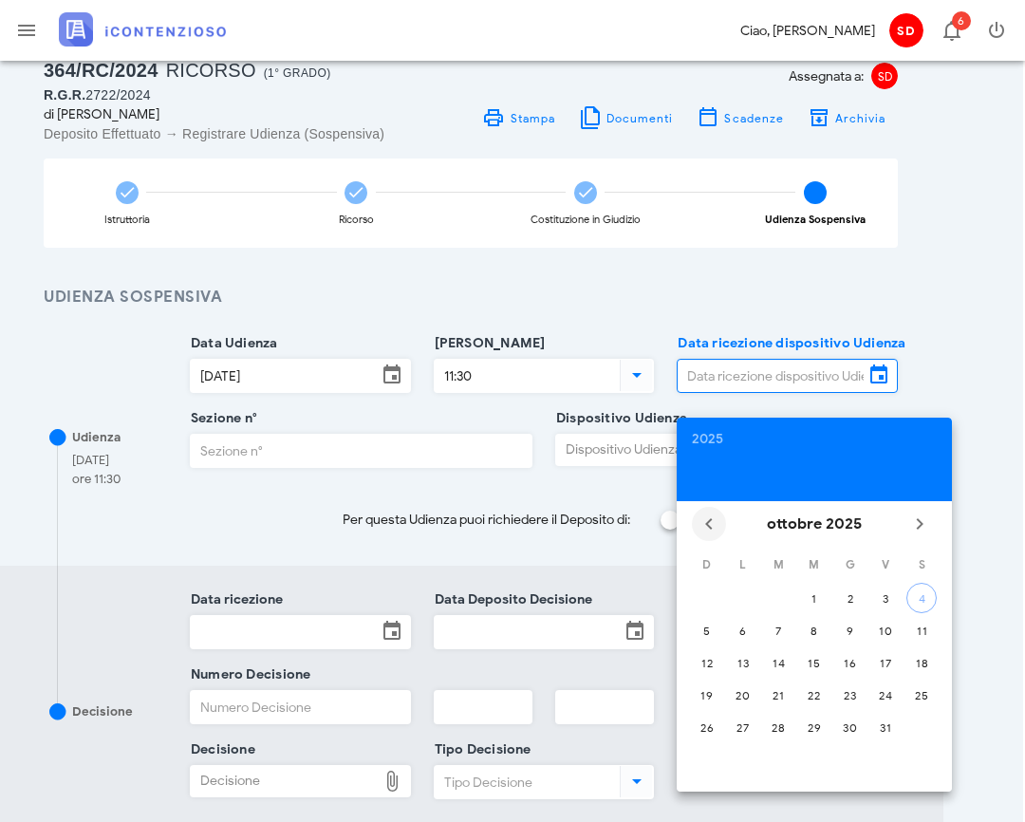
click at [708, 517] on icon "Il mese scorso" at bounding box center [709, 524] width 23 height 23
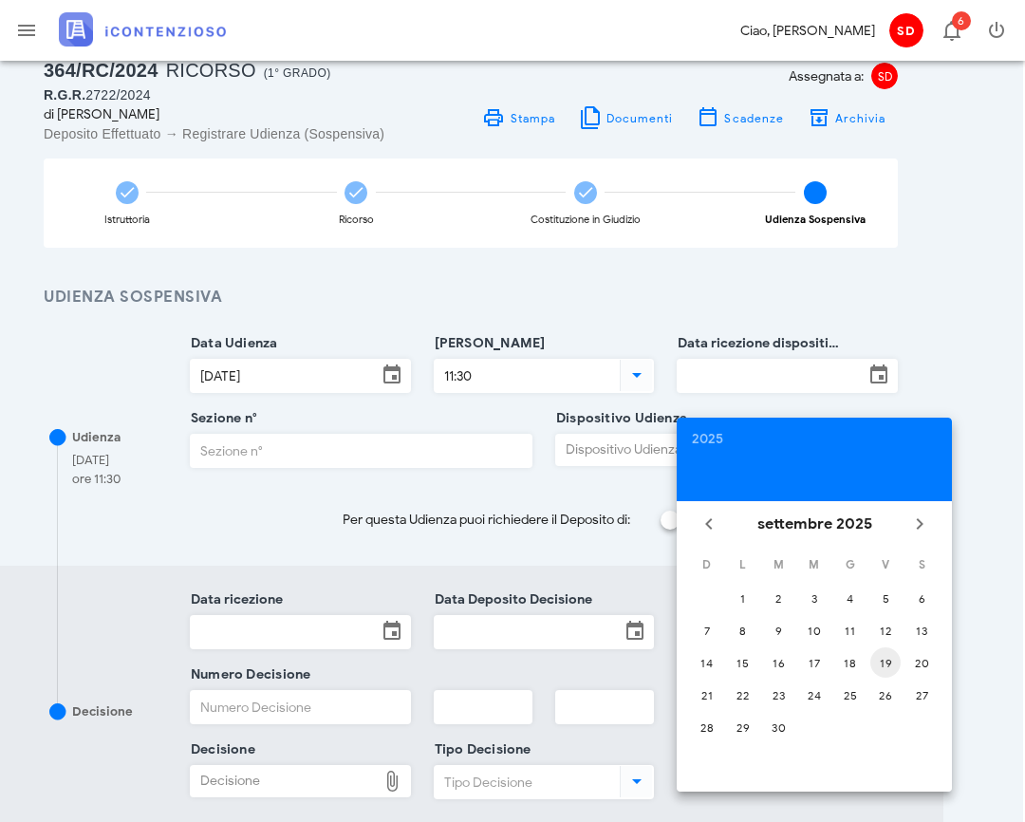
click at [883, 662] on div "19" at bounding box center [886, 663] width 30 height 14
type input "19/09/2025"
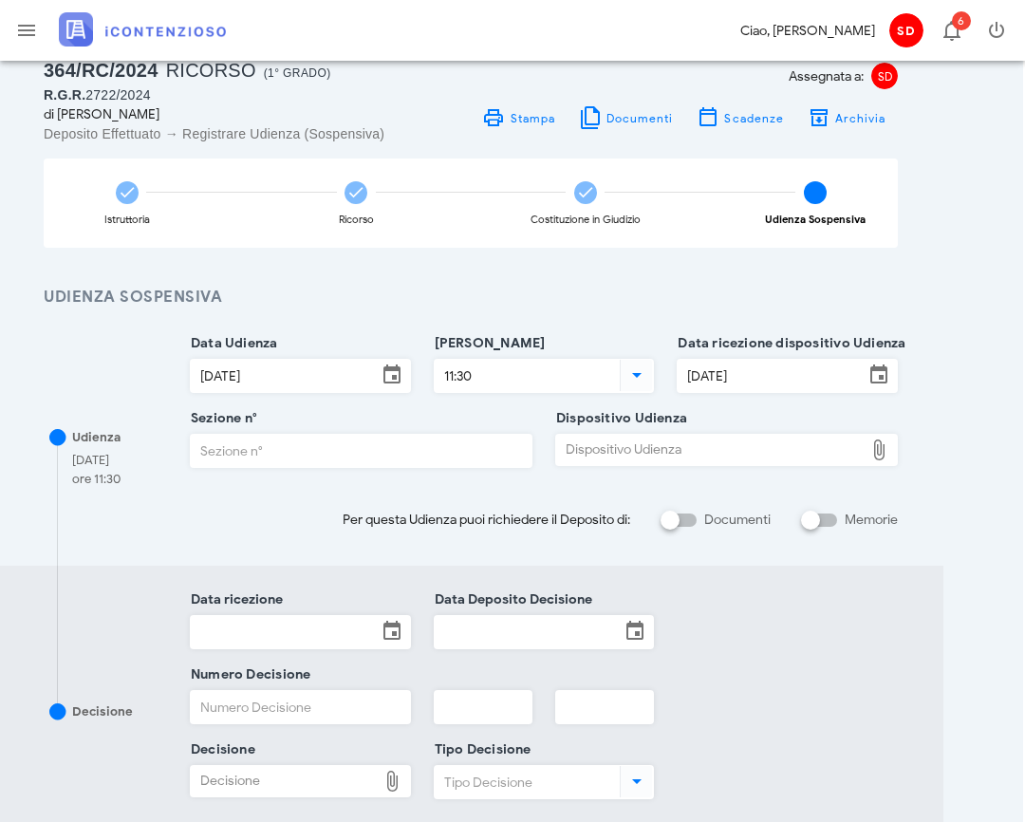
click at [301, 441] on input "Sezione n°" at bounding box center [361, 451] width 341 height 32
type input "4"
click at [619, 442] on div "Dispositivo Udienza" at bounding box center [710, 450] width 308 height 30
type input "C:\fakepath\AvvTratt___2722_2024.pdf"
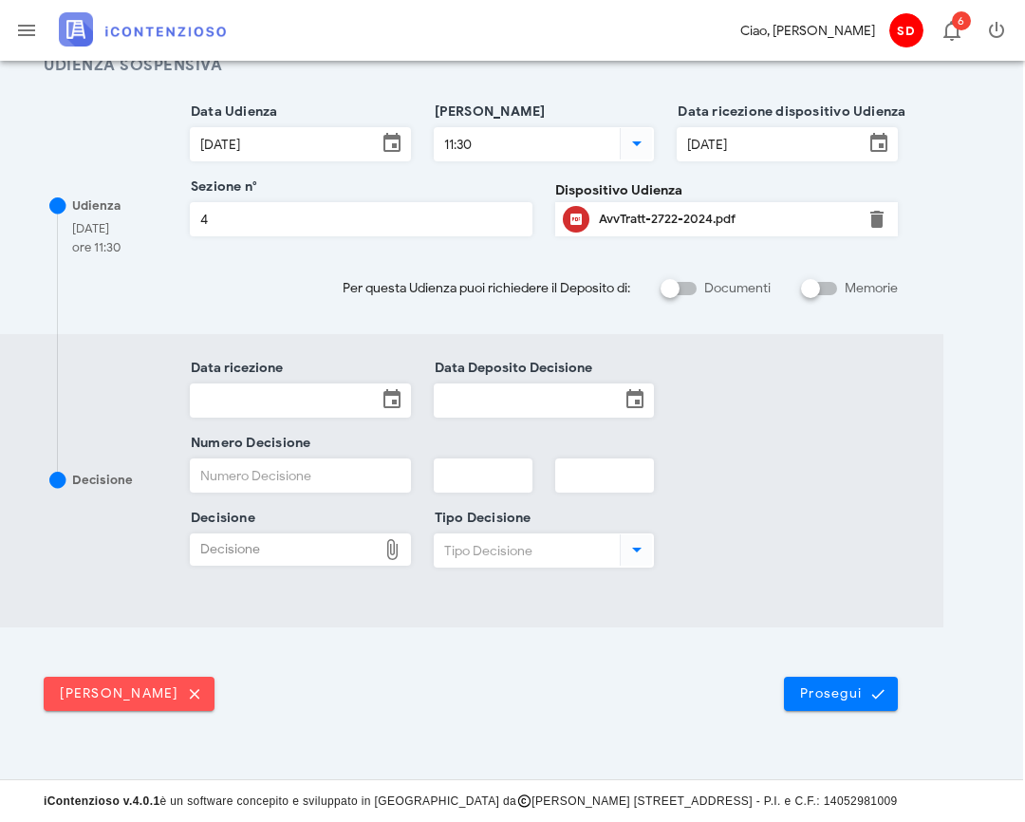
scroll to position [286, 2]
click at [847, 692] on span "Prosegui" at bounding box center [841, 694] width 84 height 17
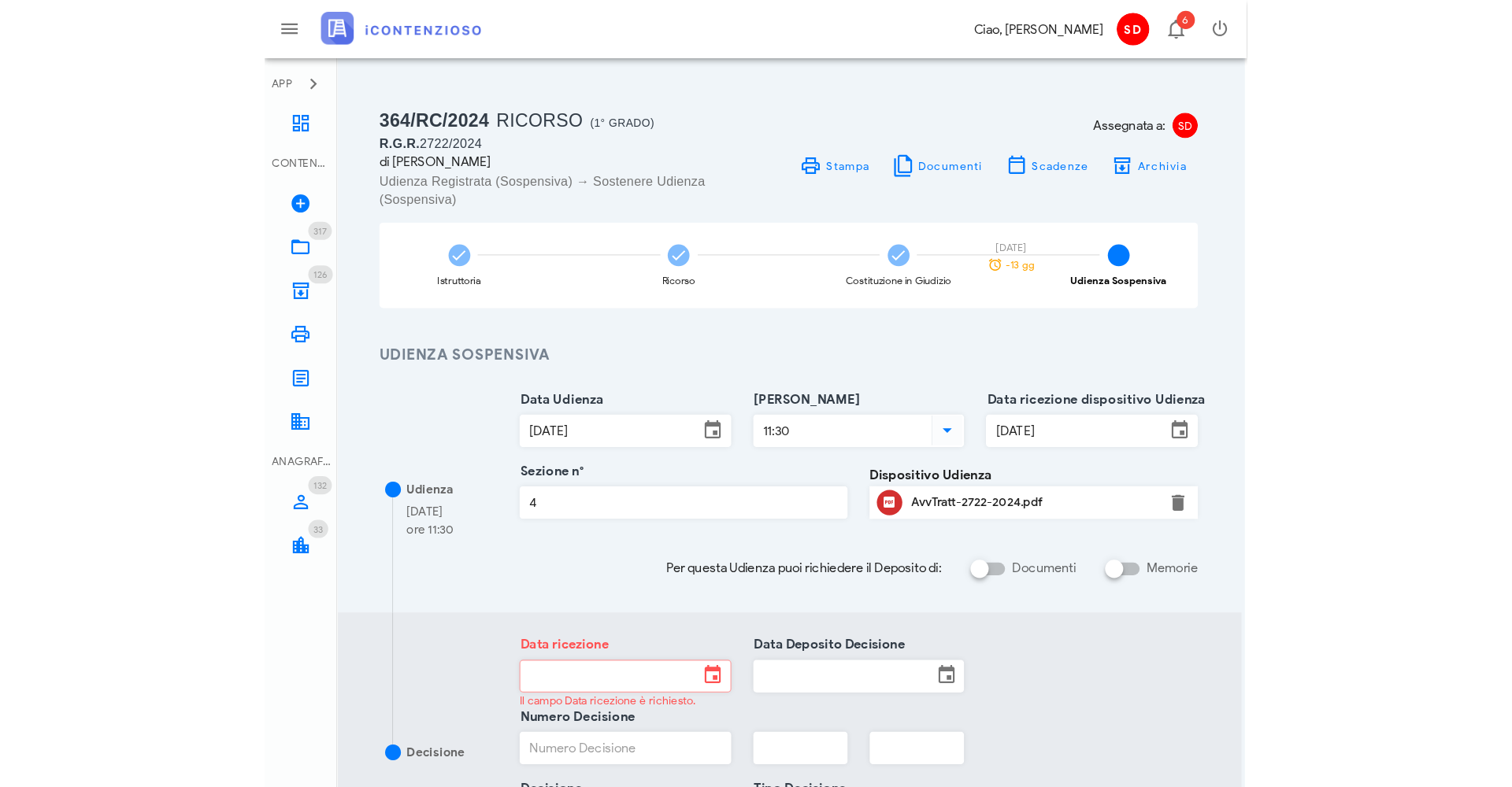
scroll to position [0, 0]
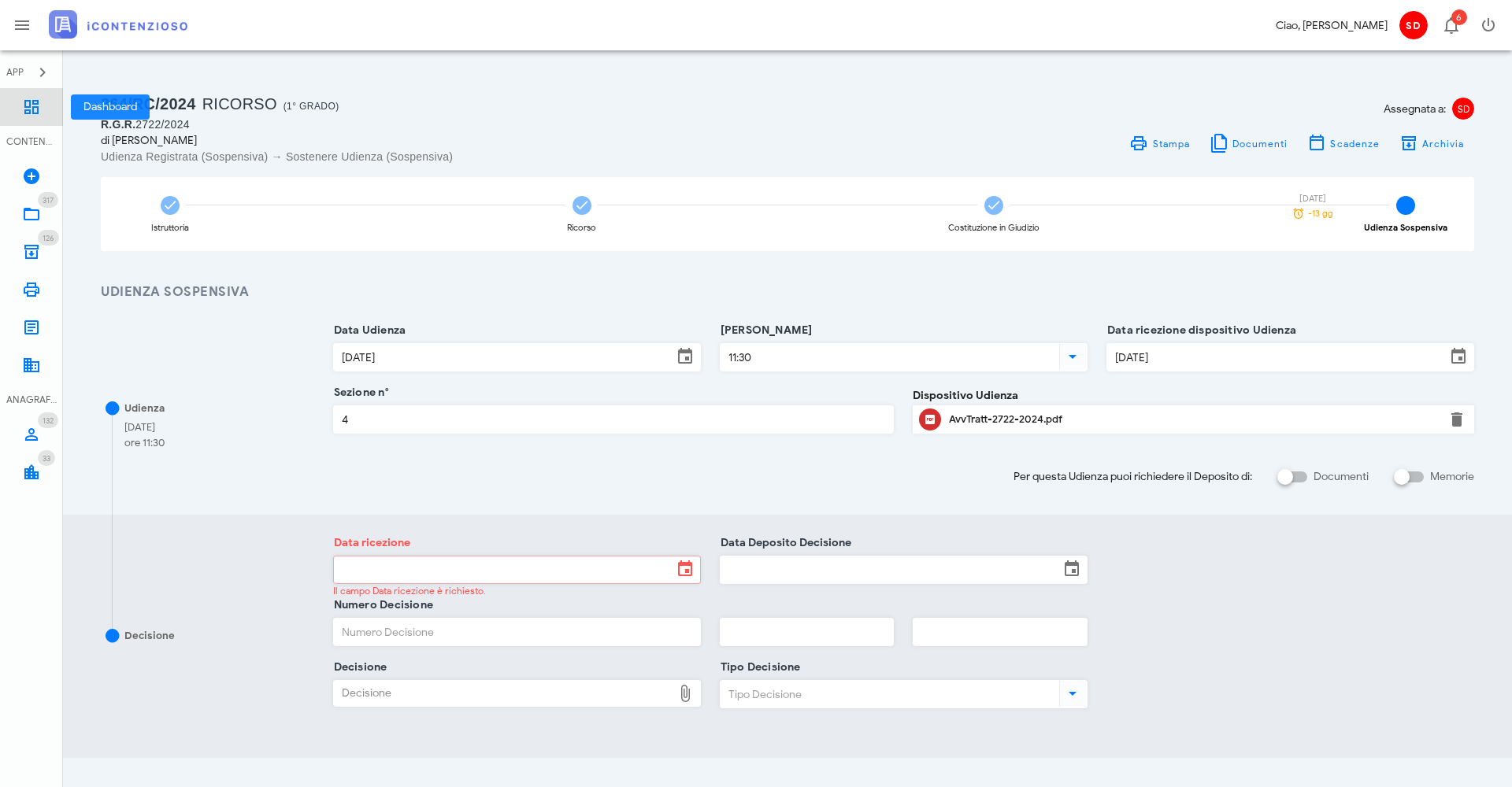
click at [27, 105] on icon at bounding box center [32, 107] width 19 height 19
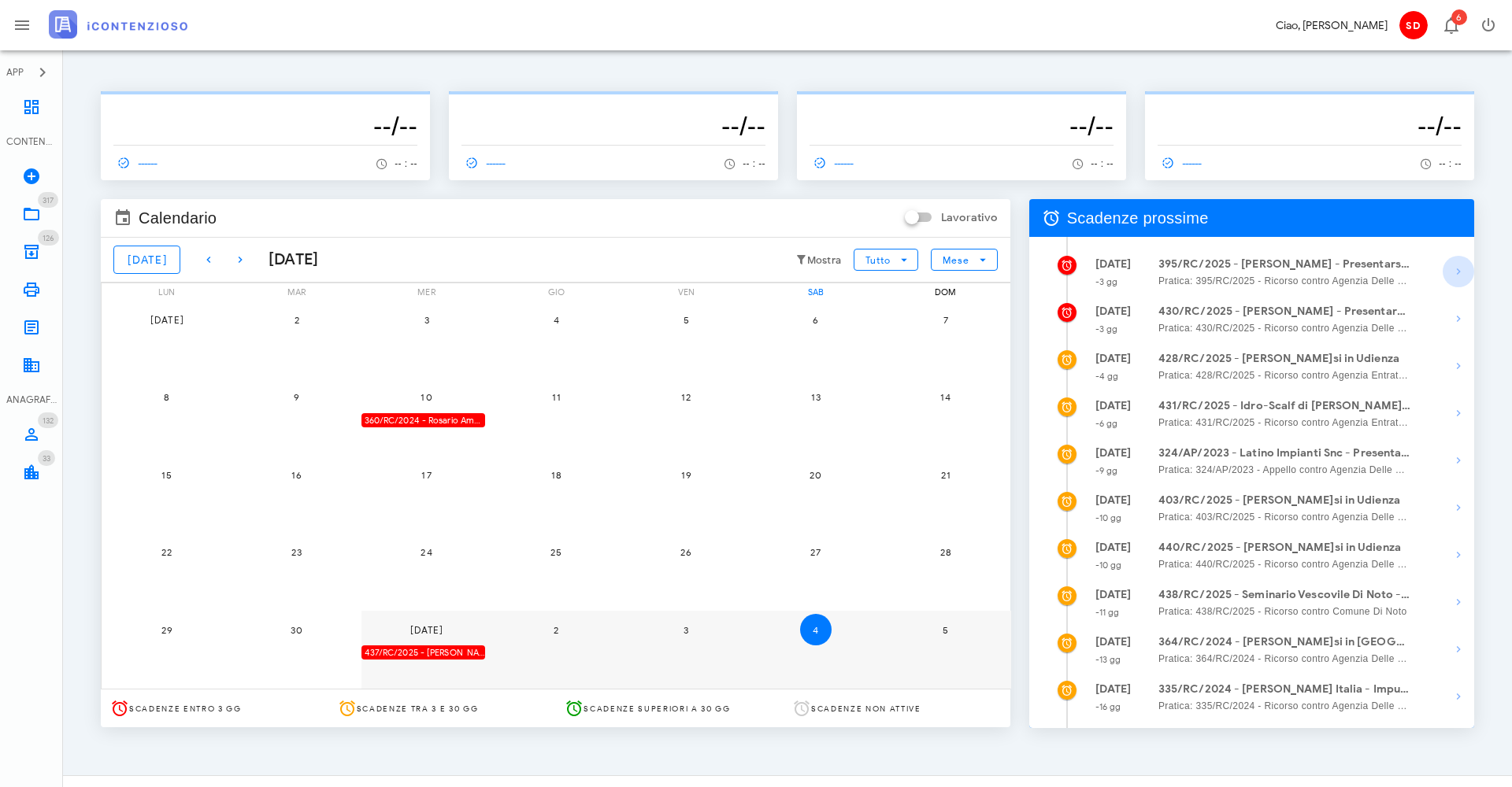
click at [1455, 266] on icon "button" at bounding box center [1458, 271] width 19 height 19
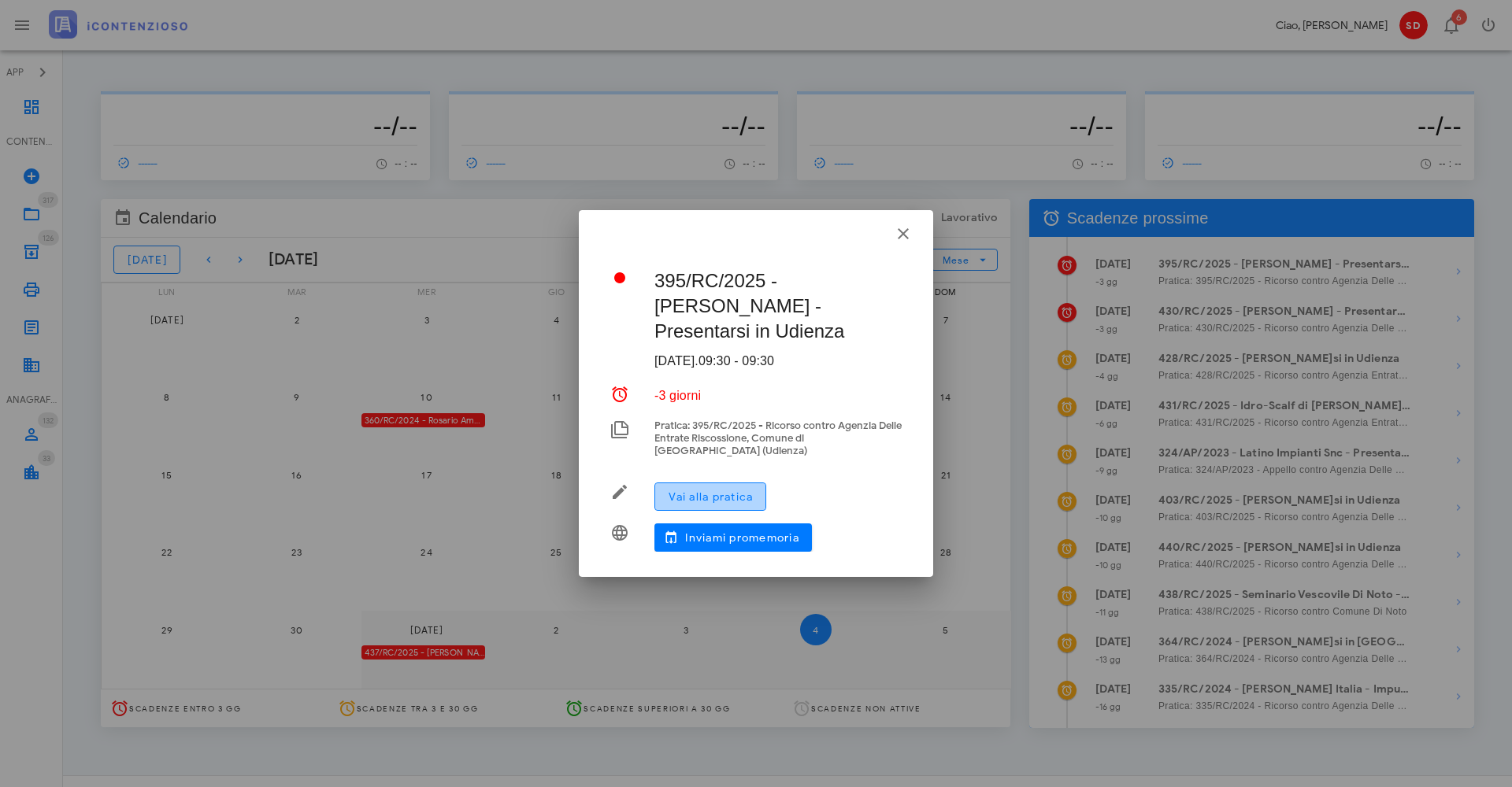
click at [685, 492] on span "Vai alla pratica" at bounding box center [710, 497] width 85 height 13
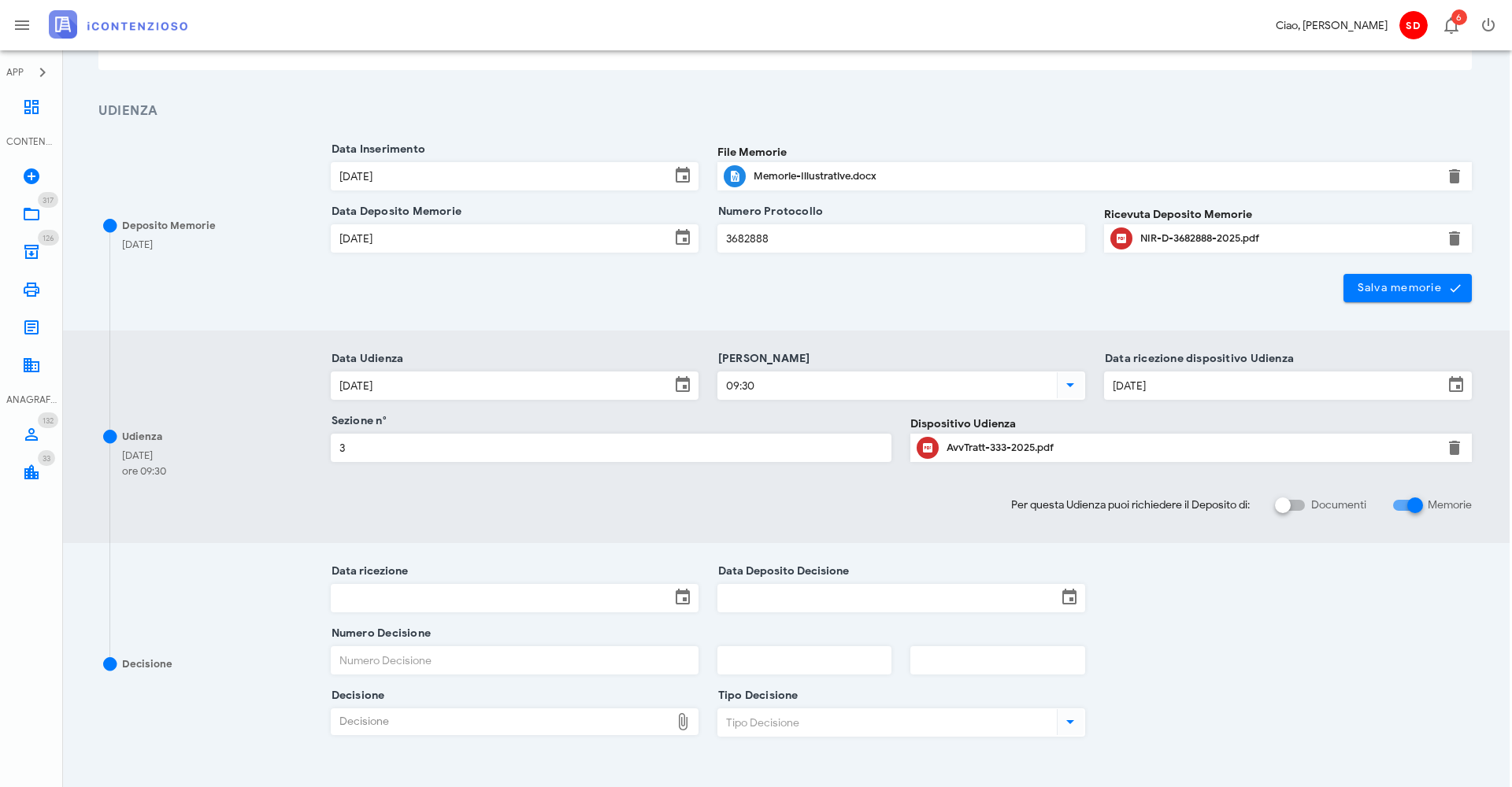
scroll to position [195, 2]
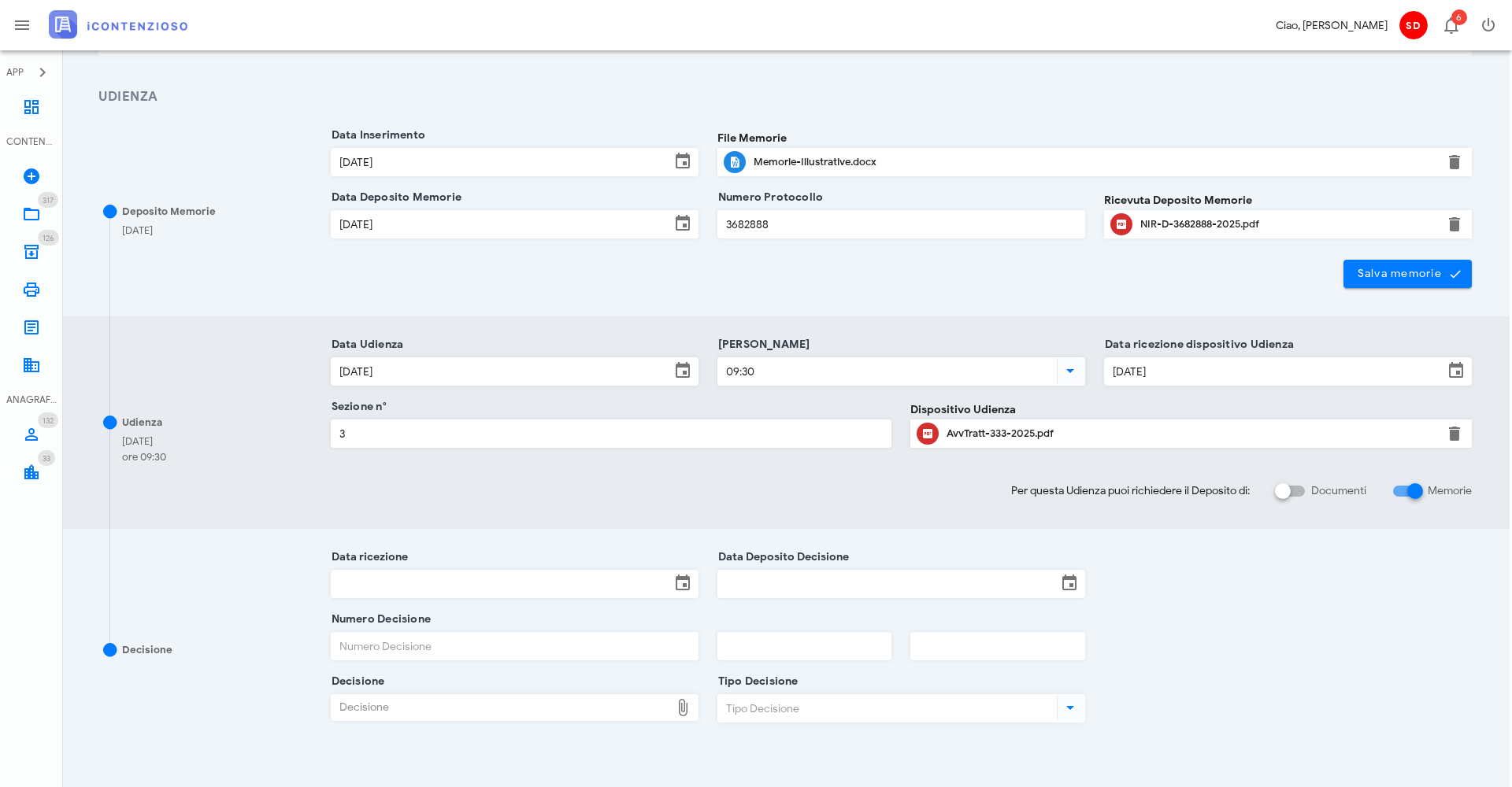
click at [987, 432] on div "AvvTratt-333-2025.pdf" at bounding box center [1191, 434] width 489 height 12
click at [27, 105] on icon at bounding box center [32, 107] width 19 height 19
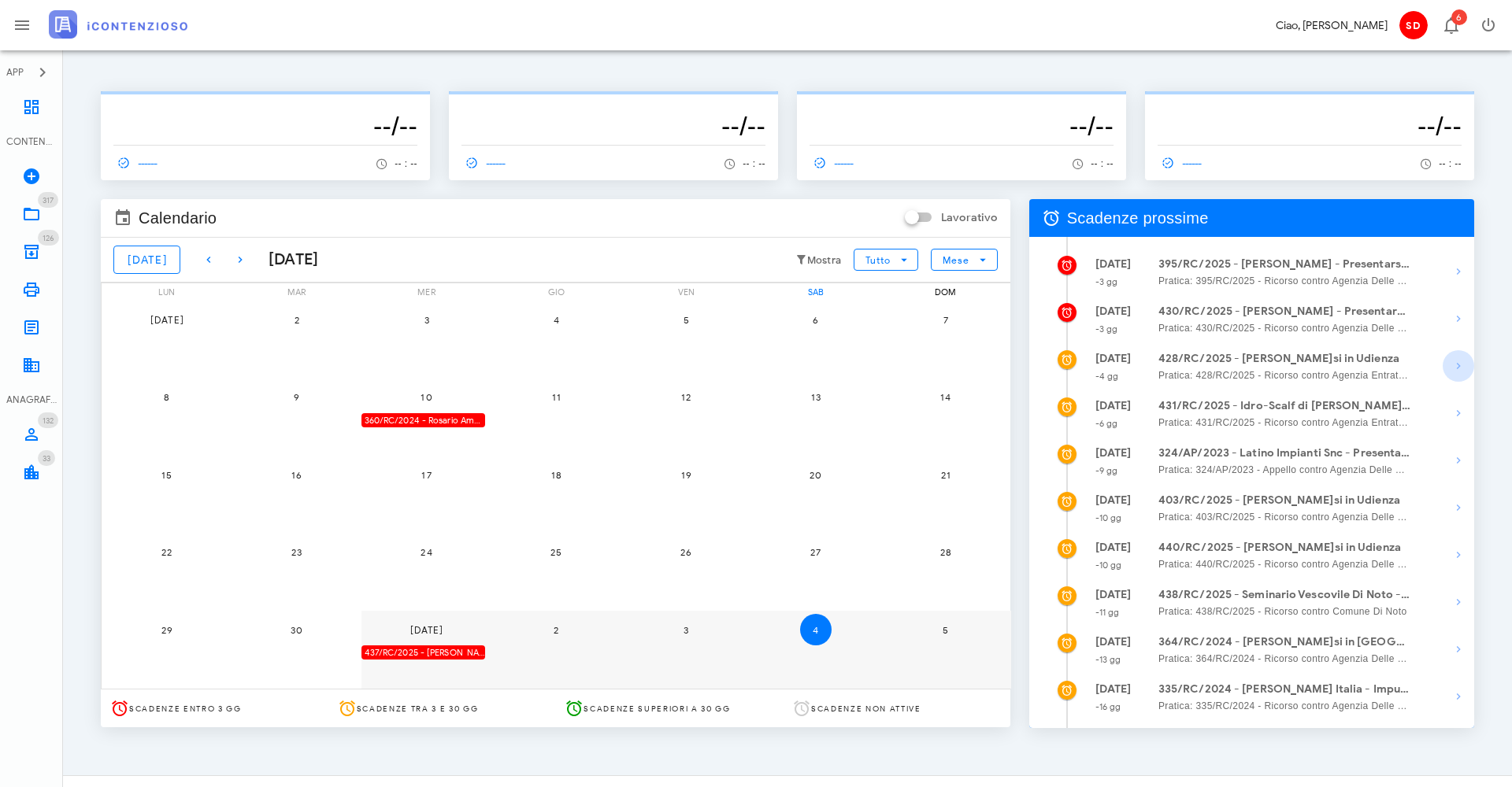
click at [1460, 365] on icon "button" at bounding box center [1458, 366] width 19 height 19
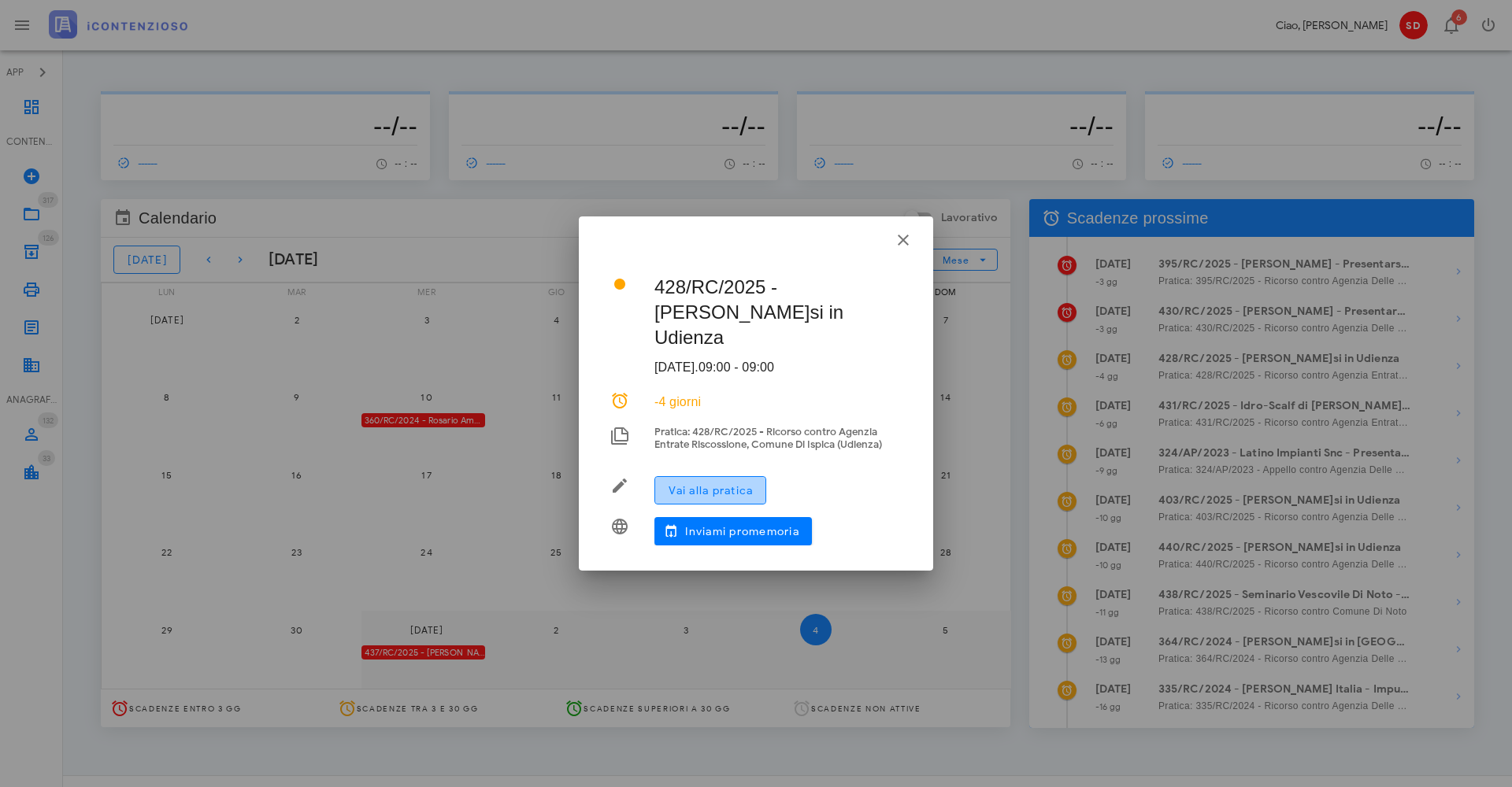
click at [718, 488] on span "Vai alla pratica" at bounding box center [710, 491] width 85 height 13
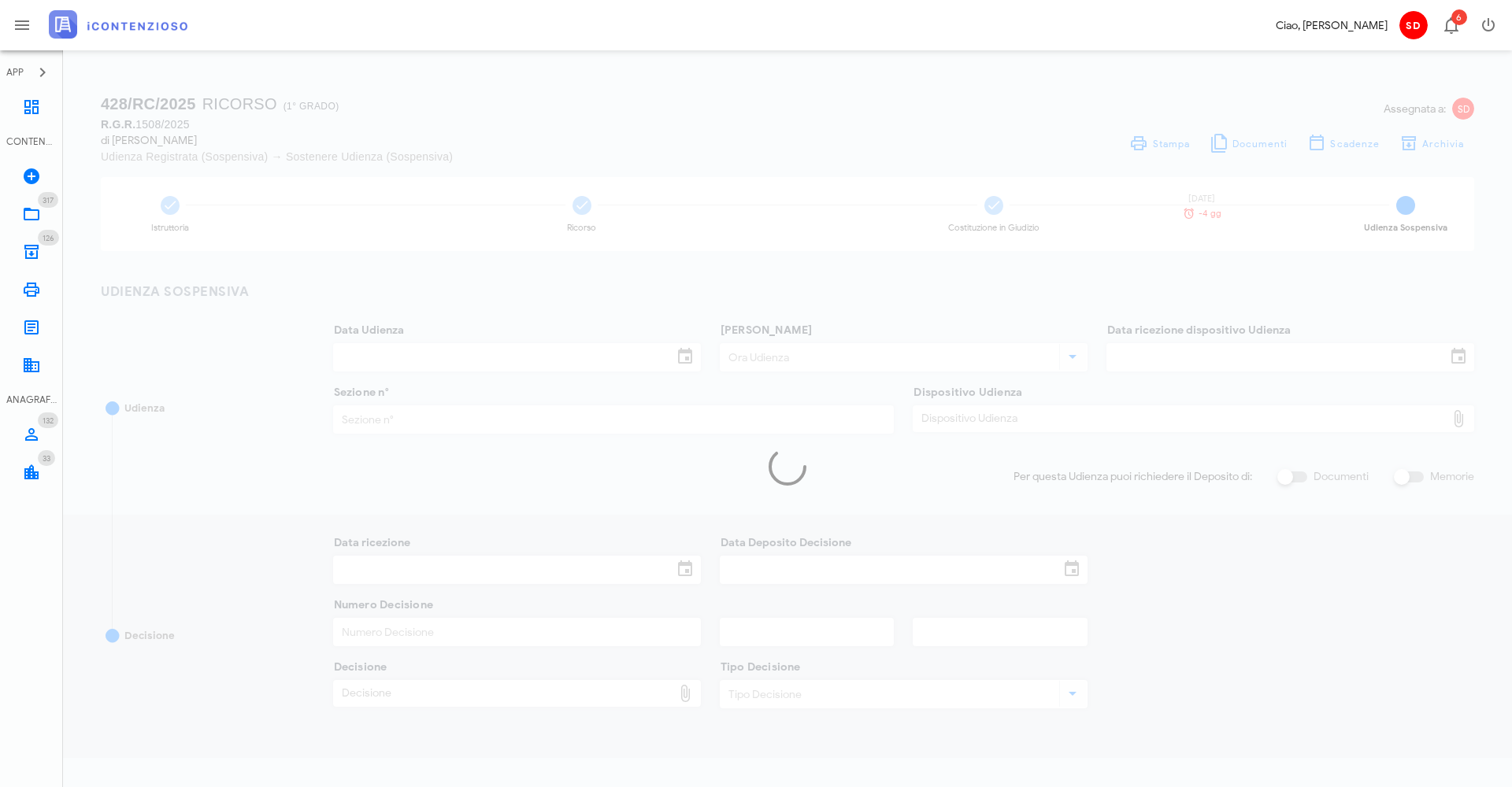
type input "[DATE]"
type input "09:00"
type input "[DATE]"
type input "3"
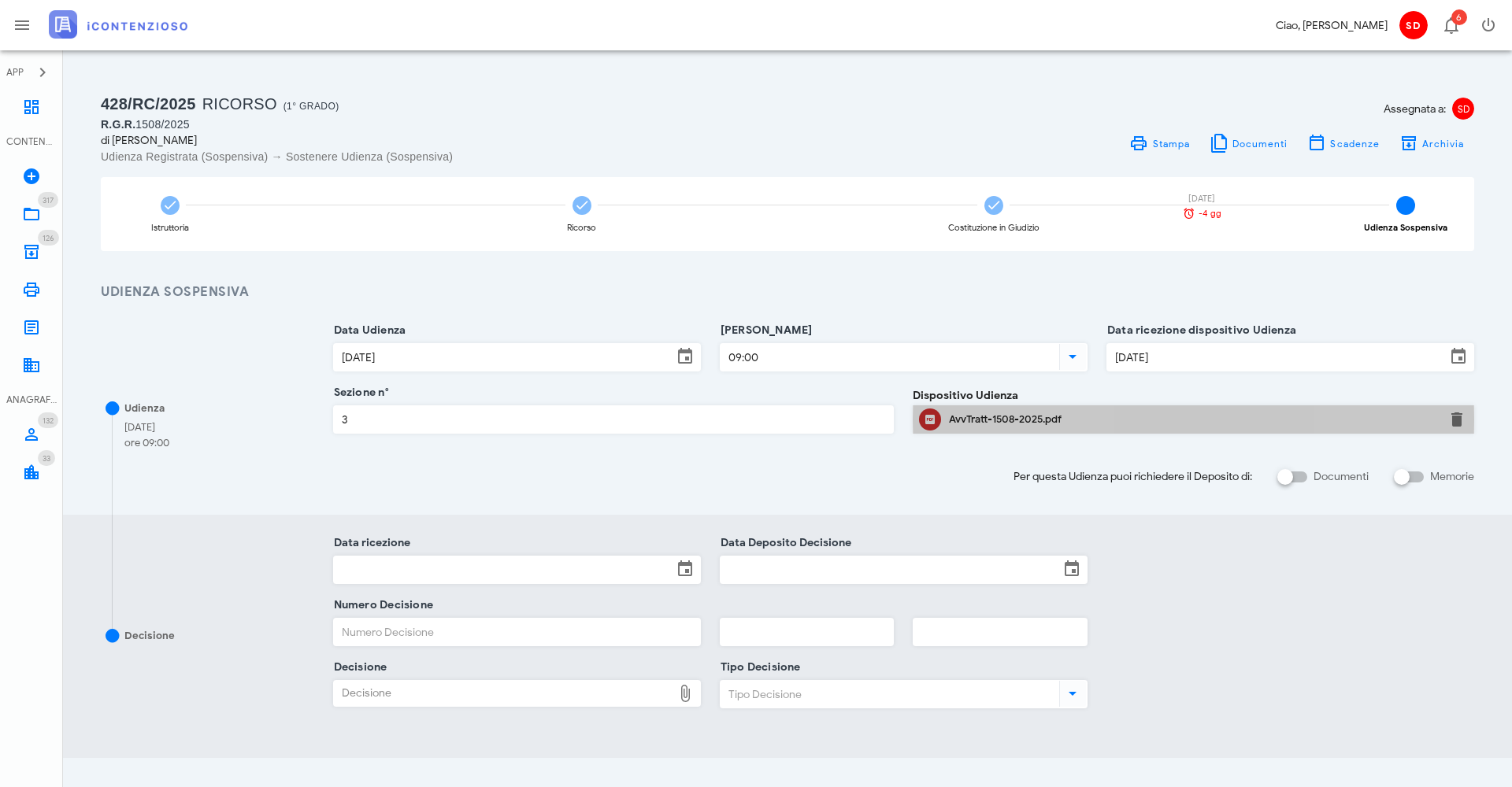
click at [1004, 415] on div "AvvTratt-1508-2025.pdf" at bounding box center [1194, 419] width 489 height 12
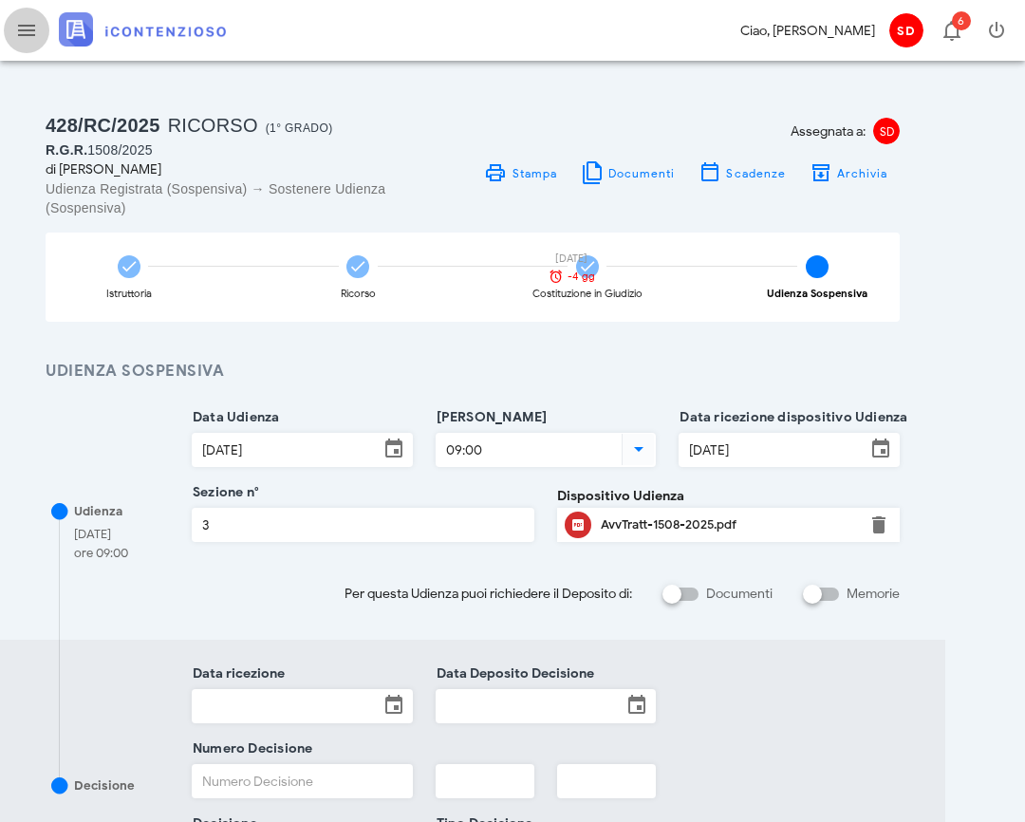
click at [29, 31] on icon "button" at bounding box center [26, 30] width 23 height 23
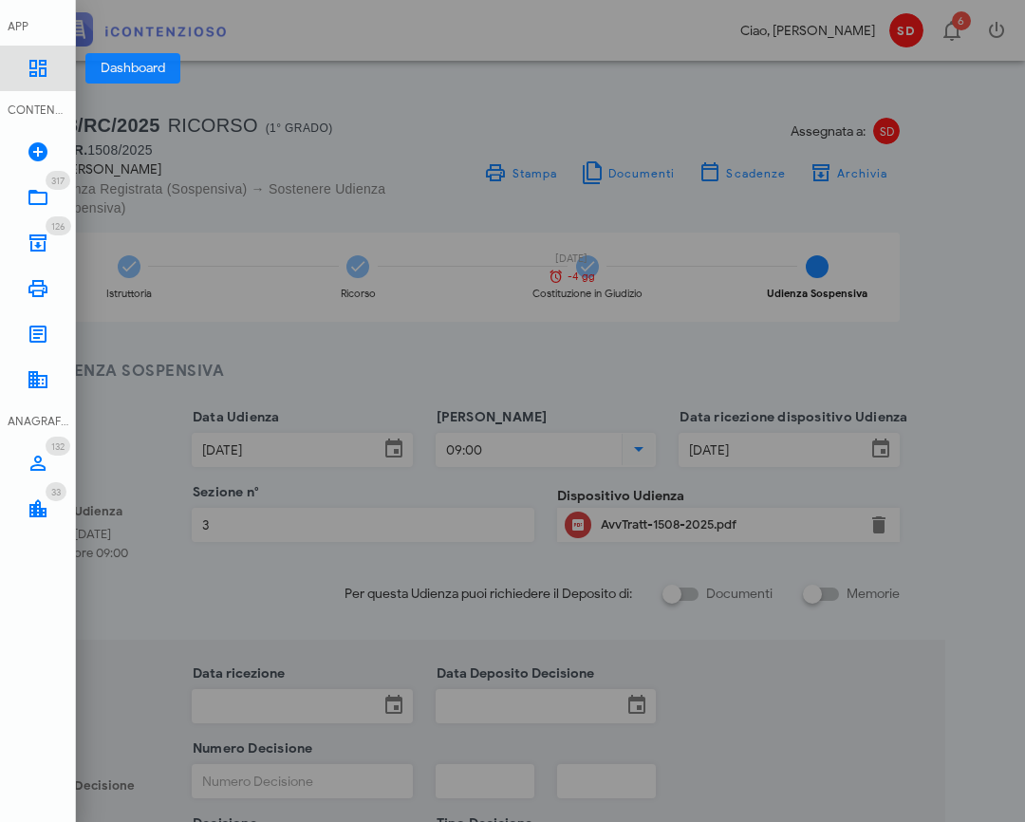
click at [35, 71] on icon at bounding box center [38, 68] width 23 height 23
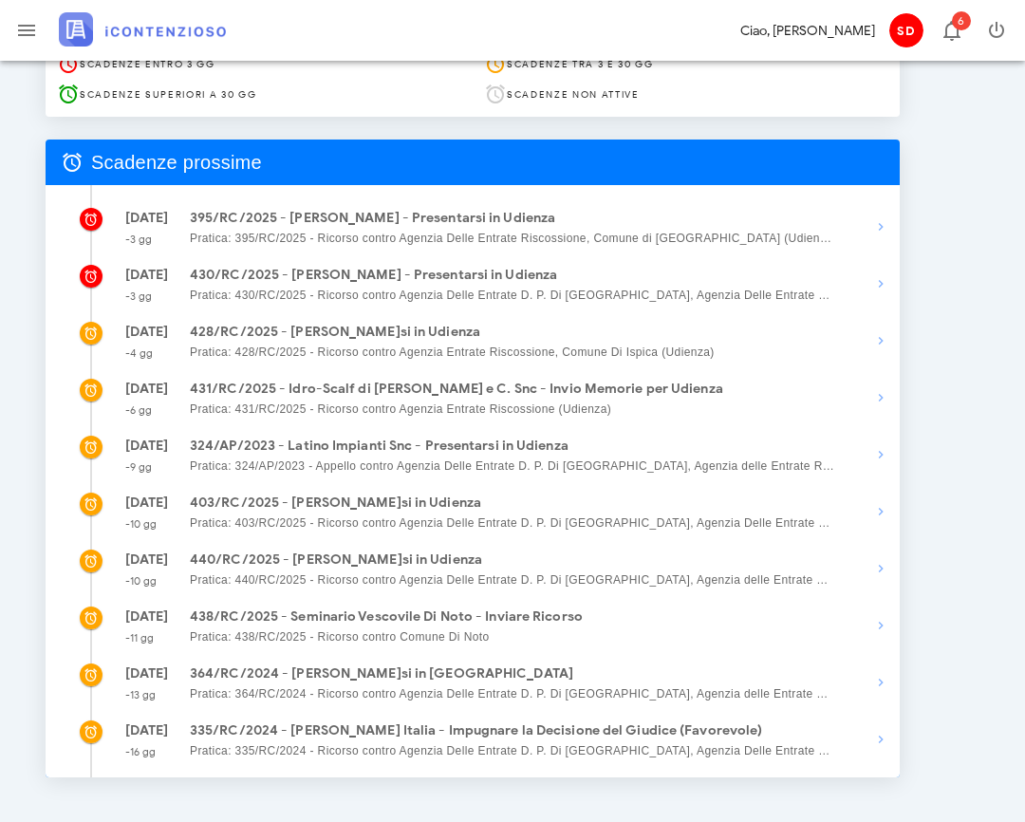
scroll to position [949, 1]
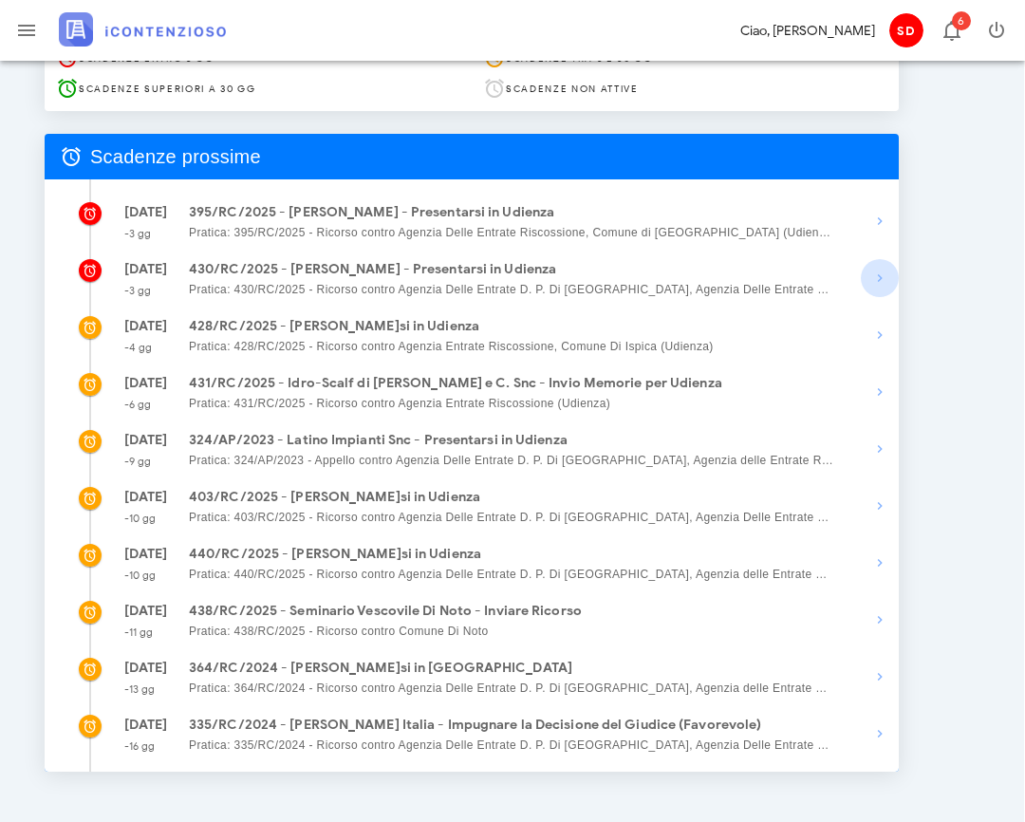
click at [881, 277] on icon "button" at bounding box center [880, 278] width 23 height 23
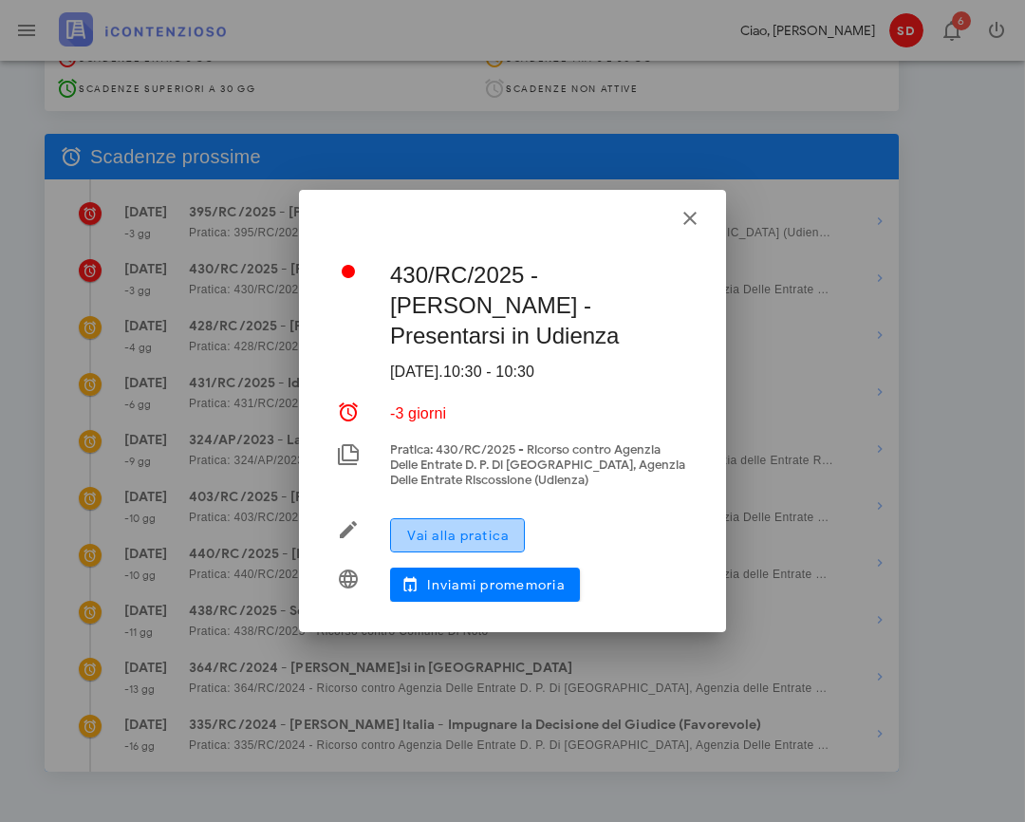
click at [469, 528] on span "Vai alla pratica" at bounding box center [457, 536] width 103 height 16
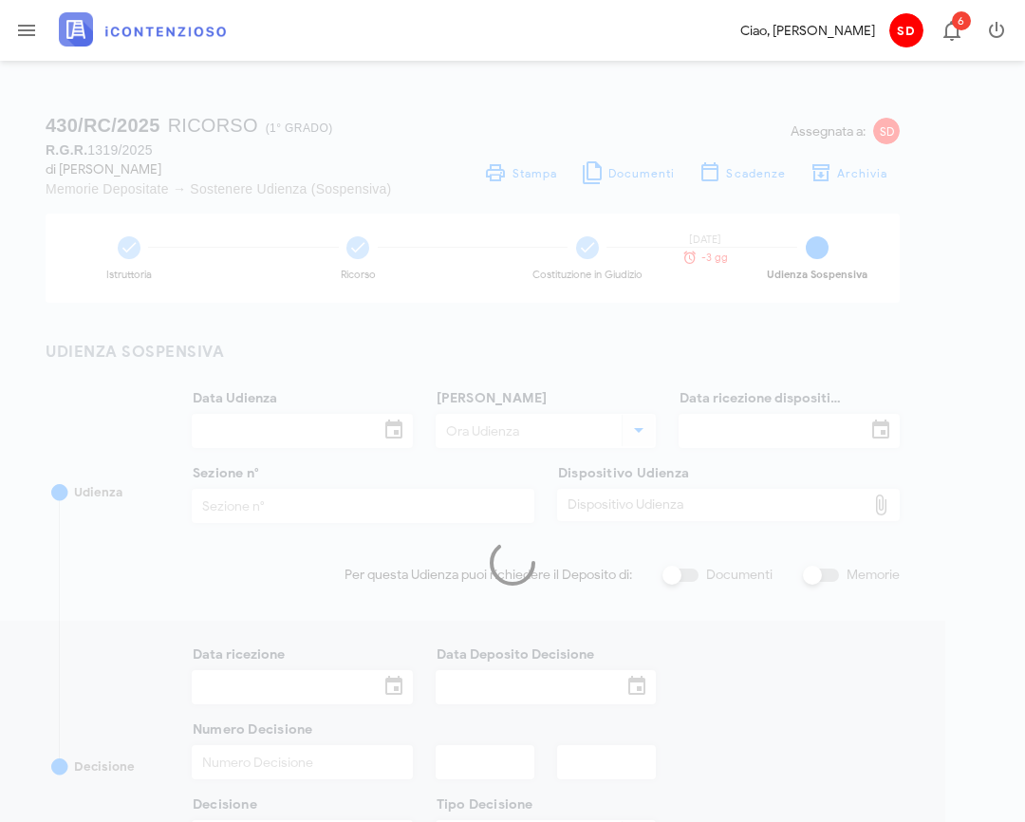
type input "[DATE]"
type input "10:30"
type input "[DATE]"
type input "3"
checkbox input "true"
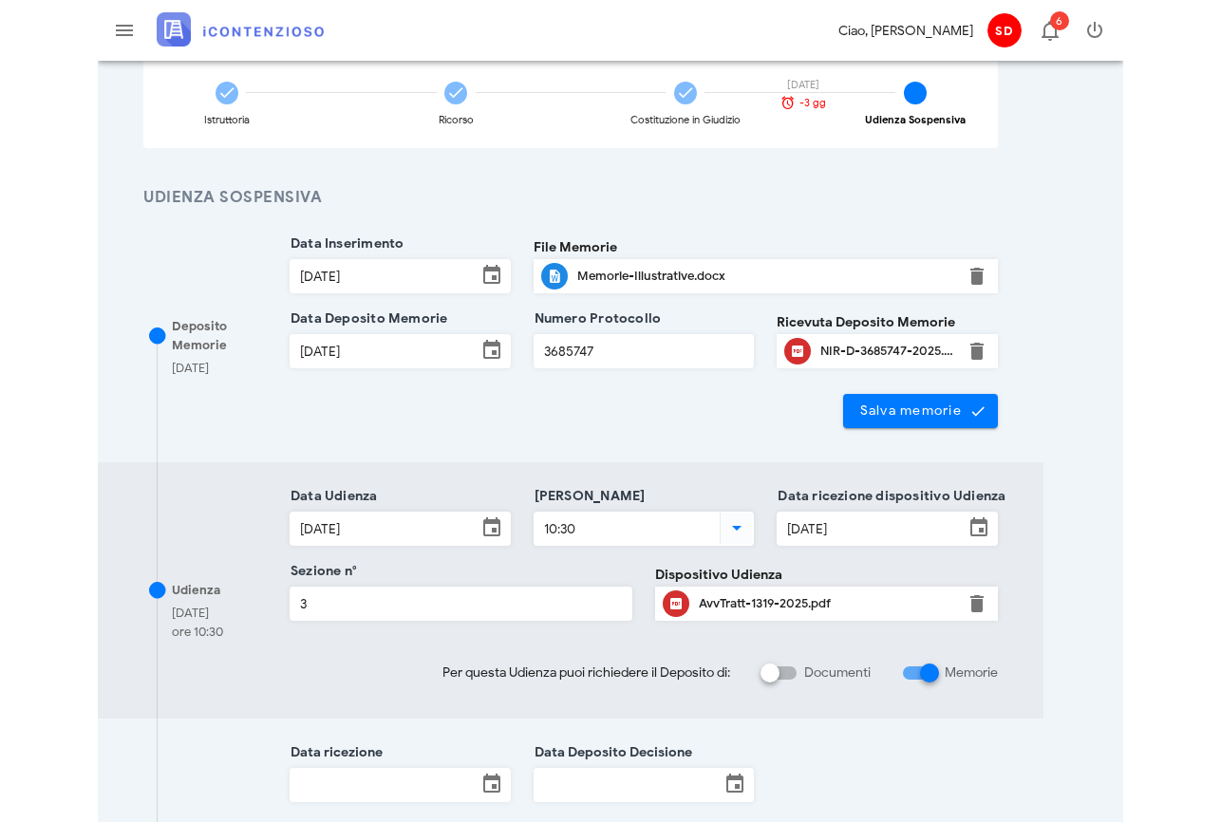
scroll to position [158, 0]
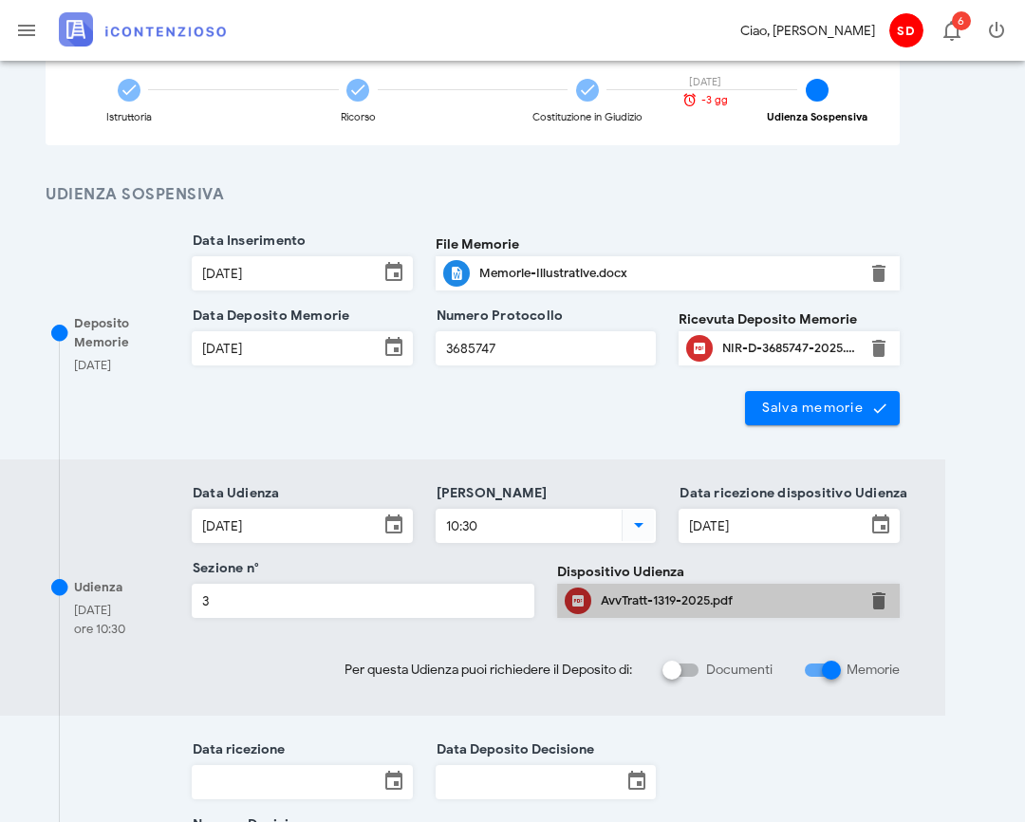
click at [673, 600] on div "AvvTratt-1319-2025.pdf" at bounding box center [728, 600] width 255 height 15
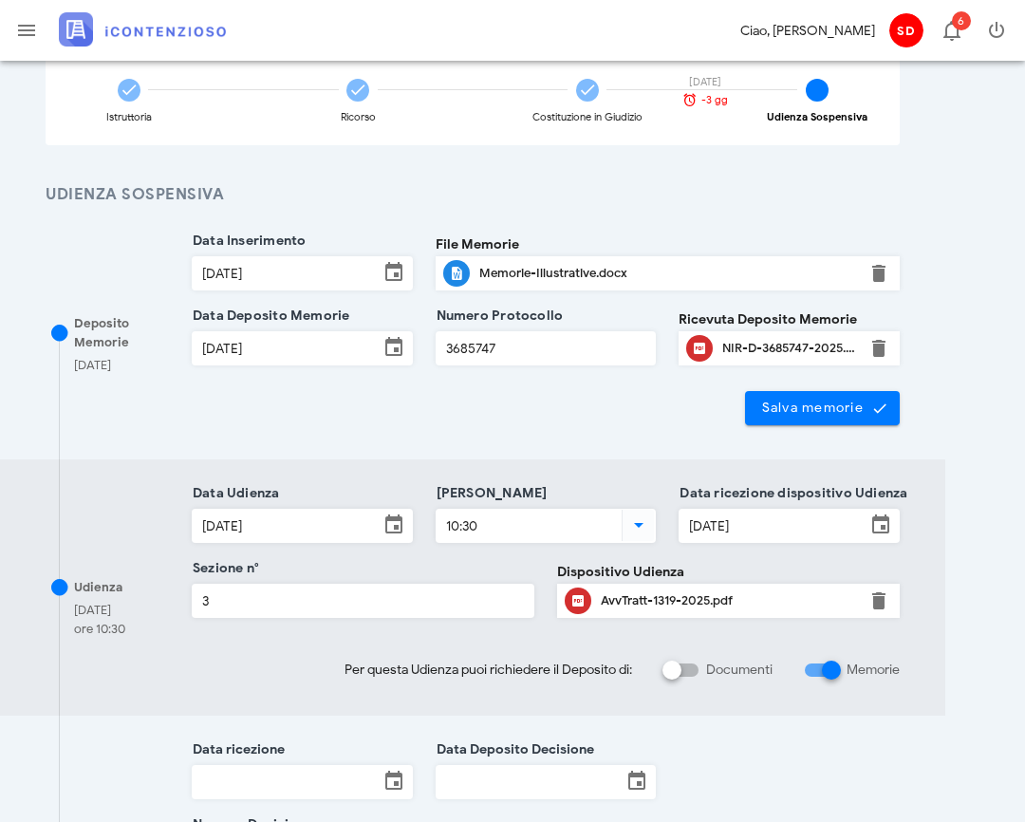
click at [401, 406] on div "Salva memorie" at bounding box center [545, 408] width 731 height 34
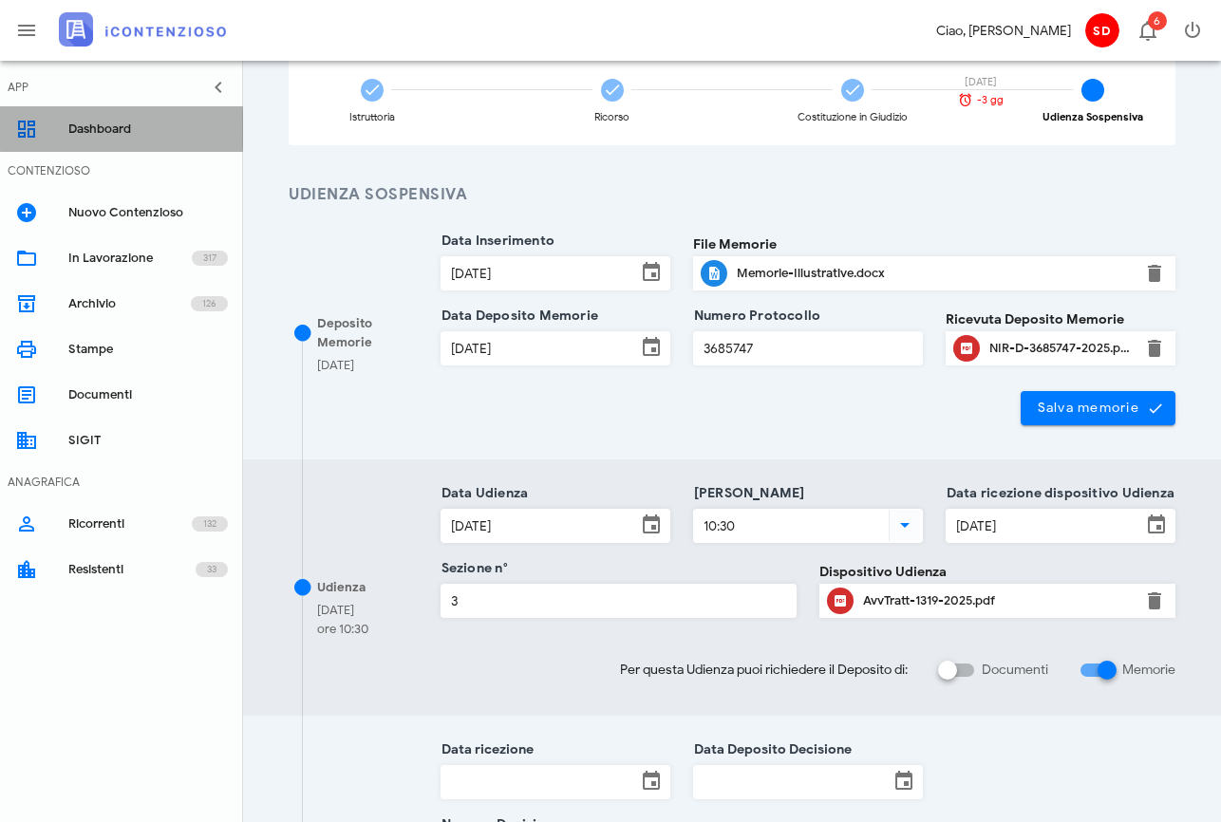
click at [84, 127] on div "Dashboard" at bounding box center [147, 129] width 159 height 15
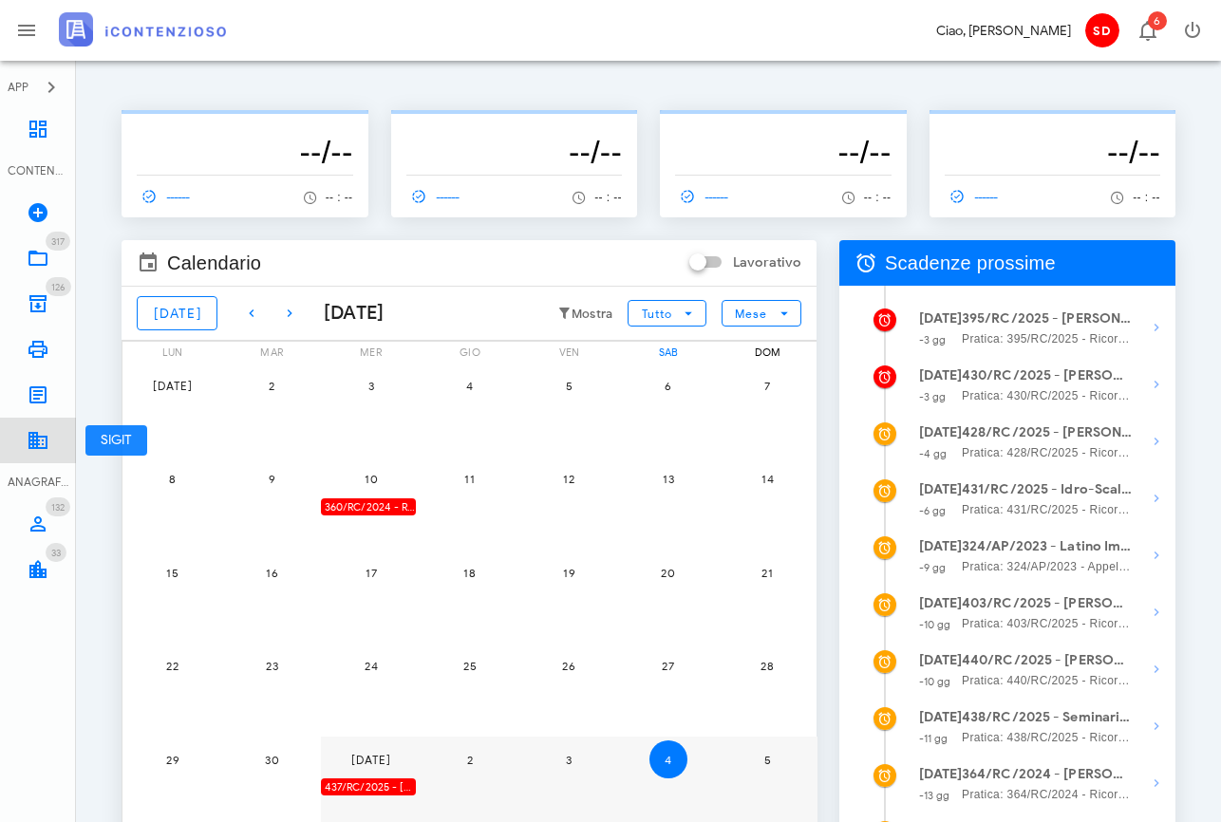
click at [43, 436] on icon at bounding box center [38, 440] width 23 height 23
